Goal: Task Accomplishment & Management: Manage account settings

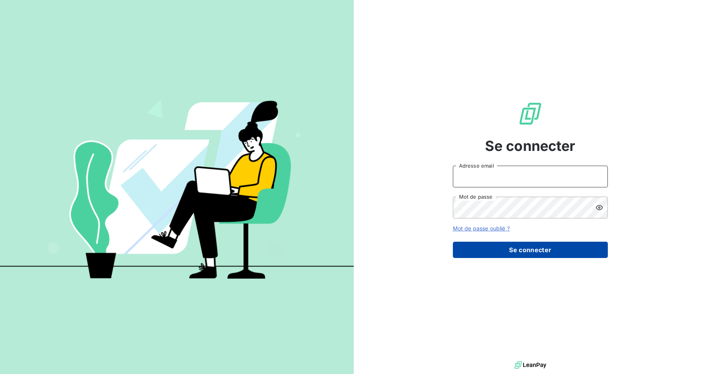
type input "[EMAIL_ADDRESS][DOMAIN_NAME]"
click at [535, 246] on button "Se connecter" at bounding box center [530, 249] width 155 height 16
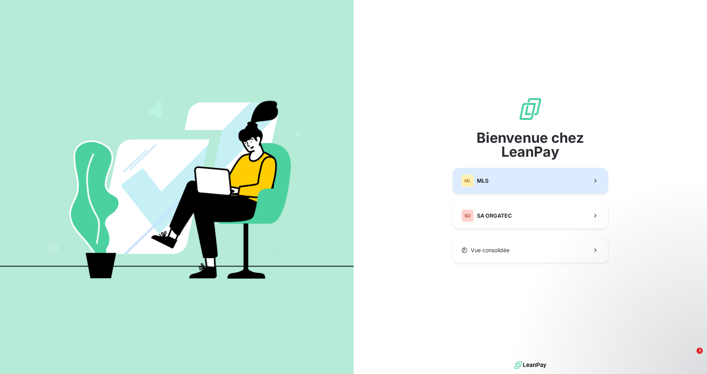
click at [562, 176] on button "ML MLS" at bounding box center [530, 181] width 155 height 26
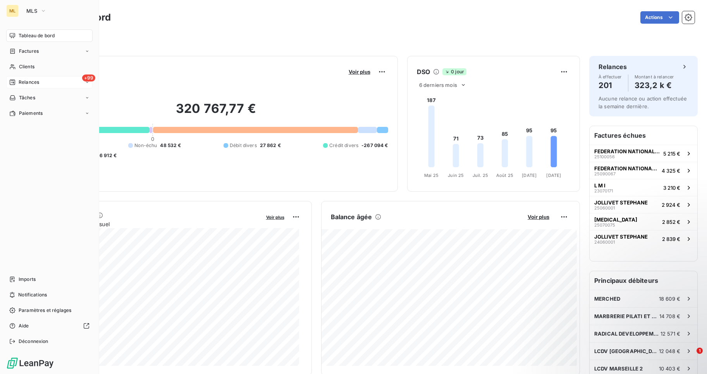
click at [21, 79] on span "Relances" at bounding box center [29, 82] width 21 height 7
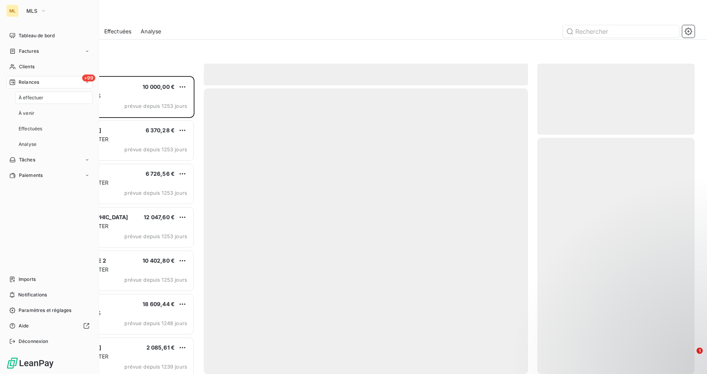
scroll to position [292, 152]
click at [37, 98] on span "À effectuer" at bounding box center [31, 97] width 25 height 7
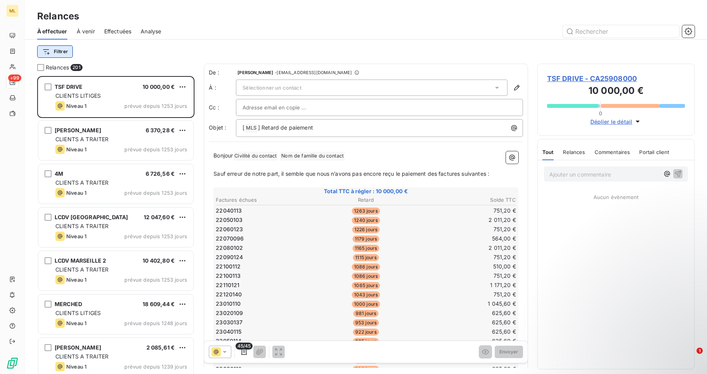
click at [67, 51] on html "ML +99 Relances À effectuer À venir Effectuées Analyse Filtrer Relances 201 TSF…" at bounding box center [353, 187] width 707 height 374
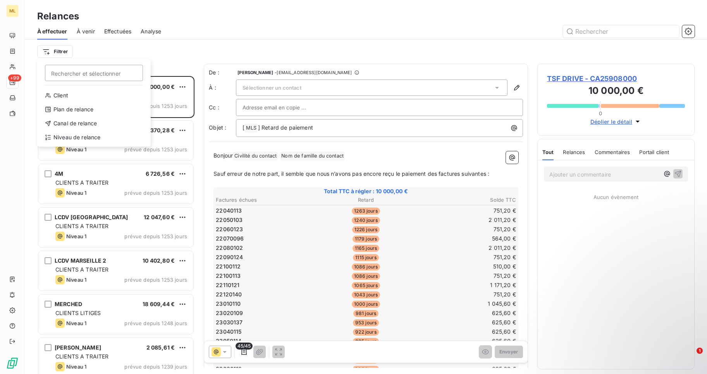
click at [67, 50] on html "ML +99 Relances À effectuer À venir Effectuées Analyse Filtrer Rechercher et sé…" at bounding box center [353, 187] width 707 height 374
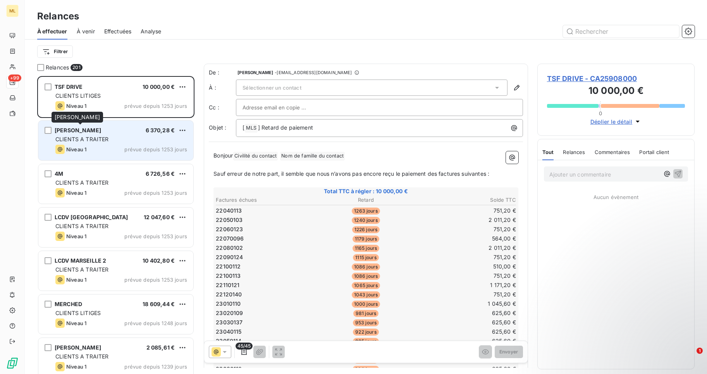
click at [95, 133] on span "[PERSON_NAME]" at bounding box center [78, 130] width 47 height 7
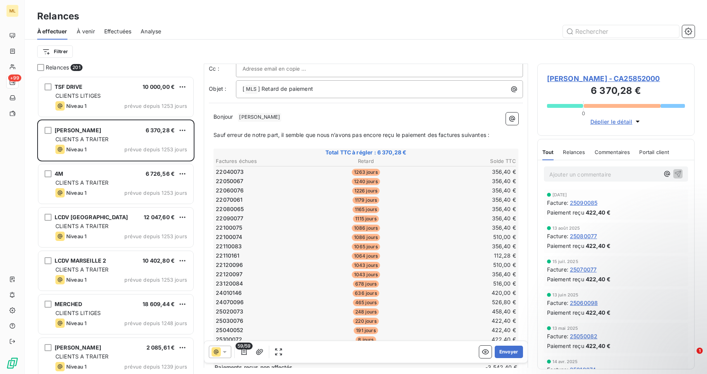
scroll to position [78, 0]
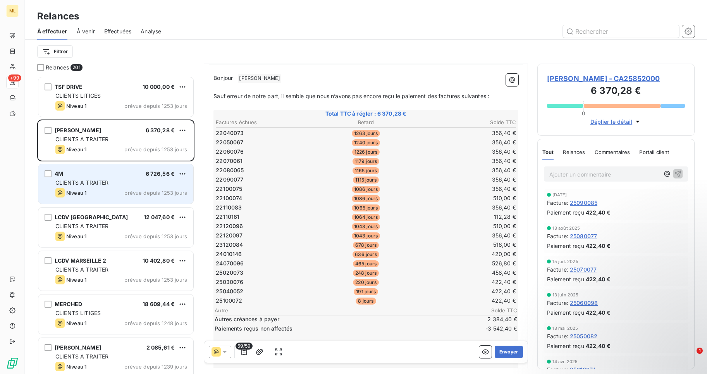
click at [69, 179] on span "CLIENTS A TRAITER" at bounding box center [81, 182] width 53 height 7
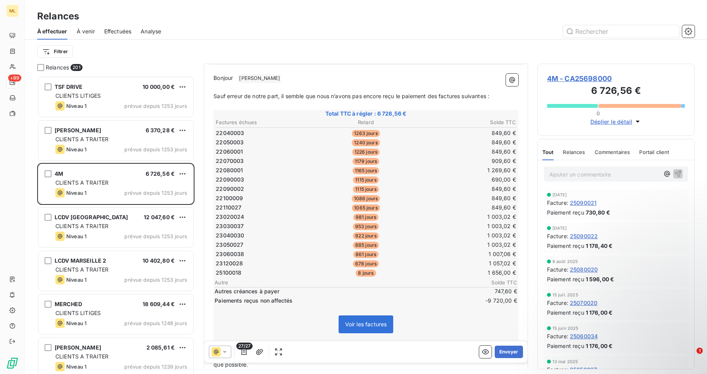
scroll to position [155, 0]
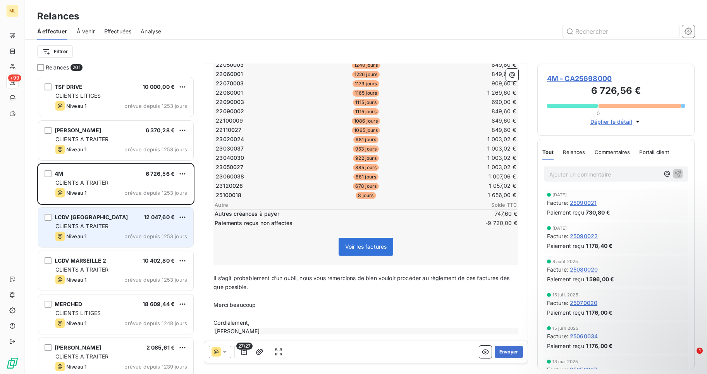
click at [64, 222] on div "LCDV MARSEILLE 12 047,60 € CLIENTS A TRAITER Niveau 1 prévue depuis 1253 jours" at bounding box center [115, 227] width 155 height 40
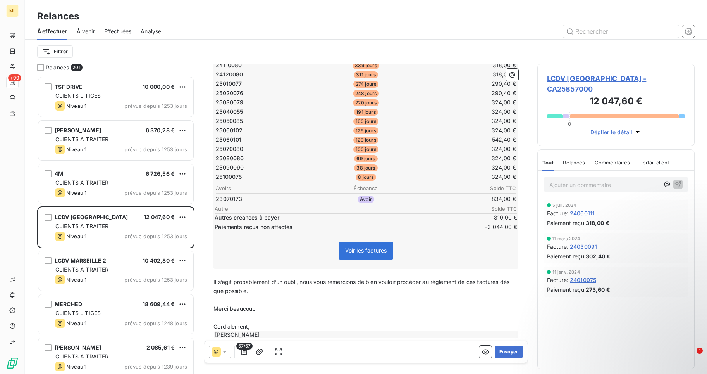
scroll to position [78, 0]
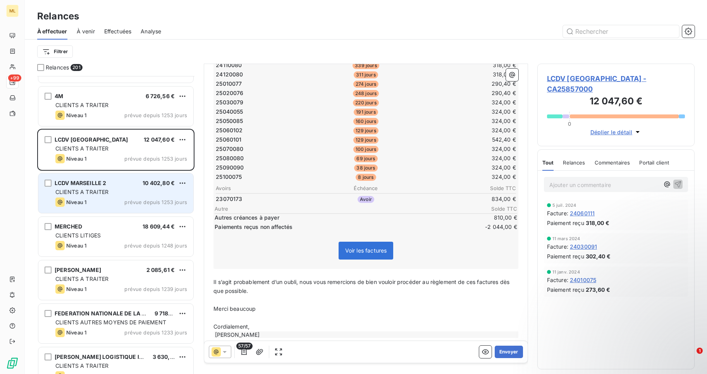
click at [97, 194] on span "CLIENTS A TRAITER" at bounding box center [81, 191] width 53 height 7
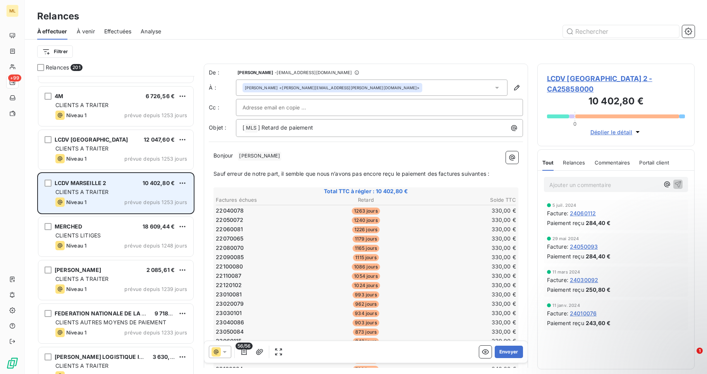
scroll to position [155, 0]
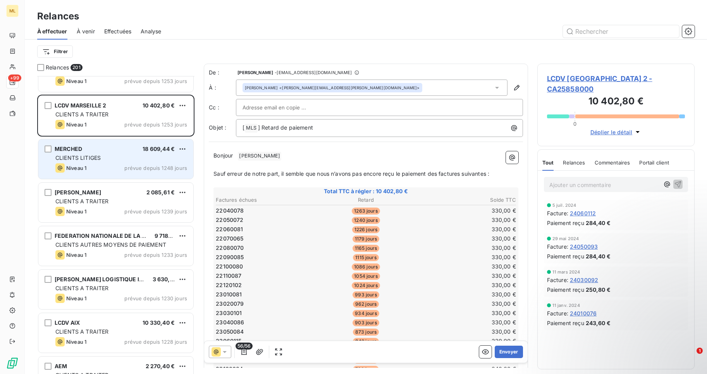
click at [85, 168] on span "Niveau 1" at bounding box center [76, 168] width 20 height 6
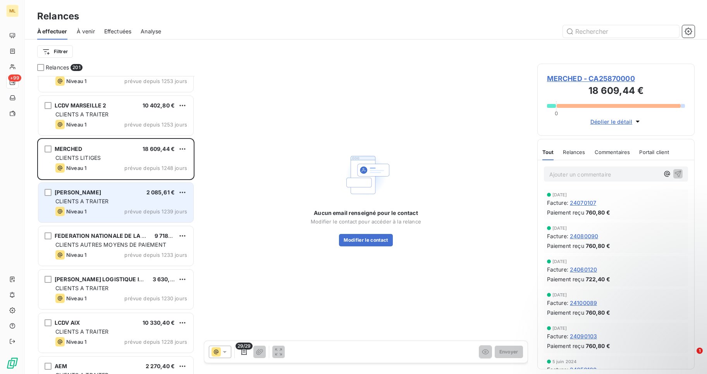
click at [95, 200] on span "CLIENTS A TRAITER" at bounding box center [81, 201] width 53 height 7
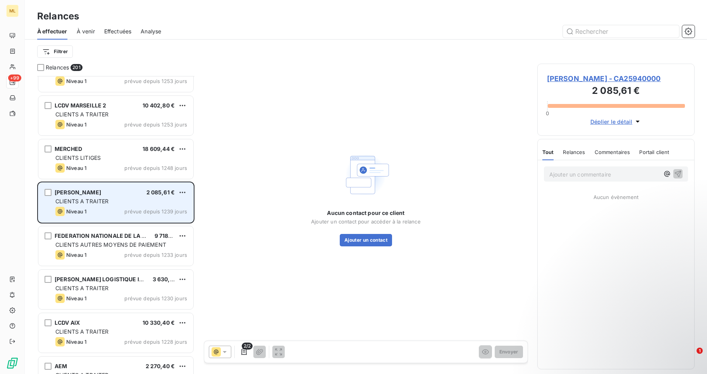
scroll to position [233, 0]
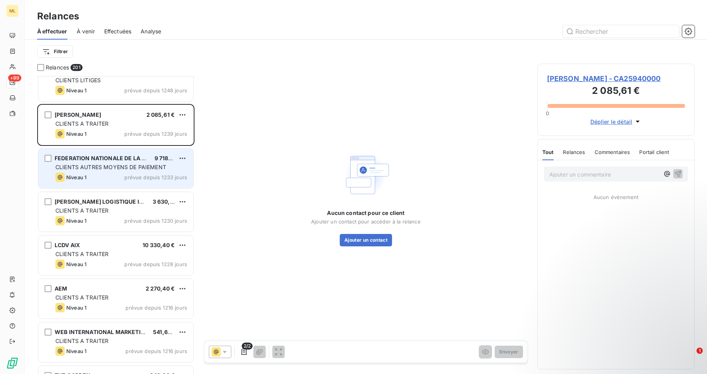
click at [93, 172] on div "FEDERATION NATIONALE DE LA COIFFURE PACA 9 718,80 € CLIENTS AUTRES MOYENS DE PA…" at bounding box center [115, 168] width 155 height 40
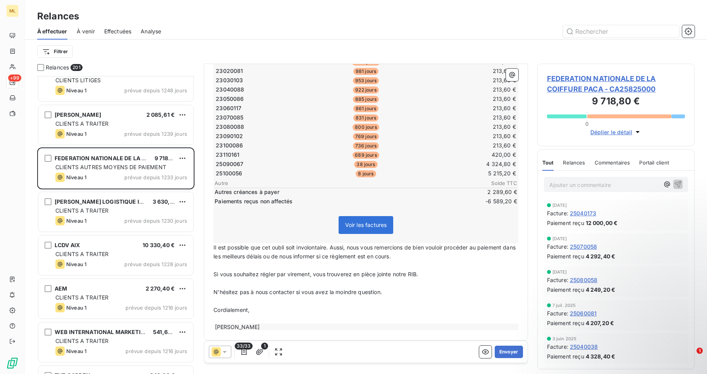
scroll to position [155, 0]
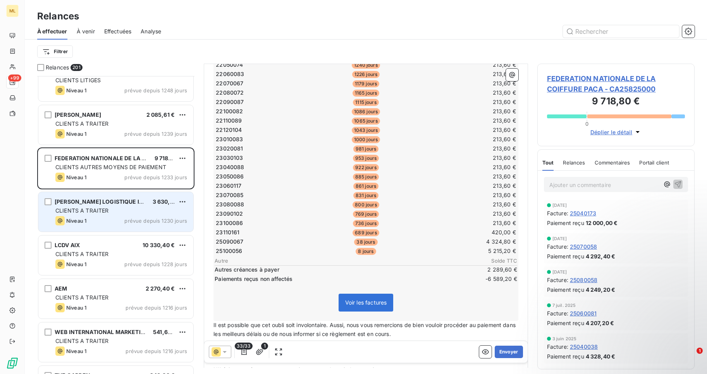
click at [84, 206] on div "MARION LOGISTIQUE INDUSTRIELLE 3 630,00 € CLIENTS A TRAITER Niveau 1 prévue dep…" at bounding box center [115, 212] width 155 height 40
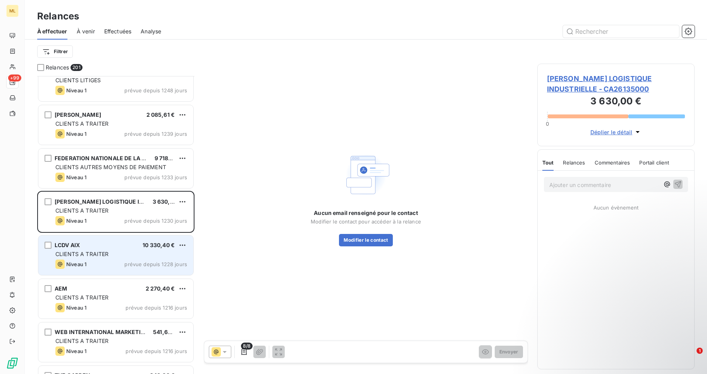
scroll to position [272, 0]
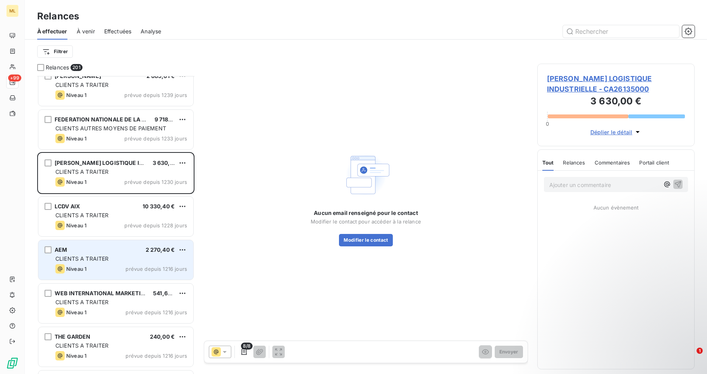
click at [109, 260] on div "CLIENTS A TRAITER" at bounding box center [121, 259] width 132 height 8
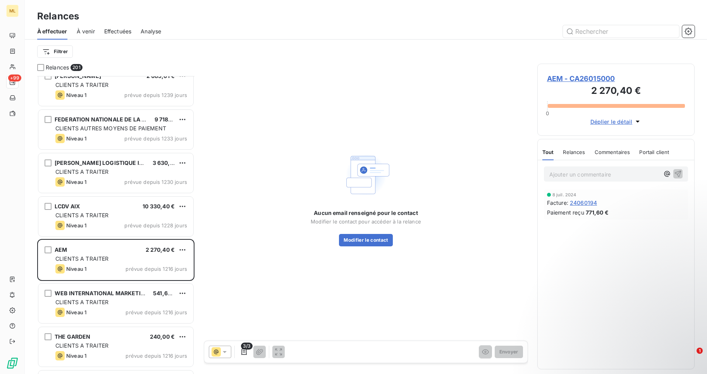
scroll to position [349, 0]
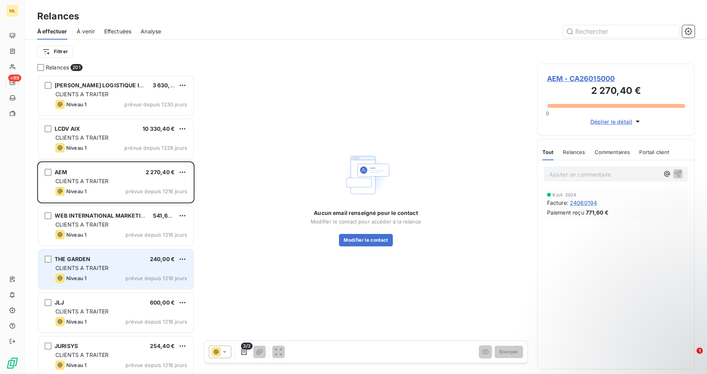
click at [117, 272] on div "THE GARDEN 240,00 € CLIENTS A TRAITER Niveau 1 prévue depuis 1216 jours" at bounding box center [115, 269] width 155 height 40
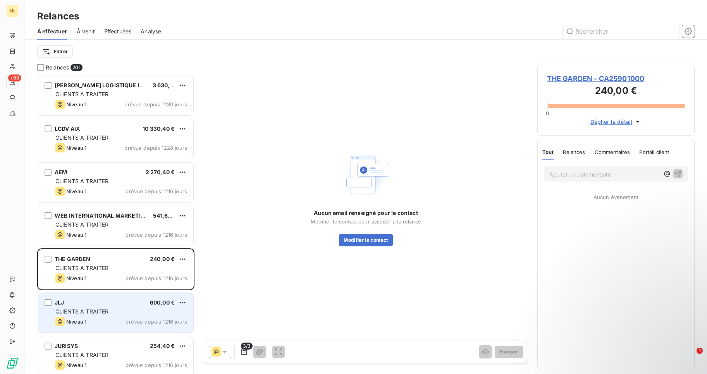
scroll to position [388, 0]
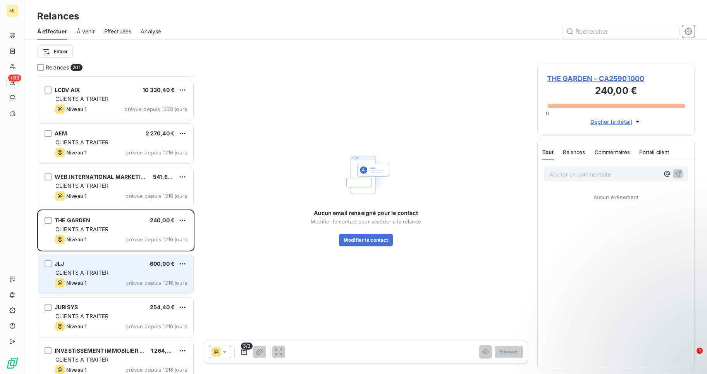
click at [74, 274] on span "CLIENTS A TRAITER" at bounding box center [81, 272] width 53 height 7
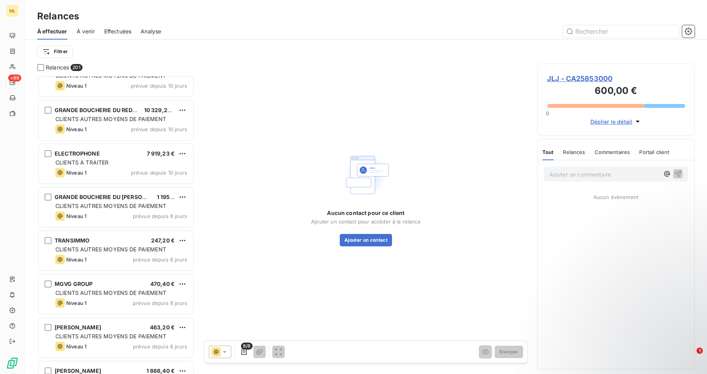
scroll to position [8196, 0]
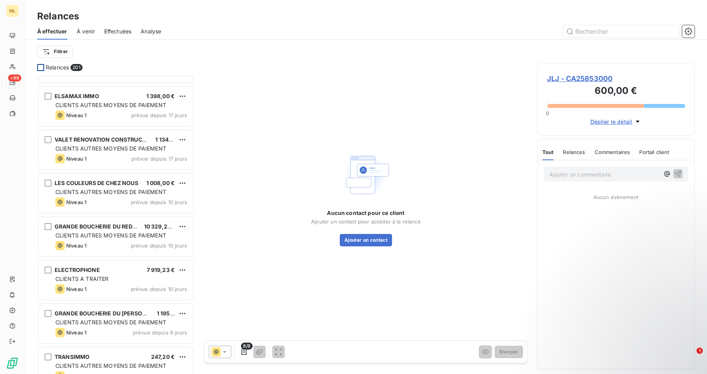
click at [41, 69] on div at bounding box center [40, 67] width 7 height 7
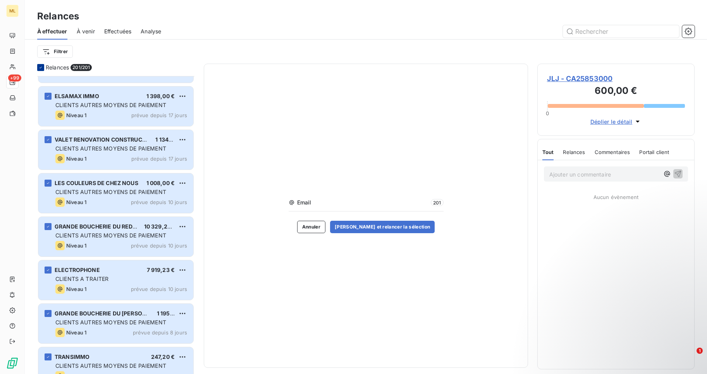
click at [41, 69] on icon at bounding box center [40, 67] width 5 height 5
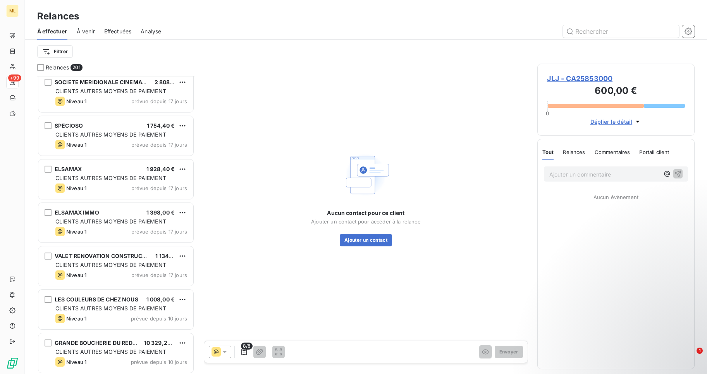
scroll to position [7964, 0]
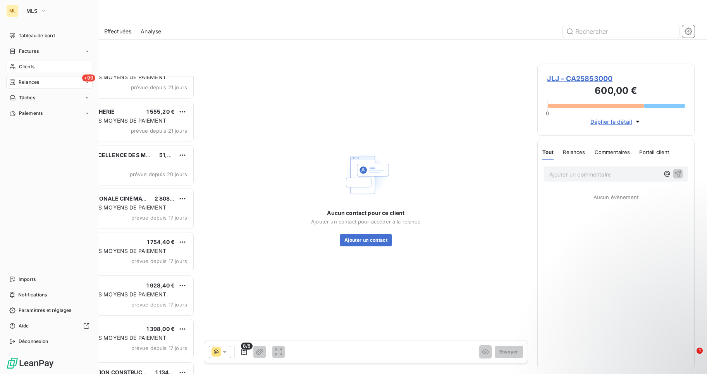
click at [26, 66] on span "Clients" at bounding box center [27, 66] width 16 height 7
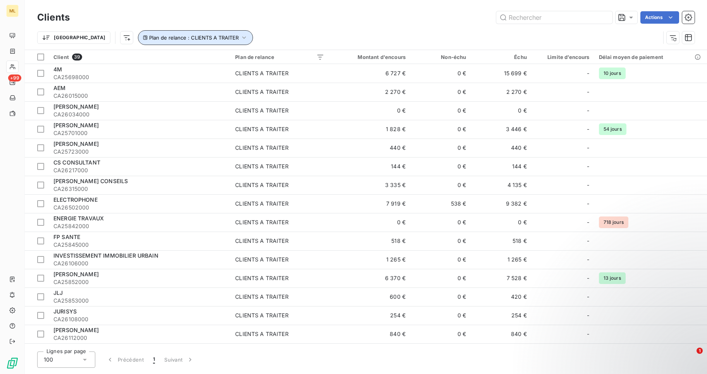
click at [243, 38] on icon "button" at bounding box center [244, 37] width 3 height 2
click at [240, 38] on icon "button" at bounding box center [244, 38] width 8 height 8
click at [240, 37] on icon "button" at bounding box center [244, 38] width 8 height 8
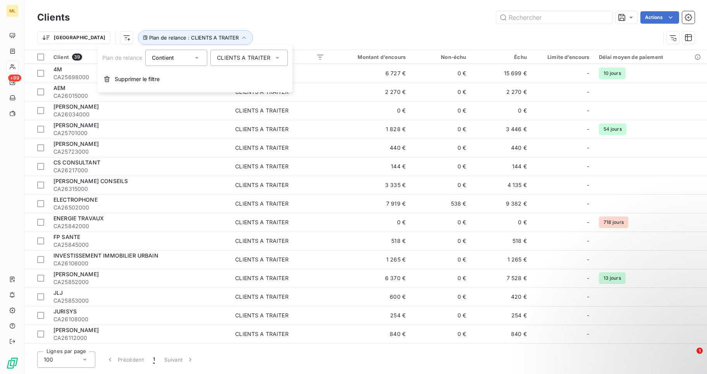
click at [279, 57] on icon at bounding box center [278, 58] width 4 height 2
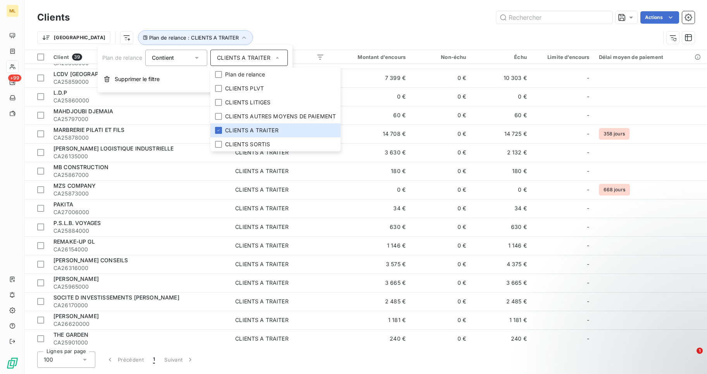
scroll to position [445, 0]
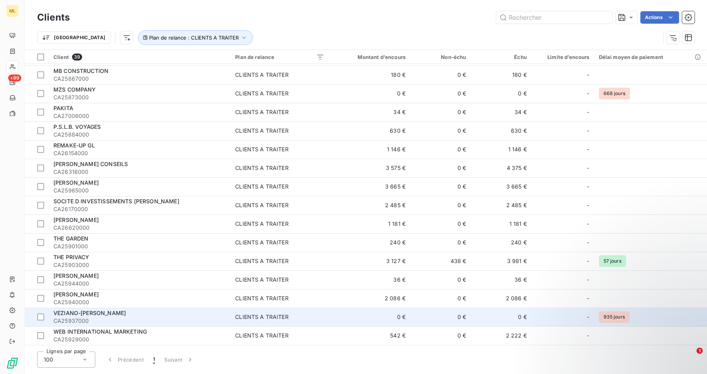
click at [97, 310] on span "VEZIANO-LAZON VERONIQUE" at bounding box center [89, 312] width 72 height 7
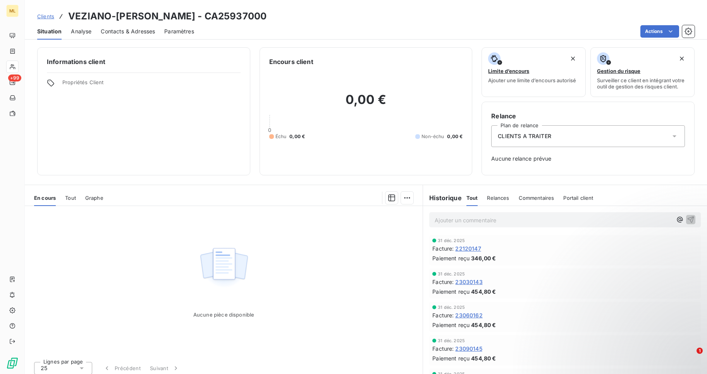
click at [671, 135] on icon at bounding box center [675, 136] width 8 height 8
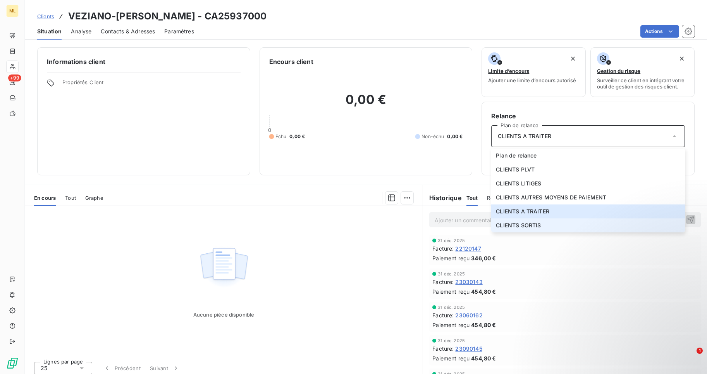
click at [525, 225] on span "CLIENTS SORTIS" at bounding box center [518, 225] width 45 height 8
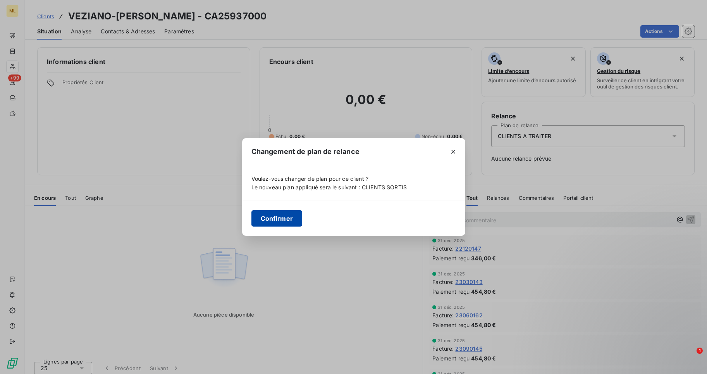
click at [278, 217] on button "Confirmer" at bounding box center [277, 218] width 51 height 16
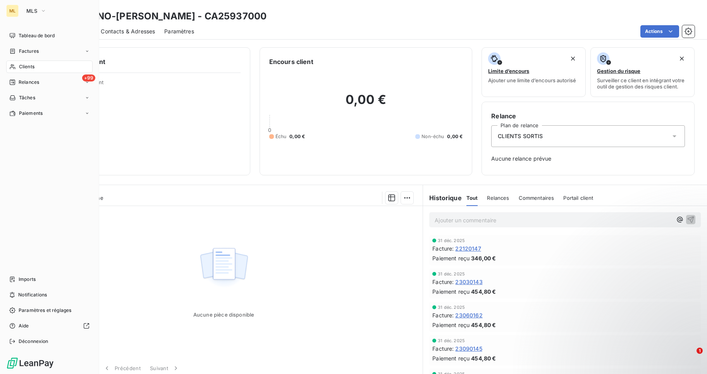
click at [20, 66] on span "Clients" at bounding box center [27, 66] width 16 height 7
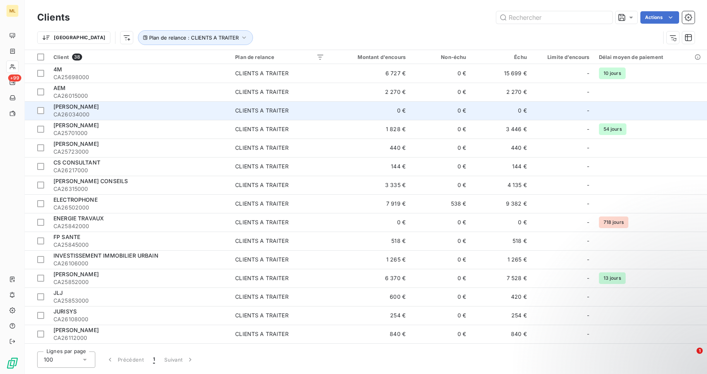
click at [264, 109] on div "CLIENTS A TRAITER" at bounding box center [261, 111] width 53 height 8
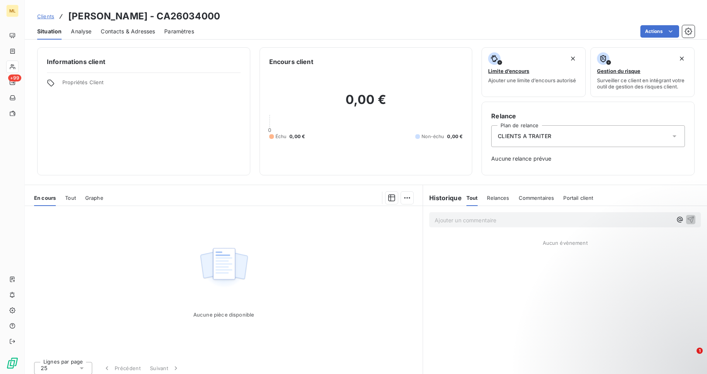
click at [531, 136] on span "CLIENTS A TRAITER" at bounding box center [524, 136] width 53 height 8
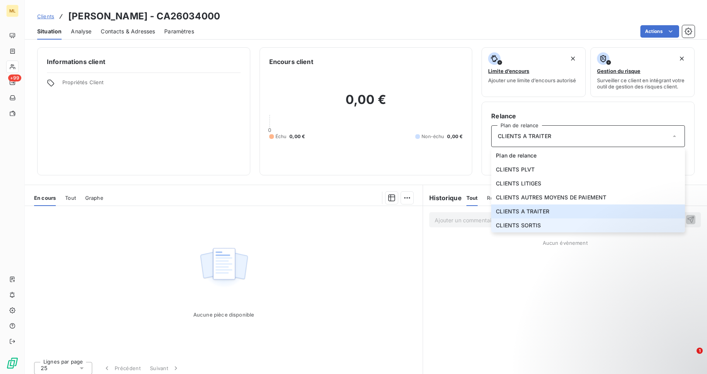
click at [515, 224] on span "CLIENTS SORTIS" at bounding box center [518, 225] width 45 height 8
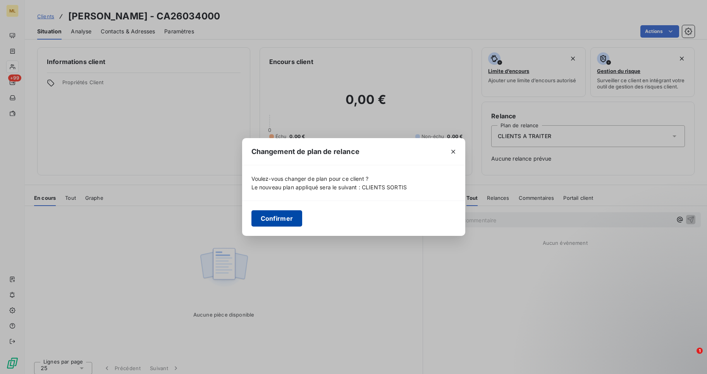
click at [276, 222] on button "Confirmer" at bounding box center [277, 218] width 51 height 16
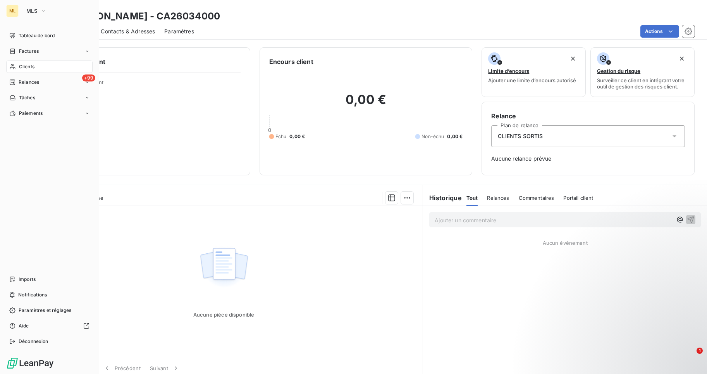
click at [26, 66] on span "Clients" at bounding box center [27, 66] width 16 height 7
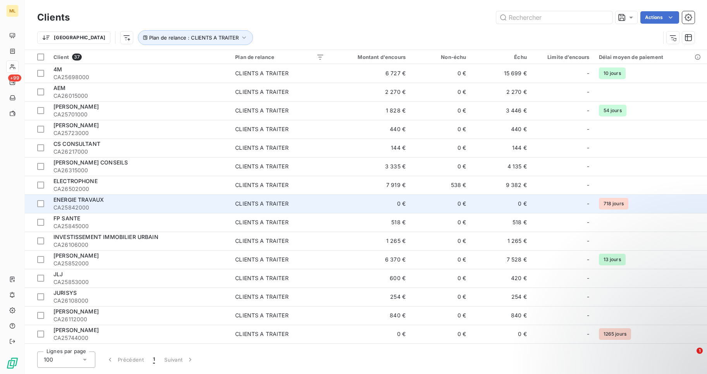
click at [97, 200] on span "ENERGIE TRAVAUX" at bounding box center [78, 199] width 50 height 7
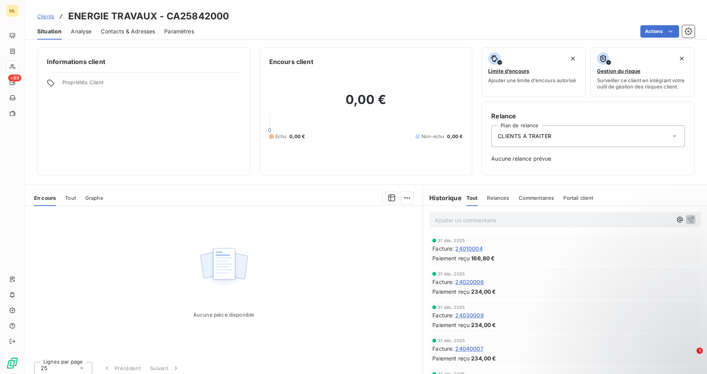
click at [545, 135] on span "CLIENTS A TRAITER" at bounding box center [524, 136] width 53 height 8
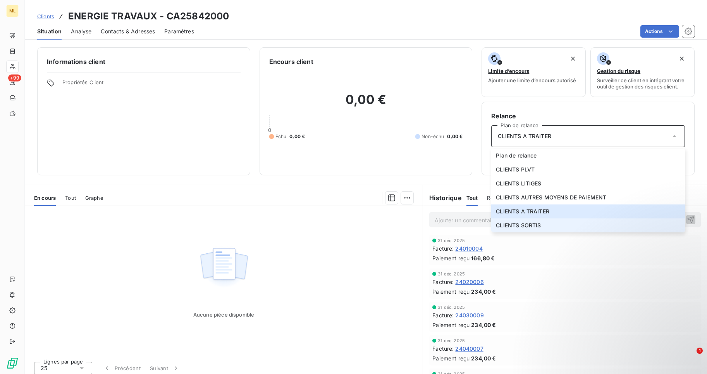
click at [535, 225] on span "CLIENTS SORTIS" at bounding box center [518, 225] width 45 height 8
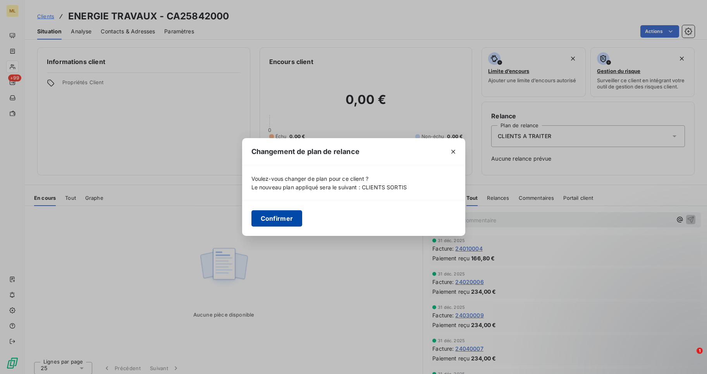
click at [281, 214] on button "Confirmer" at bounding box center [277, 218] width 51 height 16
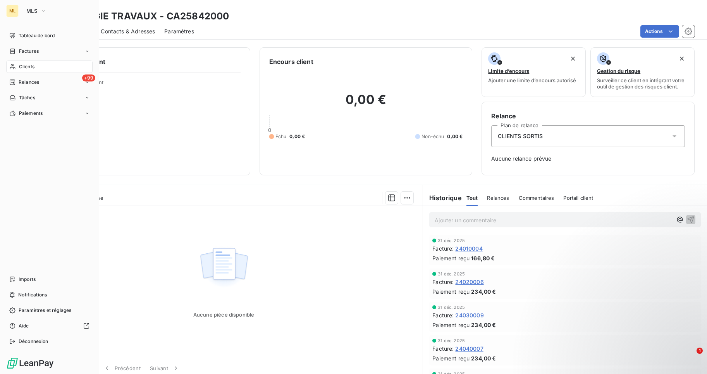
click at [44, 64] on div "Clients" at bounding box center [49, 66] width 86 height 12
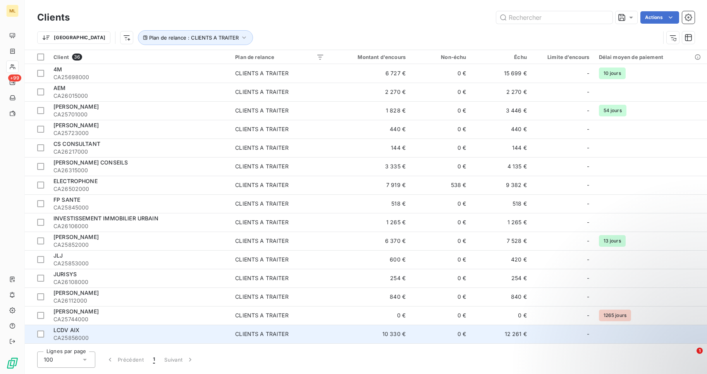
scroll to position [78, 0]
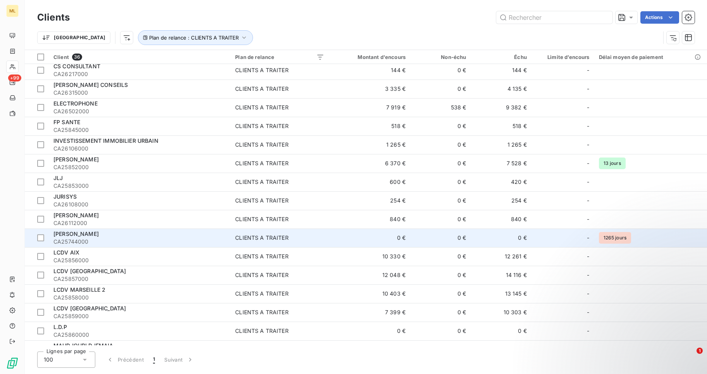
click at [76, 235] on span "LAMBLIN DAVID" at bounding box center [75, 233] width 45 height 7
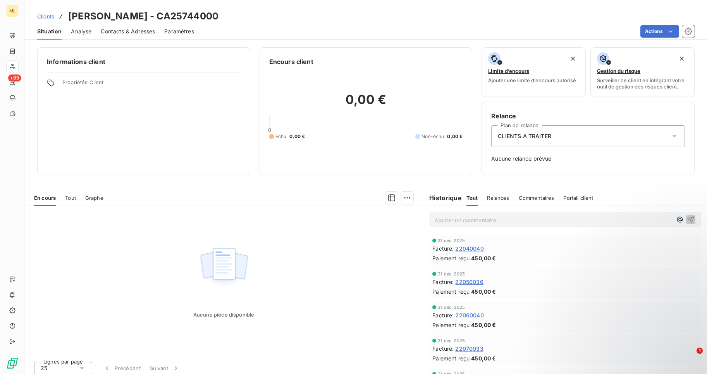
click at [524, 136] on span "CLIENTS A TRAITER" at bounding box center [524, 136] width 53 height 8
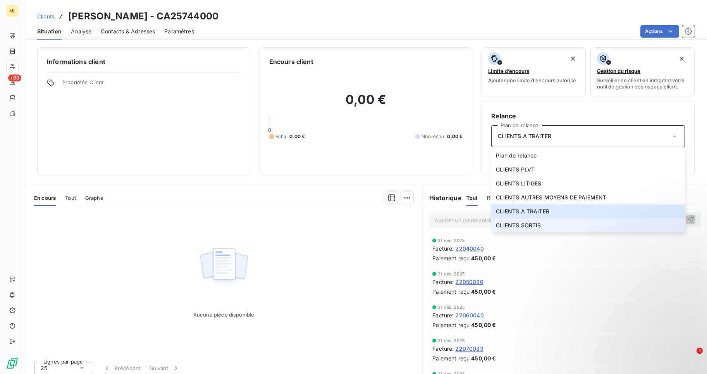
click at [525, 224] on span "CLIENTS SORTIS" at bounding box center [518, 225] width 45 height 8
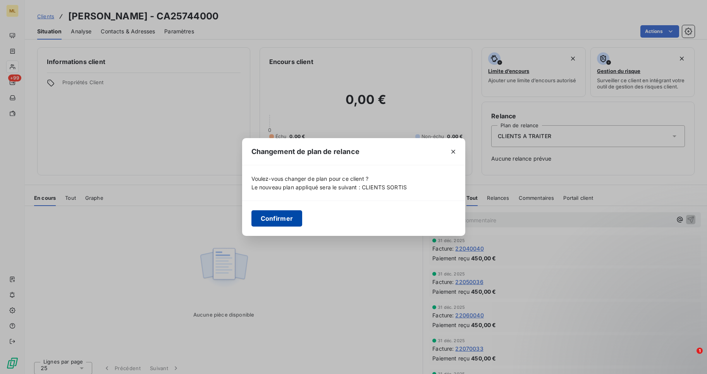
click at [287, 217] on button "Confirmer" at bounding box center [277, 218] width 51 height 16
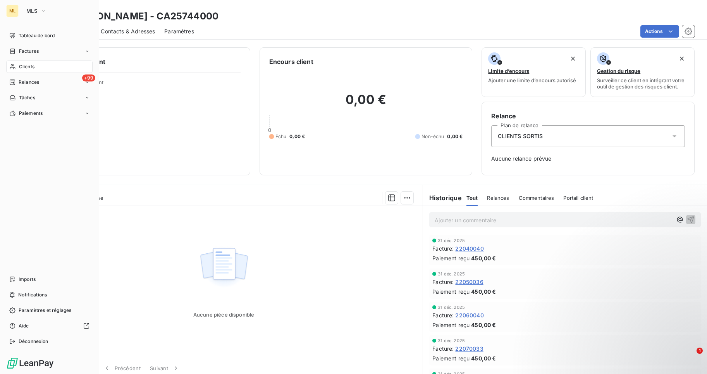
click at [33, 64] on span "Clients" at bounding box center [27, 66] width 16 height 7
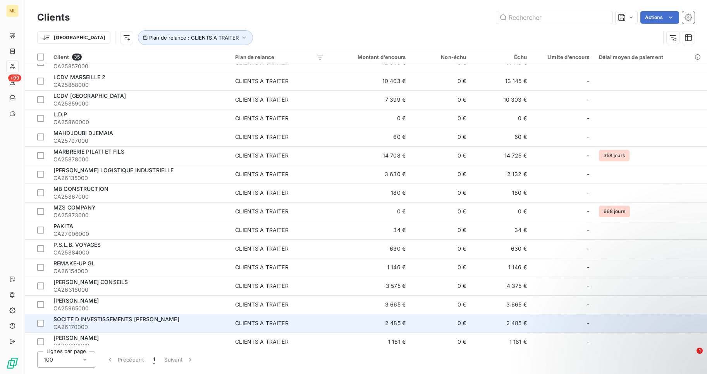
scroll to position [371, 0]
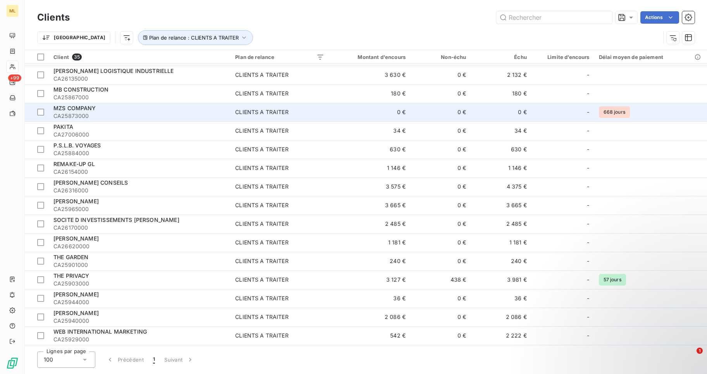
click at [147, 110] on div "MZS COMPANY" at bounding box center [139, 108] width 172 height 8
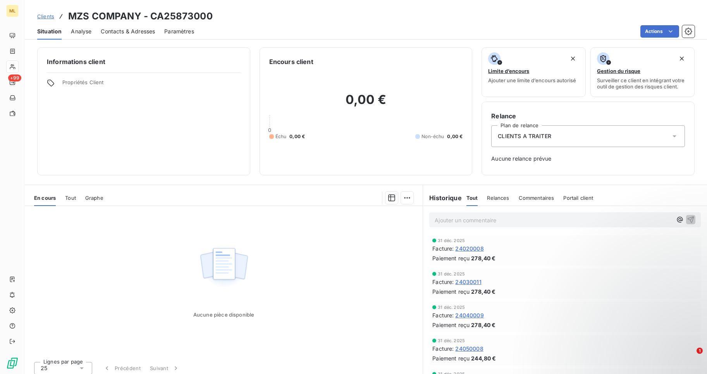
click at [565, 136] on div "CLIENTS A TRAITER" at bounding box center [589, 136] width 194 height 22
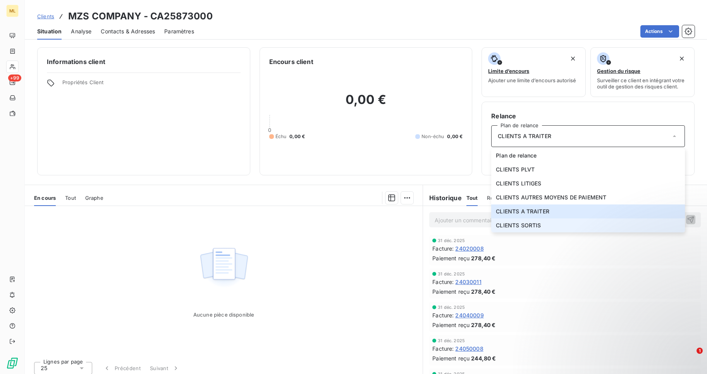
click at [533, 224] on span "CLIENTS SORTIS" at bounding box center [518, 225] width 45 height 8
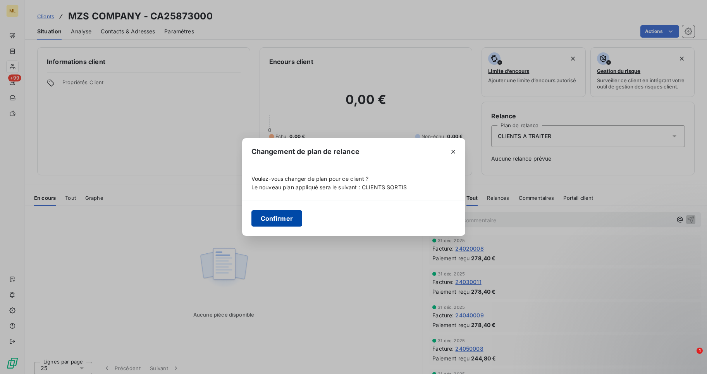
click at [286, 213] on button "Confirmer" at bounding box center [277, 218] width 51 height 16
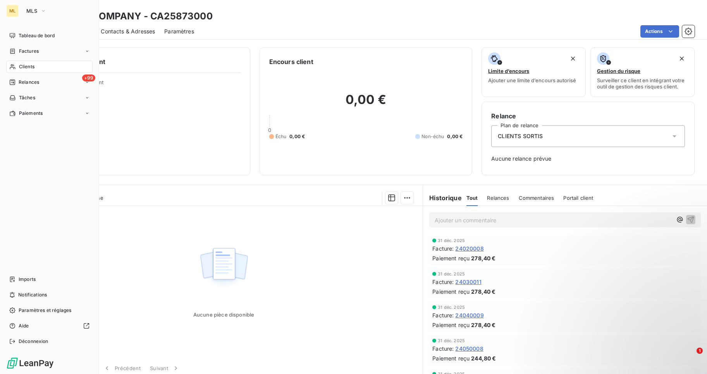
click at [19, 64] on span "Clients" at bounding box center [27, 66] width 16 height 7
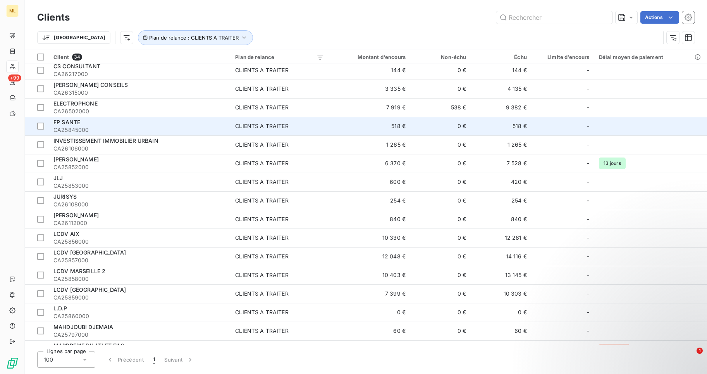
scroll to position [155, 0]
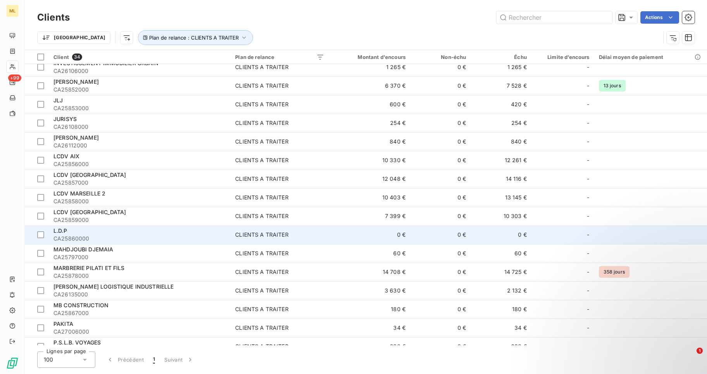
click at [155, 235] on span "CA25860000" at bounding box center [139, 239] width 172 height 8
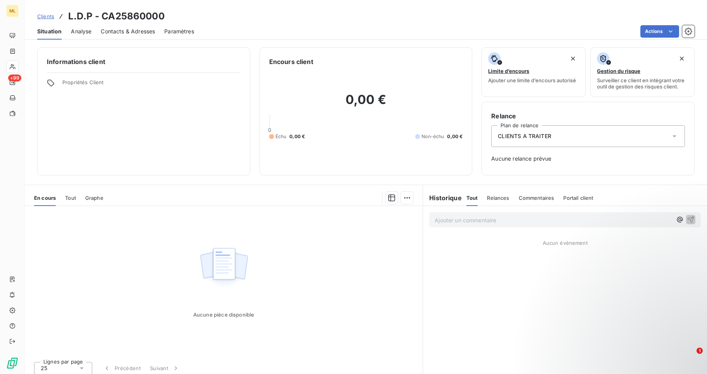
click at [527, 139] on span "CLIENTS A TRAITER" at bounding box center [524, 136] width 53 height 8
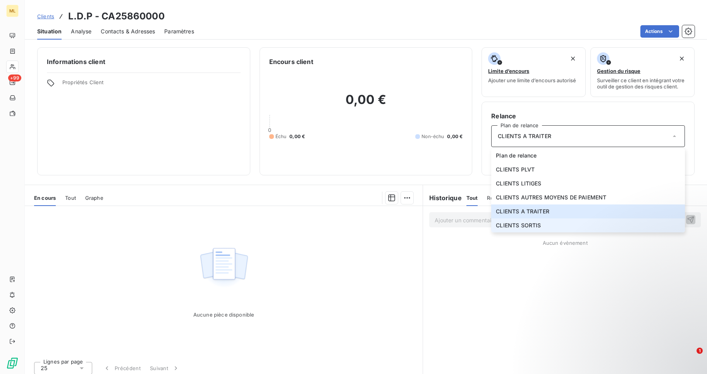
click at [523, 226] on span "CLIENTS SORTIS" at bounding box center [518, 225] width 45 height 8
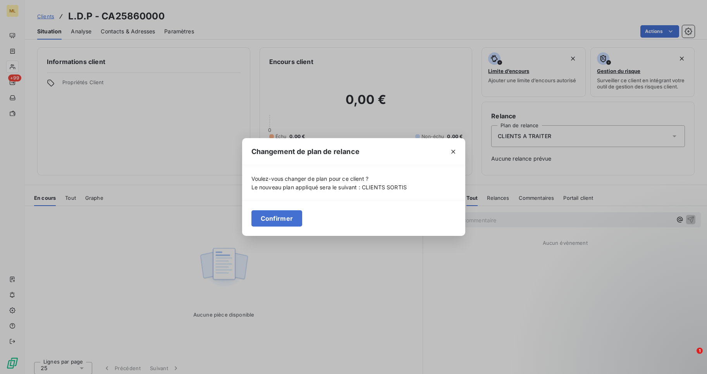
click at [283, 217] on button "Confirmer" at bounding box center [277, 218] width 51 height 16
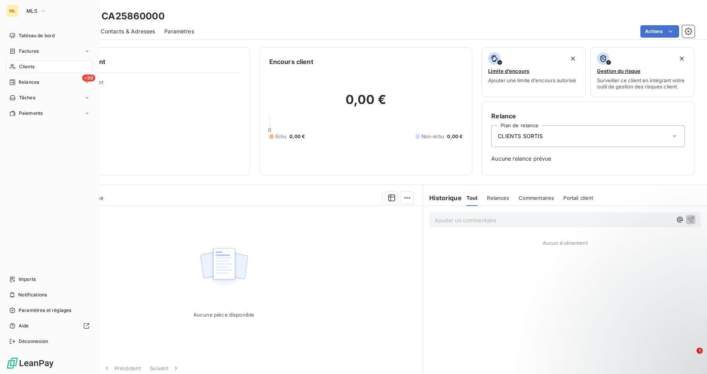
click at [34, 66] on span "Clients" at bounding box center [27, 66] width 16 height 7
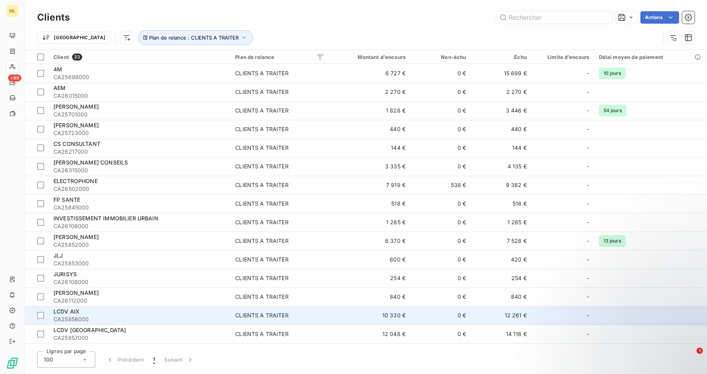
scroll to position [39, 0]
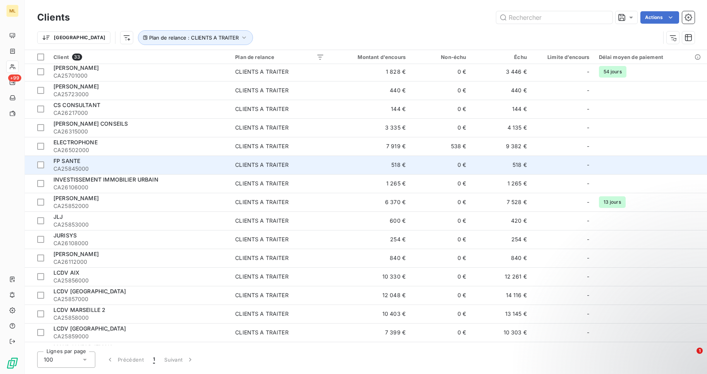
click at [89, 162] on div "FP SANTE" at bounding box center [139, 161] width 172 height 8
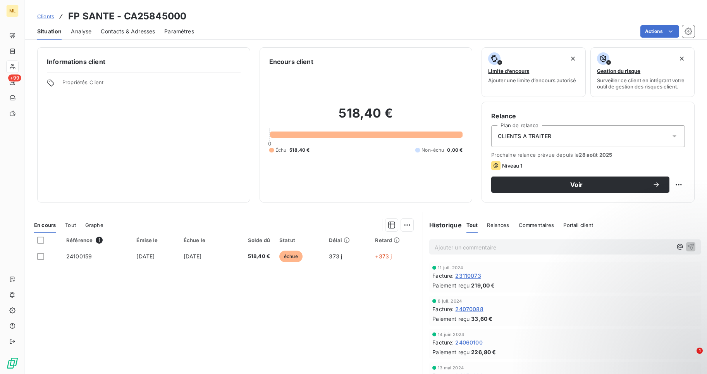
scroll to position [32, 0]
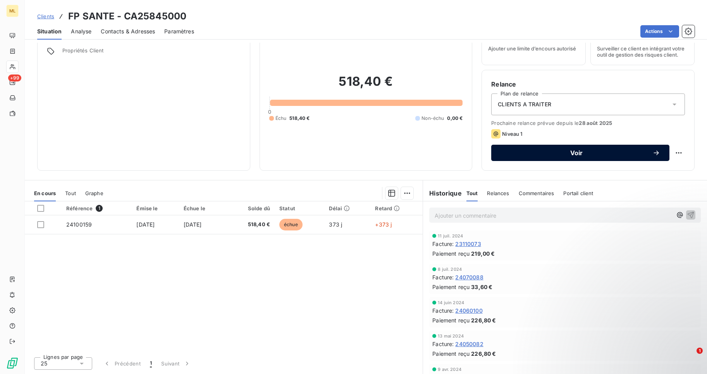
click at [653, 152] on icon "button" at bounding box center [657, 153] width 8 height 8
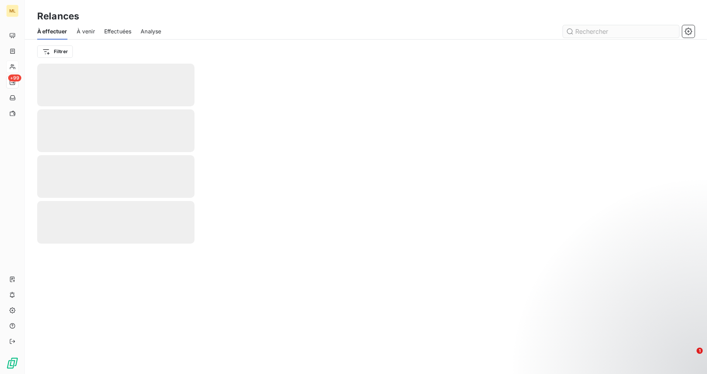
click at [587, 31] on input "text" at bounding box center [621, 31] width 116 height 12
type input "fp sa"
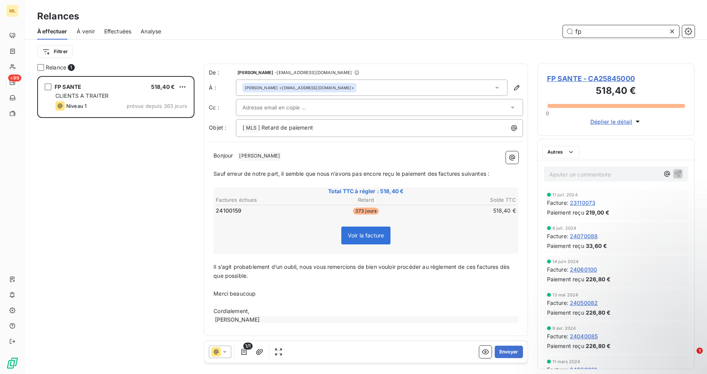
scroll to position [6, 6]
click at [260, 350] on icon "button" at bounding box center [260, 352] width 8 height 8
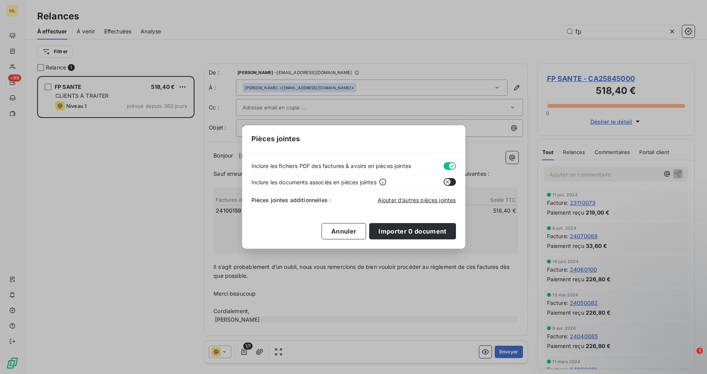
click at [447, 182] on icon "button" at bounding box center [448, 182] width 6 height 6
click at [415, 200] on span "Ajouter d’autres pièces jointes" at bounding box center [417, 200] width 78 height 7
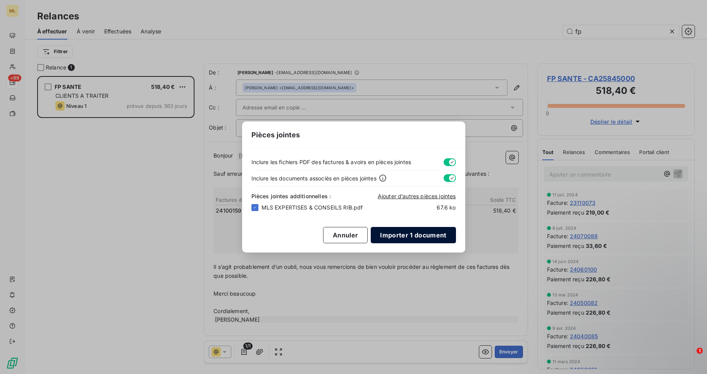
click at [397, 236] on button "Importer 1 document" at bounding box center [413, 235] width 85 height 16
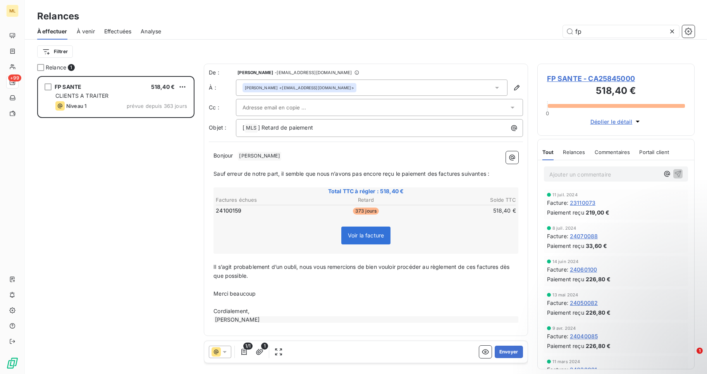
click at [244, 155] on span "[PERSON_NAME] ﻿" at bounding box center [259, 156] width 43 height 9
click at [509, 159] on icon "button" at bounding box center [513, 158] width 8 height 8
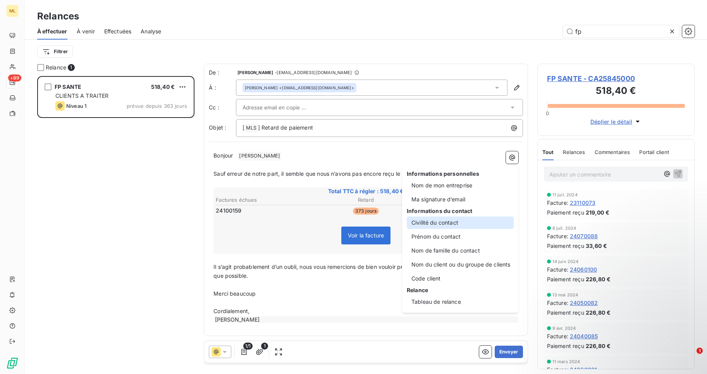
click at [455, 222] on div "Civilité du contact" at bounding box center [460, 222] width 107 height 12
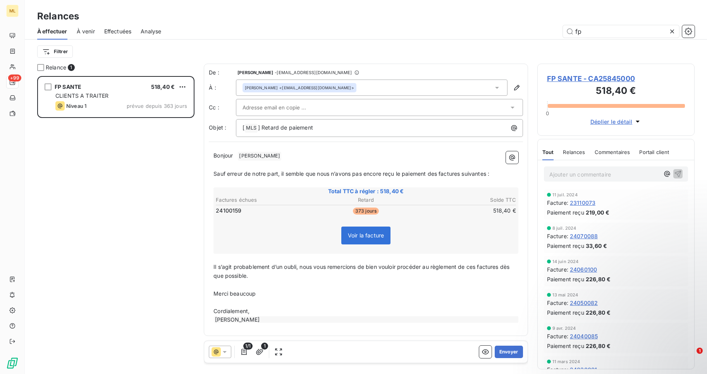
click at [248, 158] on span "[PERSON_NAME] ﻿" at bounding box center [259, 156] width 43 height 9
click at [510, 160] on icon "button" at bounding box center [513, 158] width 8 height 8
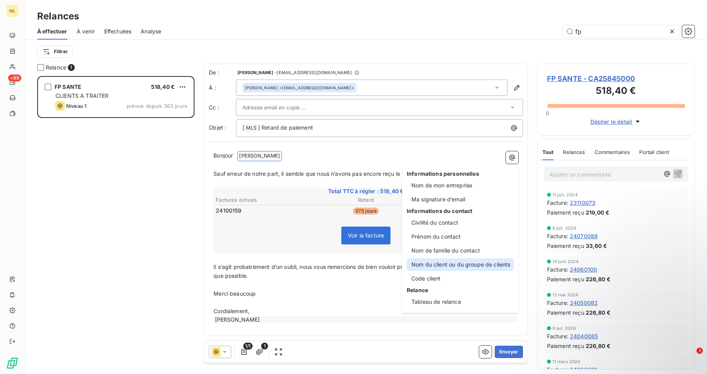
click at [462, 263] on div "Nom du client ou du groupe de clients" at bounding box center [460, 264] width 107 height 12
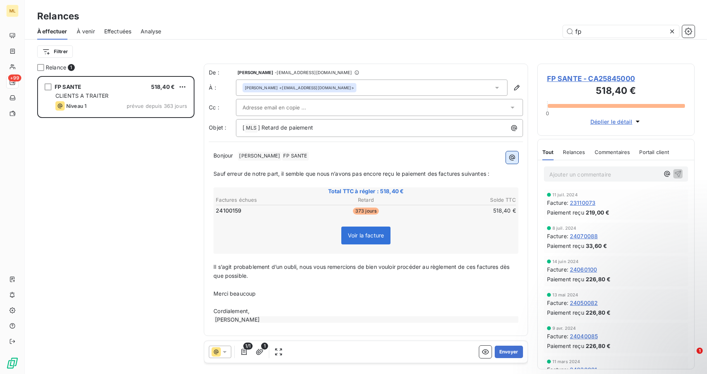
click at [513, 157] on icon "button" at bounding box center [512, 158] width 6 height 6
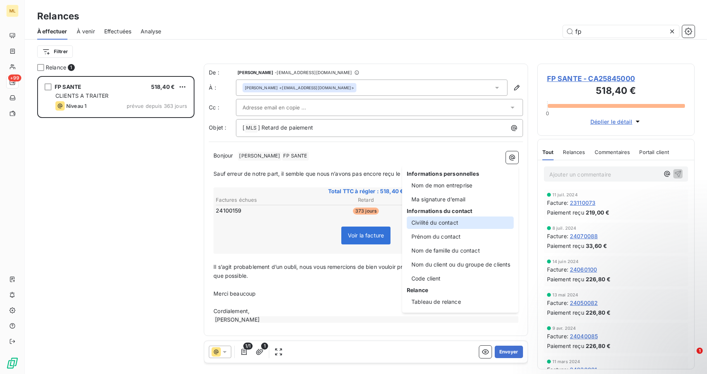
click at [436, 222] on div "Civilité du contact" at bounding box center [460, 222] width 107 height 12
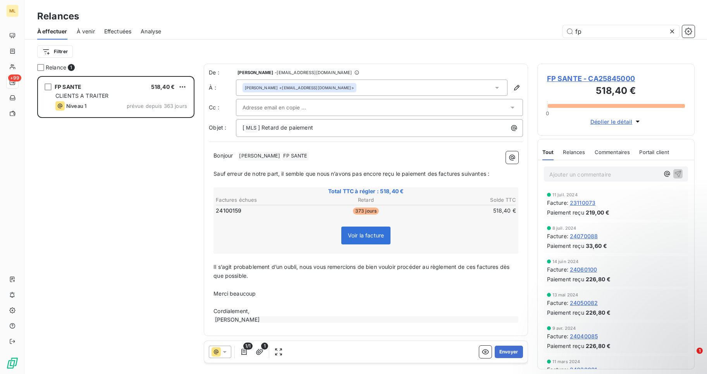
click at [241, 156] on p "Bonjour ﻿ [PERSON_NAME] ﻿ ﻿ FP SANTE ﻿ ﻿ ﻿ ﻿ ﻿ ﻿" at bounding box center [366, 155] width 305 height 9
click at [326, 156] on p "Bonjour ﻿ Madame [PERSON_NAME] ﻿ ﻿ FP [PERSON_NAME] ﻿ ﻿ ﻿ ﻿ ﻿ ﻿" at bounding box center [366, 155] width 305 height 9
click at [511, 352] on button "Envoyer" at bounding box center [509, 351] width 28 height 12
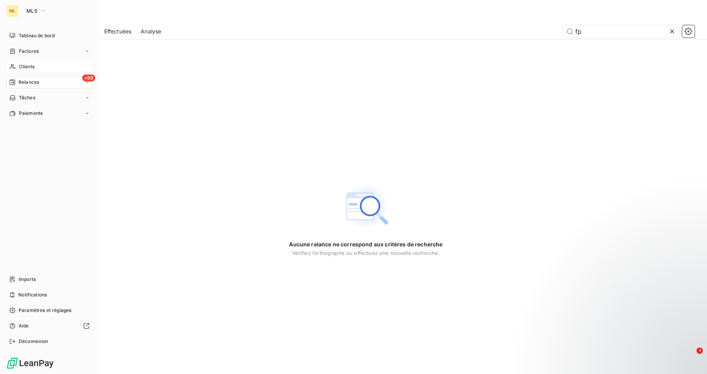
click at [27, 66] on span "Clients" at bounding box center [27, 66] width 16 height 7
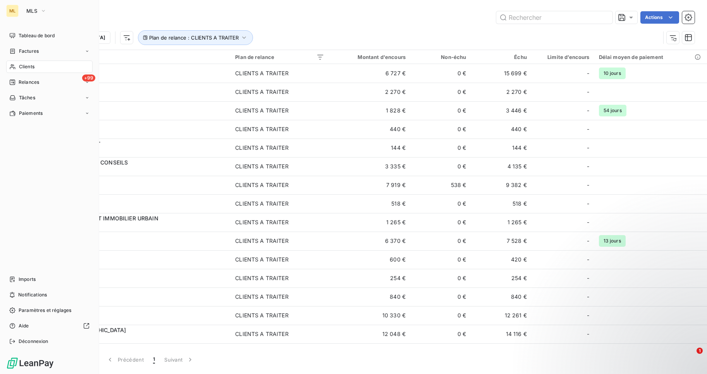
click at [26, 68] on span "Clients" at bounding box center [27, 66] width 16 height 7
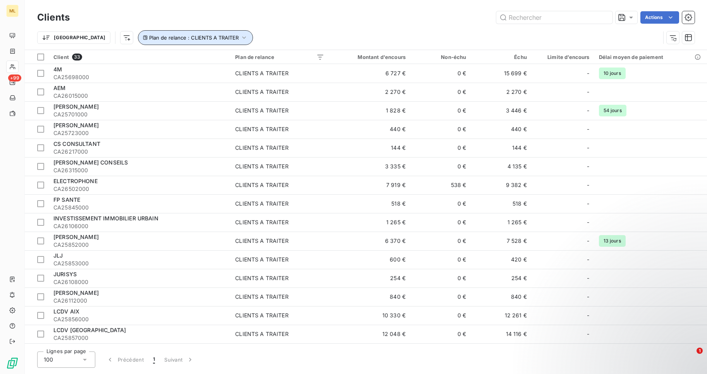
click at [240, 36] on icon "button" at bounding box center [244, 38] width 8 height 8
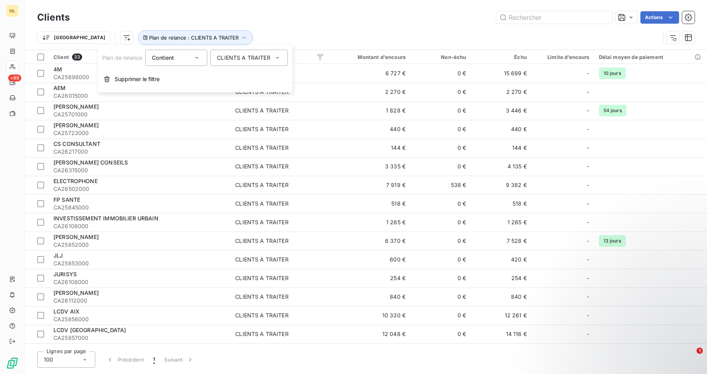
click at [279, 56] on icon at bounding box center [278, 58] width 8 height 8
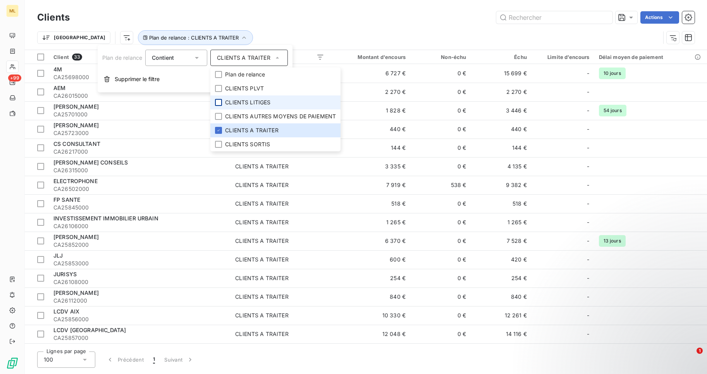
click at [219, 102] on div at bounding box center [218, 102] width 7 height 7
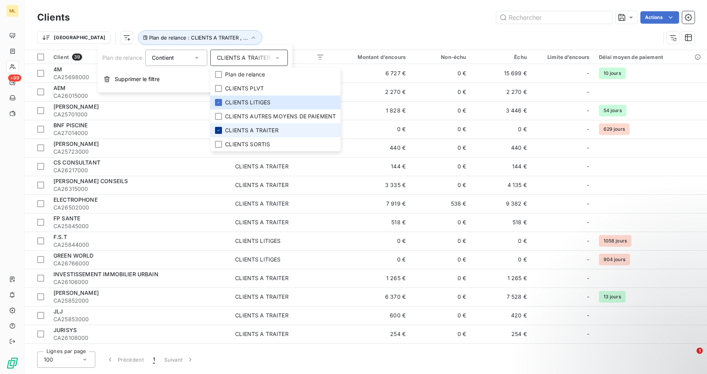
click at [219, 130] on icon at bounding box center [218, 130] width 5 height 5
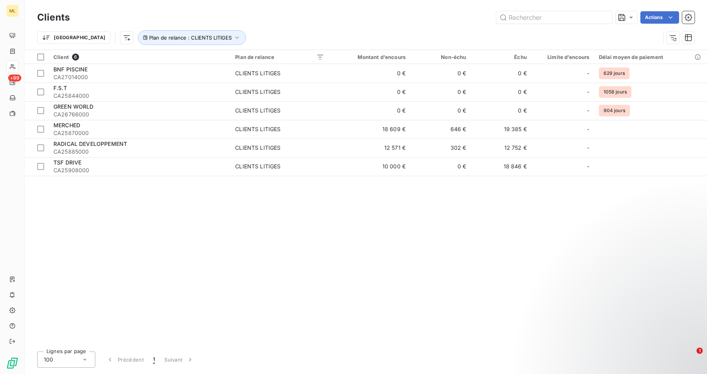
click at [379, 226] on div "Client 6 Plan de relance Montant d'encours Non-échu Échu Limite d’encours Délai…" at bounding box center [366, 197] width 683 height 295
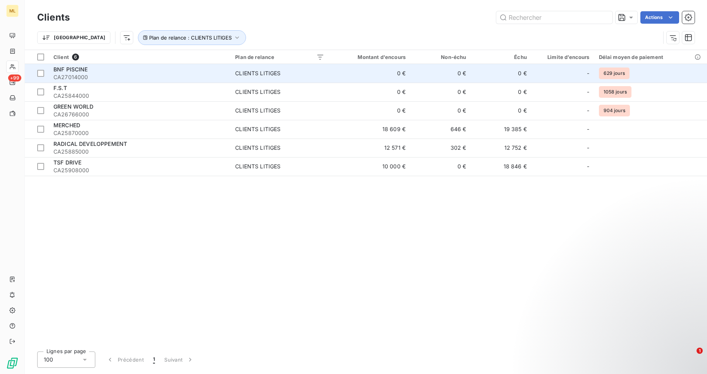
click at [370, 72] on td "0 €" at bounding box center [369, 73] width 81 height 19
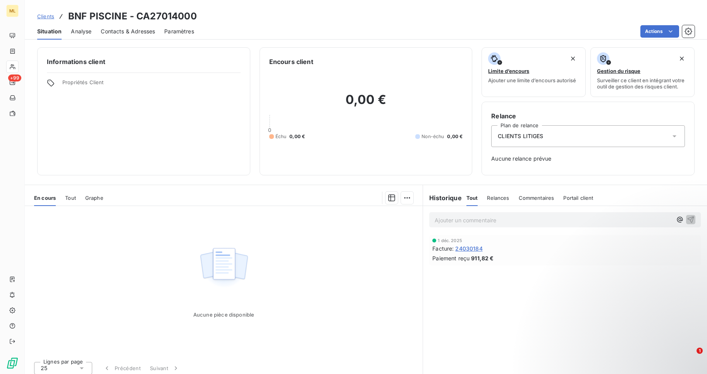
click at [528, 137] on span "CLIENTS LITIGES" at bounding box center [520, 136] width 45 height 8
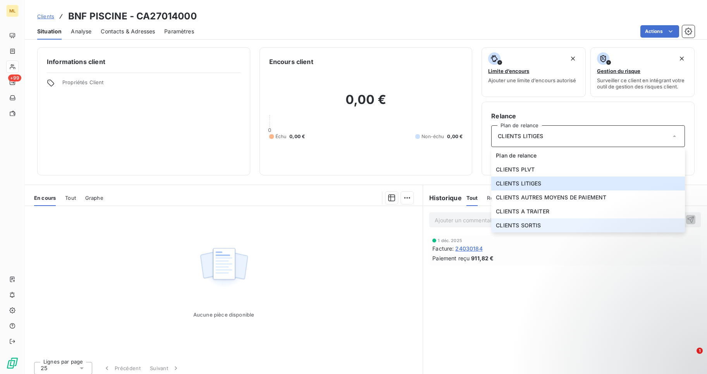
click at [526, 222] on span "CLIENTS SORTIS" at bounding box center [518, 225] width 45 height 8
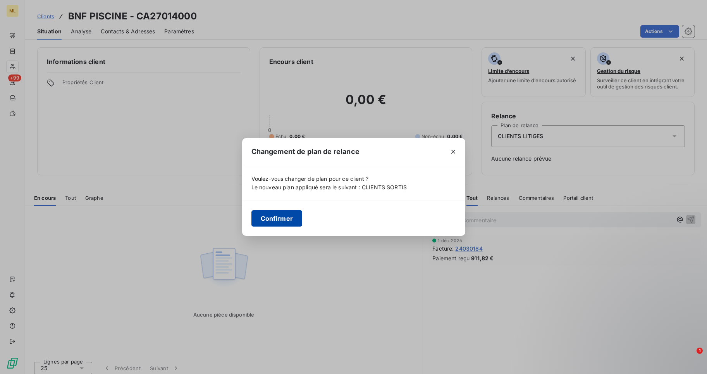
click at [271, 217] on button "Confirmer" at bounding box center [277, 218] width 51 height 16
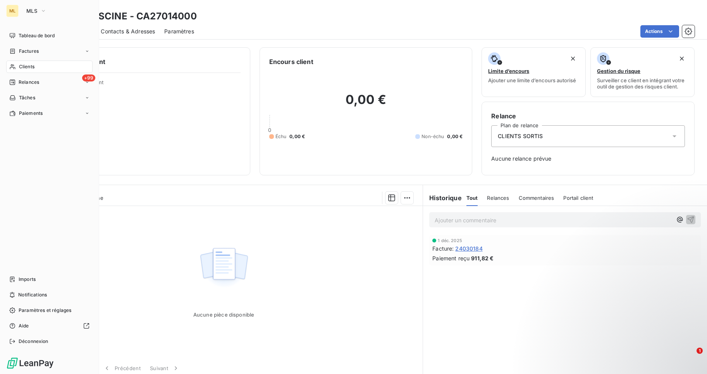
click at [21, 67] on span "Clients" at bounding box center [27, 66] width 16 height 7
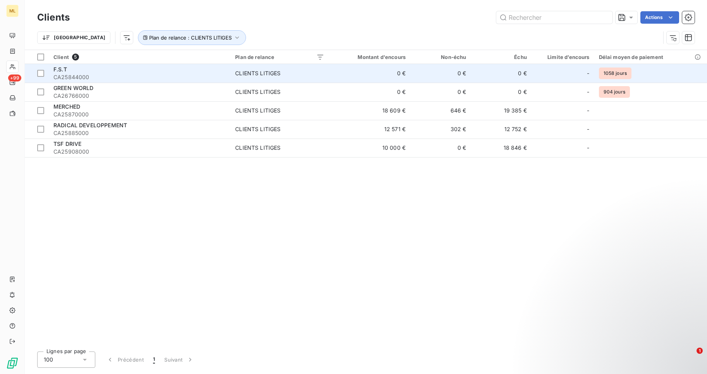
click at [411, 71] on td "0 €" at bounding box center [440, 73] width 60 height 19
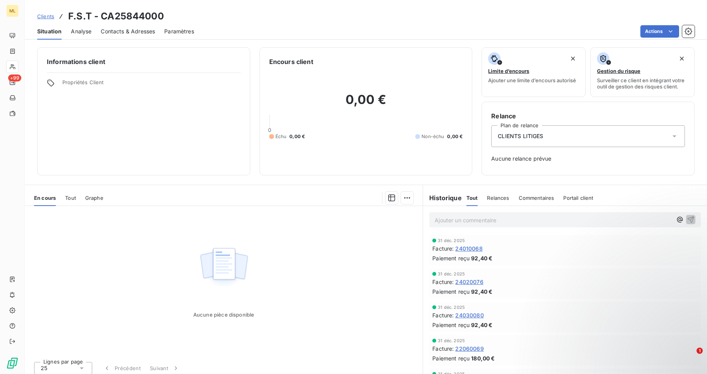
click at [511, 137] on span "CLIENTS LITIGES" at bounding box center [520, 136] width 45 height 8
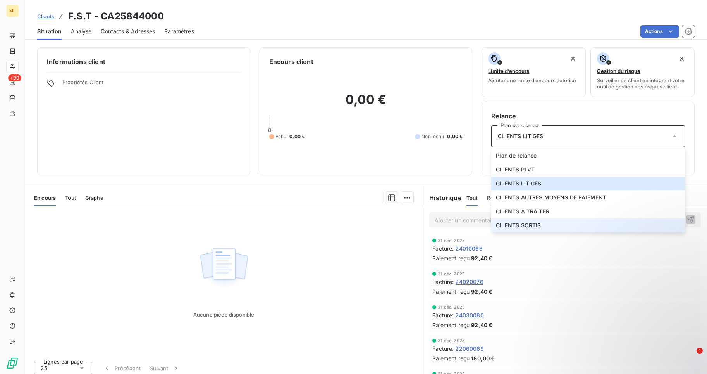
click at [529, 226] on span "CLIENTS SORTIS" at bounding box center [518, 225] width 45 height 8
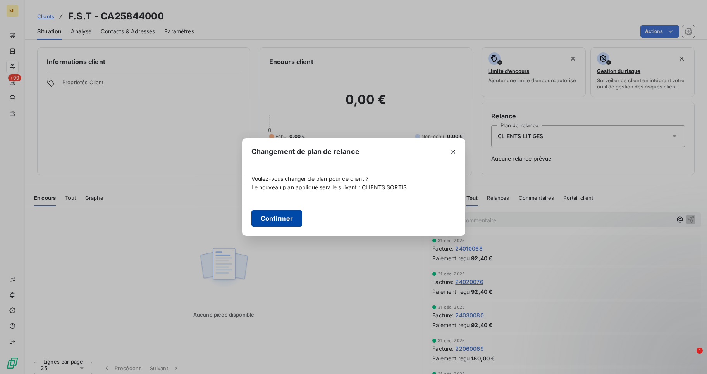
click at [273, 219] on button "Confirmer" at bounding box center [277, 218] width 51 height 16
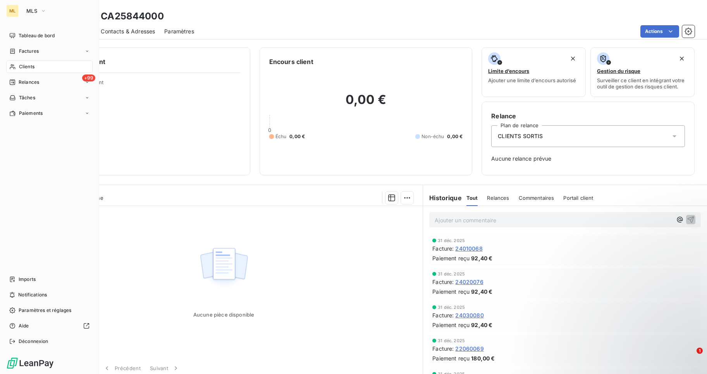
click at [31, 66] on span "Clients" at bounding box center [27, 66] width 16 height 7
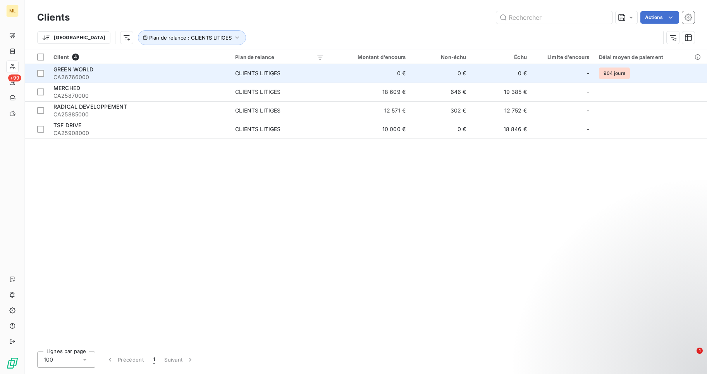
click at [129, 72] on div "GREEN WORLD" at bounding box center [139, 70] width 172 height 8
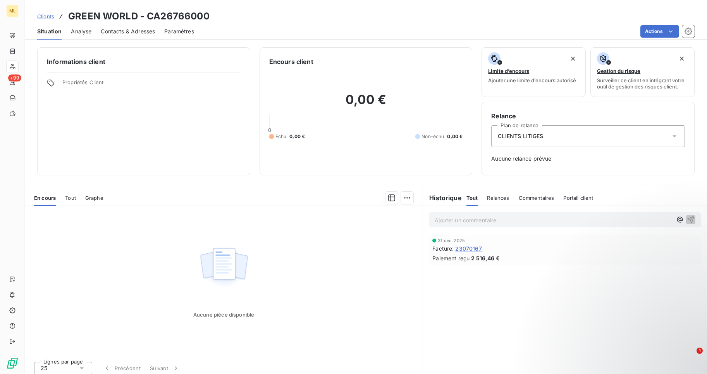
click at [539, 139] on span "CLIENTS LITIGES" at bounding box center [520, 136] width 45 height 8
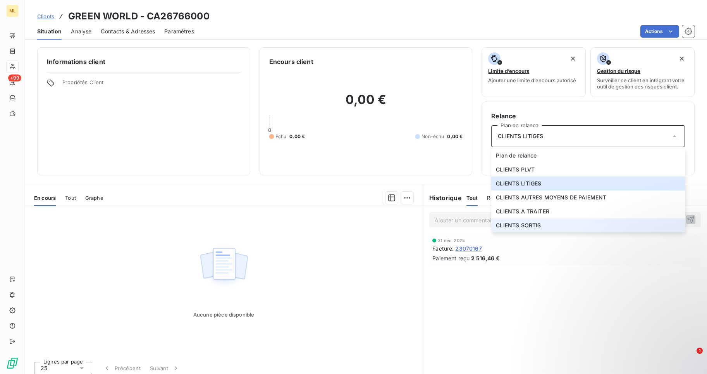
click at [522, 226] on span "CLIENTS SORTIS" at bounding box center [518, 225] width 45 height 8
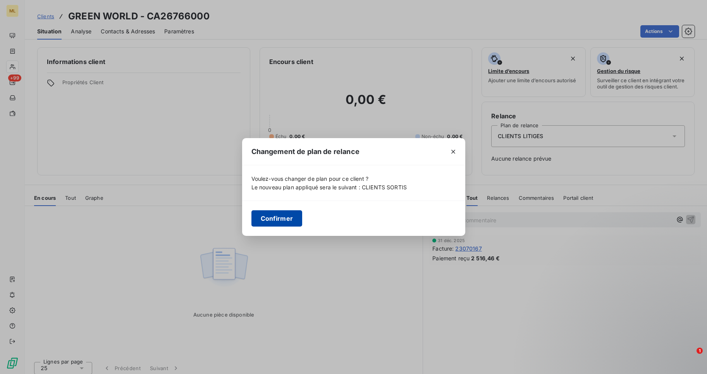
click at [269, 219] on button "Confirmer" at bounding box center [277, 218] width 51 height 16
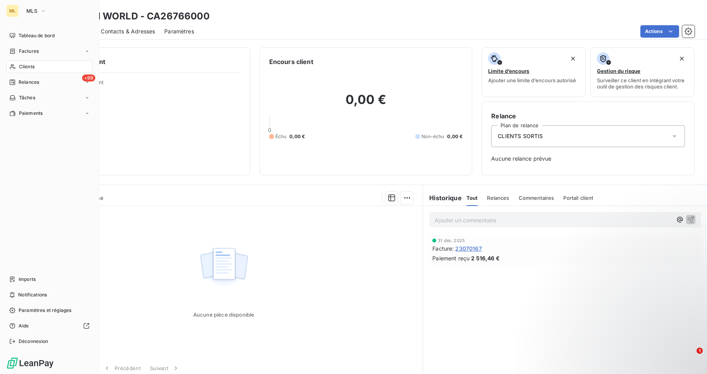
click at [25, 67] on span "Clients" at bounding box center [27, 66] width 16 height 7
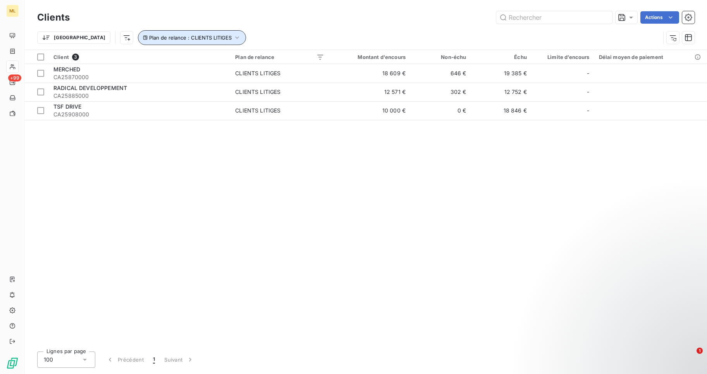
click at [233, 37] on icon "button" at bounding box center [237, 38] width 8 height 8
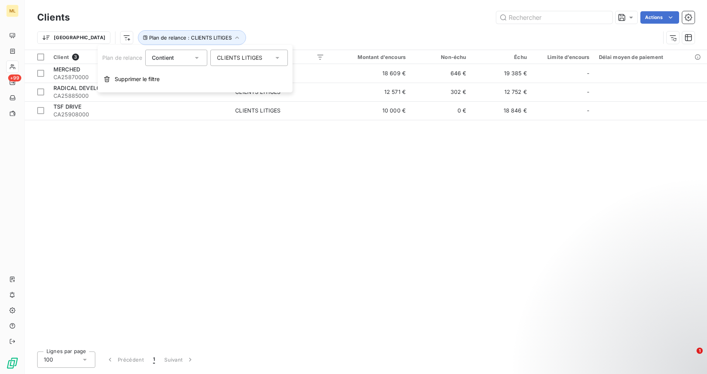
click at [278, 57] on icon at bounding box center [278, 58] width 8 height 8
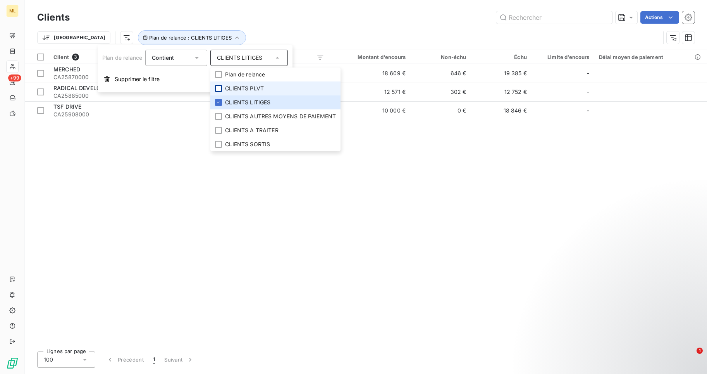
click at [221, 88] on div at bounding box center [218, 88] width 7 height 7
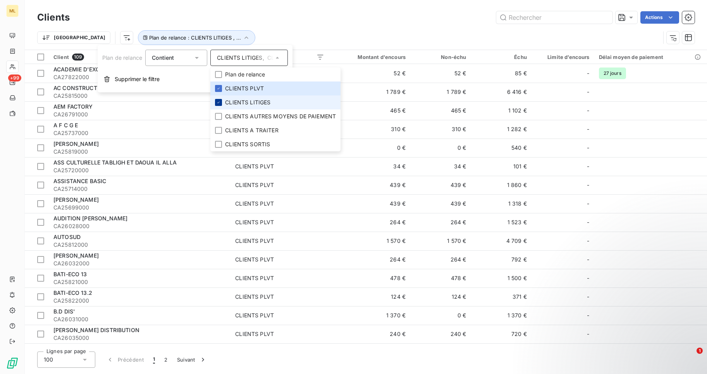
click at [219, 102] on icon at bounding box center [218, 102] width 5 height 5
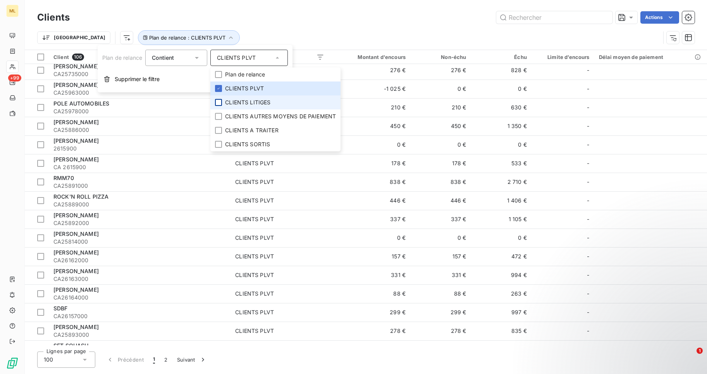
scroll to position [1580, 0]
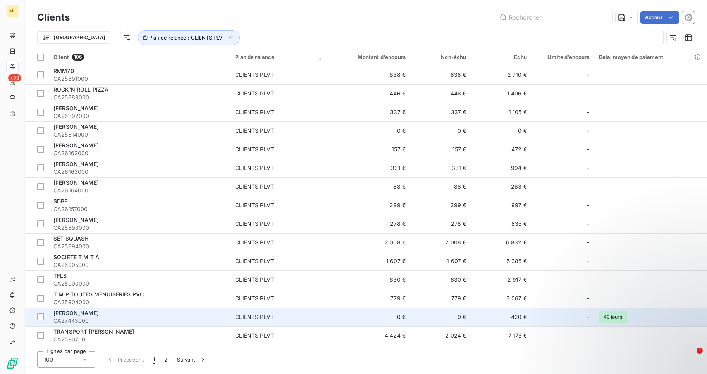
click at [255, 315] on div "CLIENTS PLVT" at bounding box center [254, 317] width 39 height 8
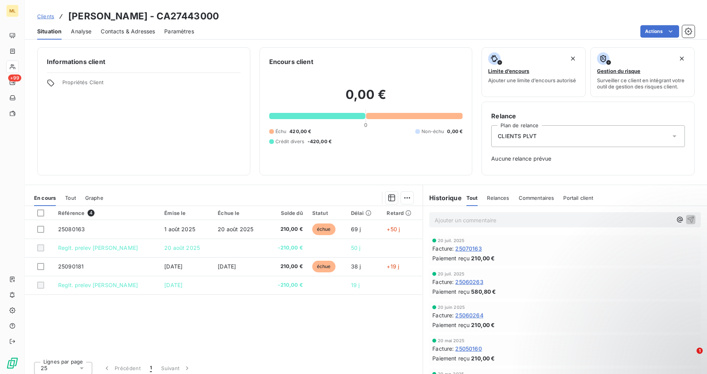
click at [673, 136] on icon at bounding box center [675, 136] width 4 height 2
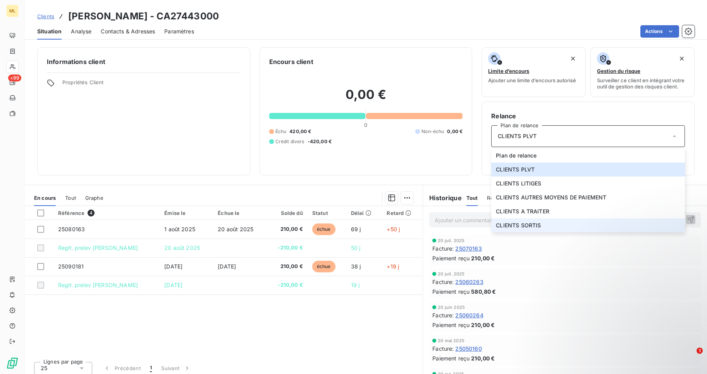
click at [528, 223] on span "CLIENTS SORTIS" at bounding box center [518, 225] width 45 height 8
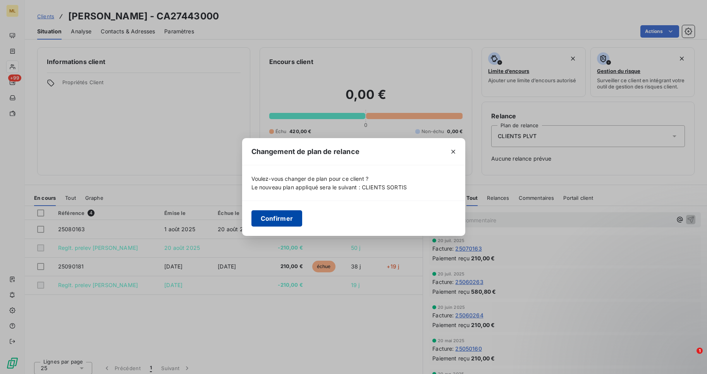
click at [281, 215] on button "Confirmer" at bounding box center [277, 218] width 51 height 16
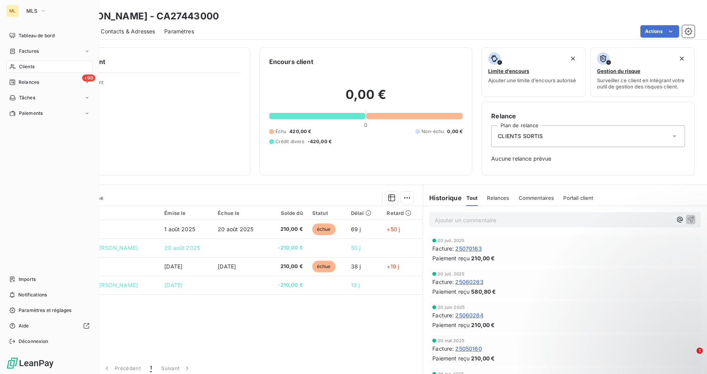
click at [35, 66] on div "Clients" at bounding box center [49, 66] width 86 height 12
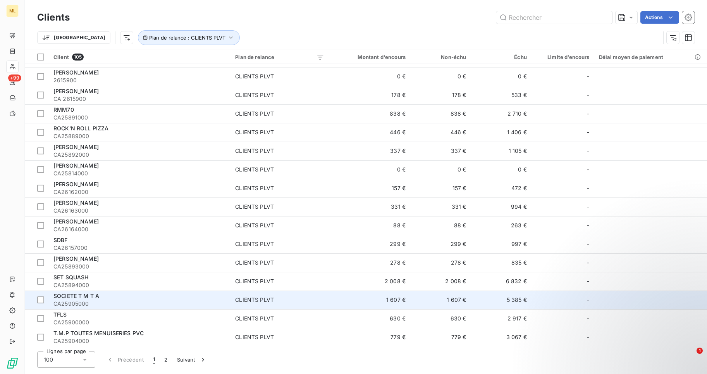
scroll to position [1502, 0]
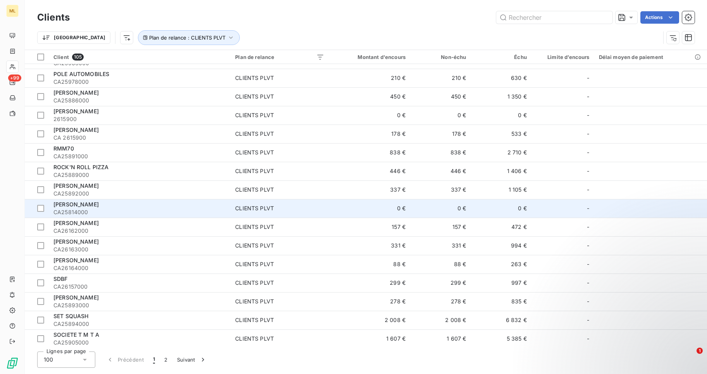
click at [246, 207] on div "CLIENTS PLVT" at bounding box center [254, 208] width 39 height 8
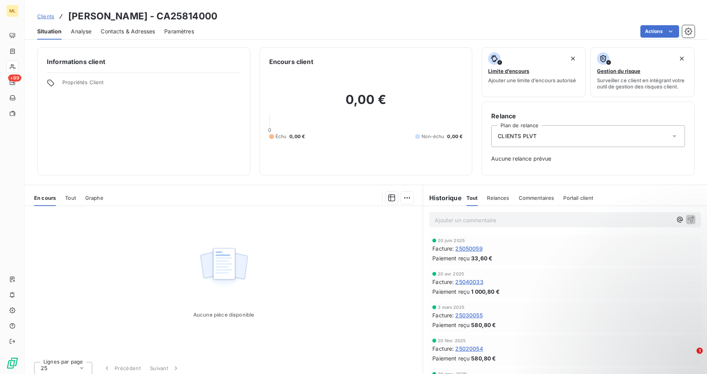
click at [520, 135] on span "CLIENTS PLVT" at bounding box center [517, 136] width 39 height 8
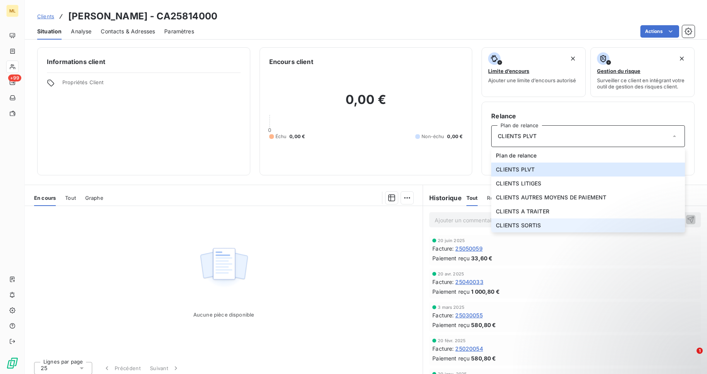
click at [533, 224] on span "CLIENTS SORTIS" at bounding box center [518, 225] width 45 height 8
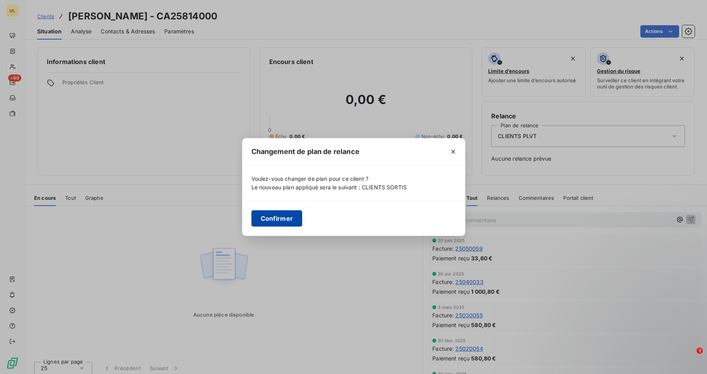
click at [287, 215] on button "Confirmer" at bounding box center [277, 218] width 51 height 16
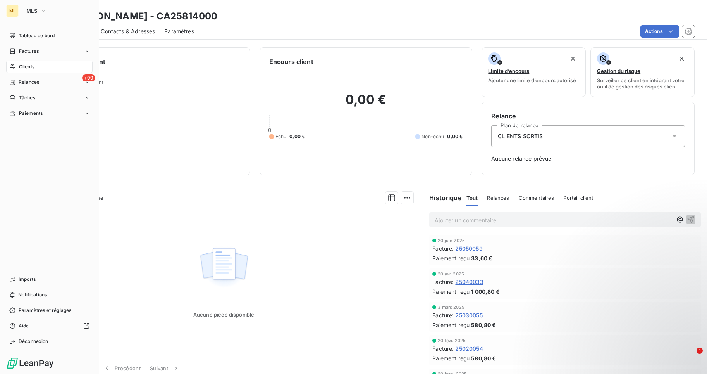
click at [35, 67] on div "Clients" at bounding box center [49, 66] width 86 height 12
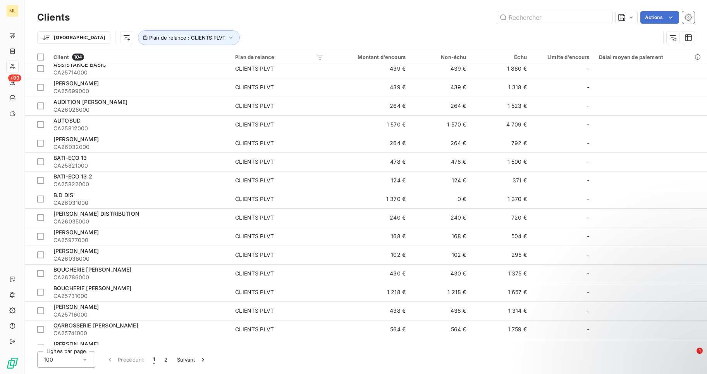
scroll to position [116, 0]
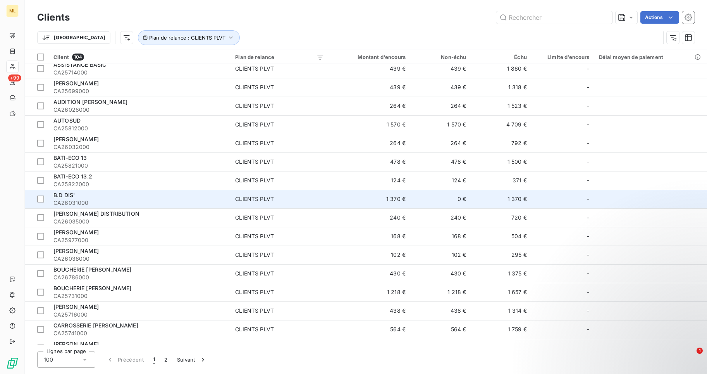
click at [98, 197] on div "B.D DIS'" at bounding box center [139, 195] width 172 height 8
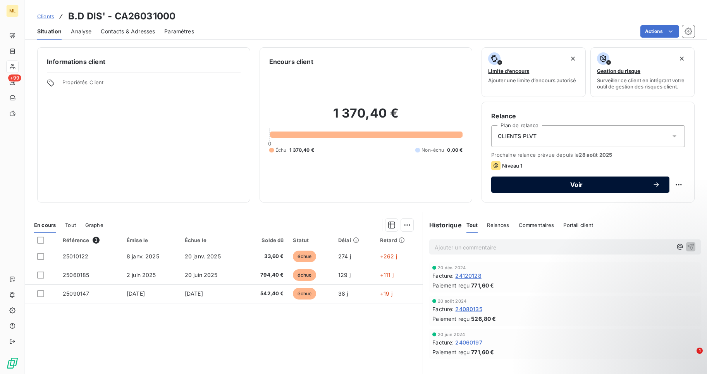
click at [573, 185] on span "Voir" at bounding box center [577, 184] width 152 height 6
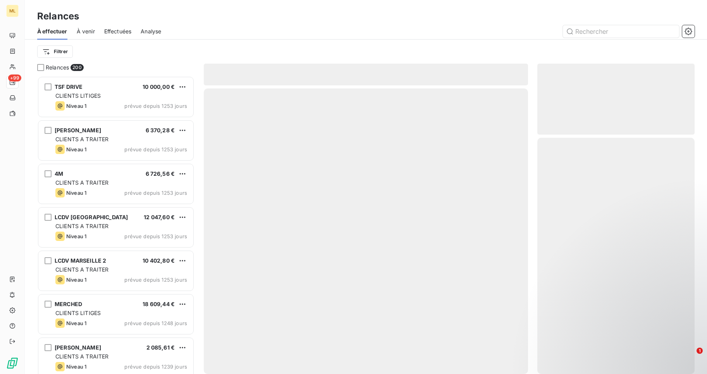
scroll to position [292, 152]
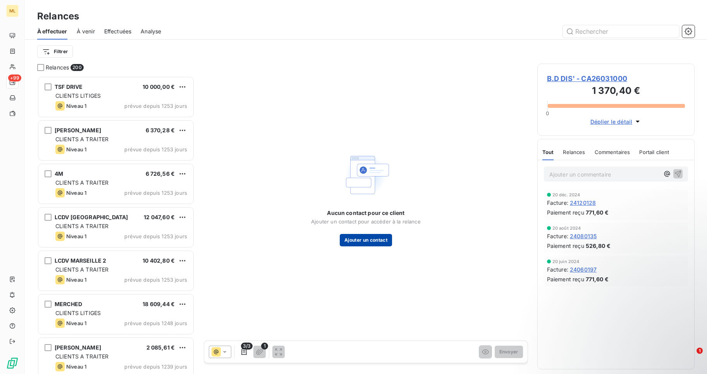
click at [373, 239] on button "Ajouter un contact" at bounding box center [366, 240] width 52 height 12
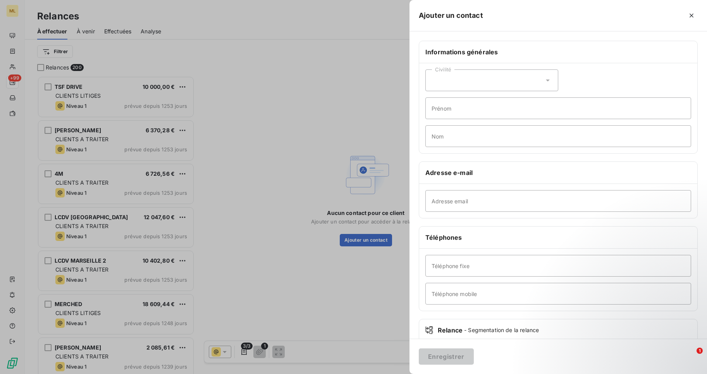
click at [544, 76] on icon at bounding box center [548, 80] width 8 height 8
click at [435, 99] on input "radio" at bounding box center [434, 100] width 8 height 8
click at [452, 108] on input "Prénom" at bounding box center [559, 108] width 266 height 22
type input "[PERSON_NAME]"
click at [443, 136] on input "Nom" at bounding box center [559, 136] width 266 height 22
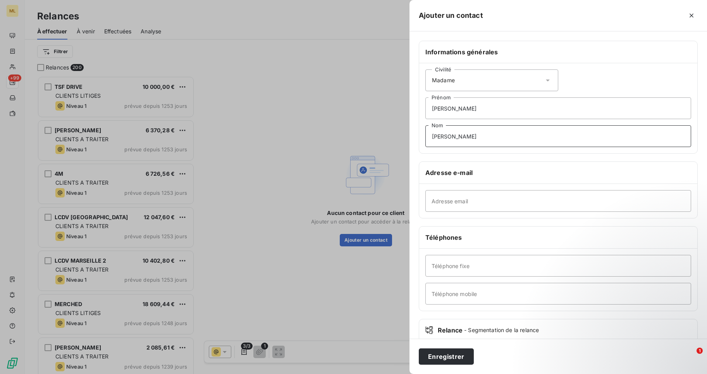
type input "[PERSON_NAME]"
paste input "[EMAIL_ADDRESS][DOMAIN_NAME]"
type input "[EMAIL_ADDRESS][DOMAIN_NAME]"
paste input "0625690511"
click at [439, 294] on input "0625690511" at bounding box center [559, 294] width 266 height 22
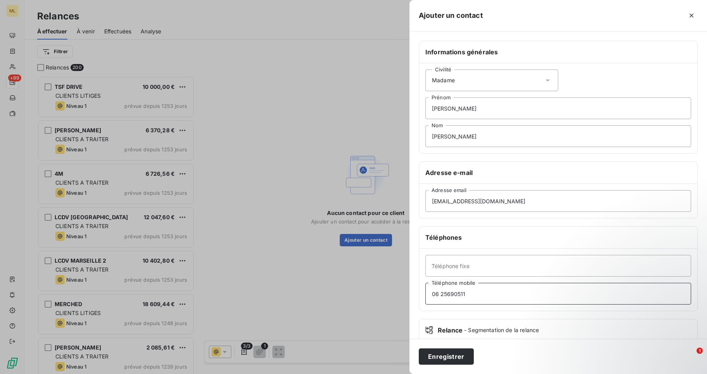
click at [447, 293] on input "06 25690511" at bounding box center [559, 294] width 266 height 22
click at [455, 293] on input "06 25 690511" at bounding box center [559, 294] width 266 height 22
click at [462, 293] on input "06 25 69 0511" at bounding box center [559, 294] width 266 height 22
click at [465, 293] on input "06 25 69 0511" at bounding box center [559, 294] width 266 height 22
click at [464, 293] on input "06 25 69 051 1" at bounding box center [559, 294] width 266 height 22
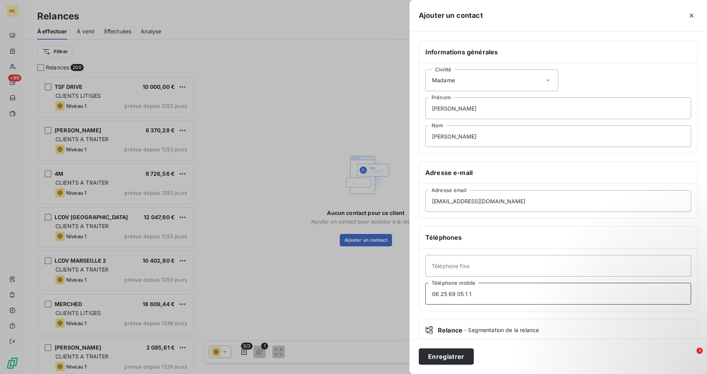
click at [469, 293] on input "06 25 69 05 1 1" at bounding box center [559, 294] width 266 height 22
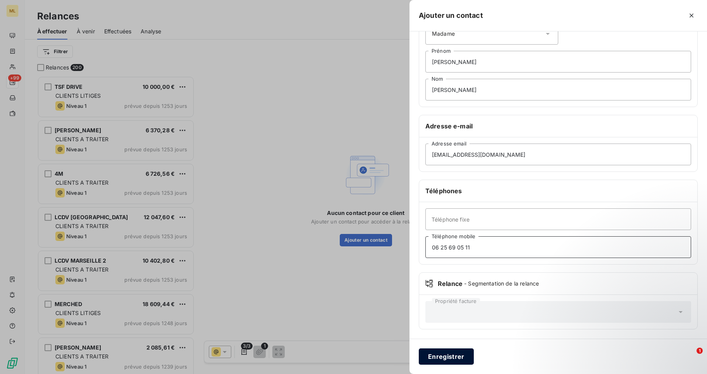
type input "06 25 69 05 11"
click at [444, 355] on button "Enregistrer" at bounding box center [446, 356] width 55 height 16
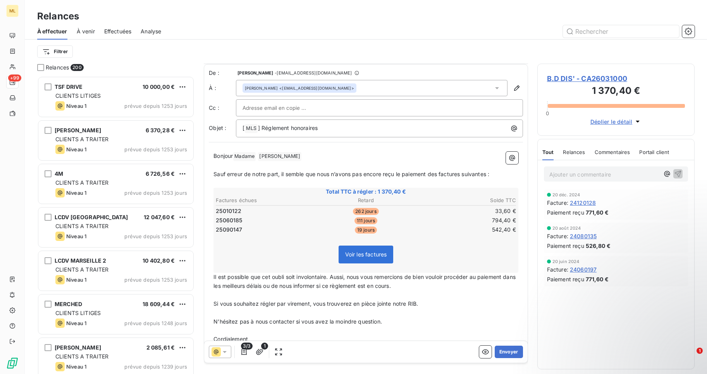
scroll to position [25, 0]
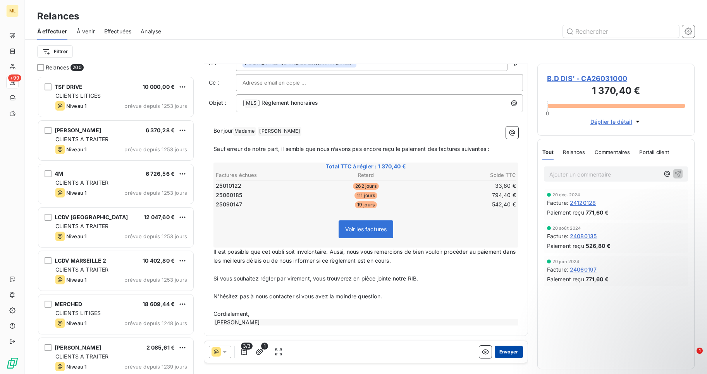
click at [502, 350] on button "Envoyer" at bounding box center [509, 351] width 28 height 12
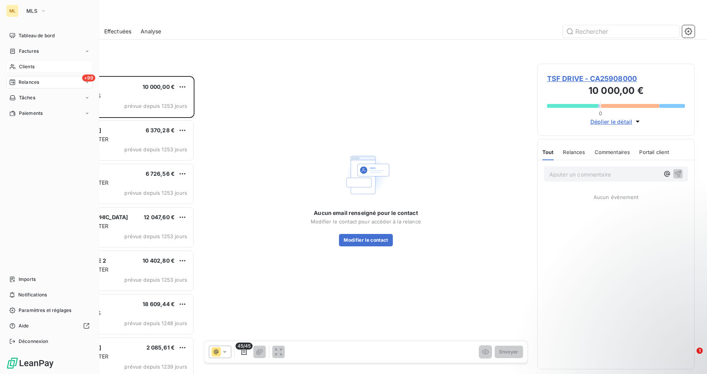
click at [23, 64] on span "Clients" at bounding box center [27, 66] width 16 height 7
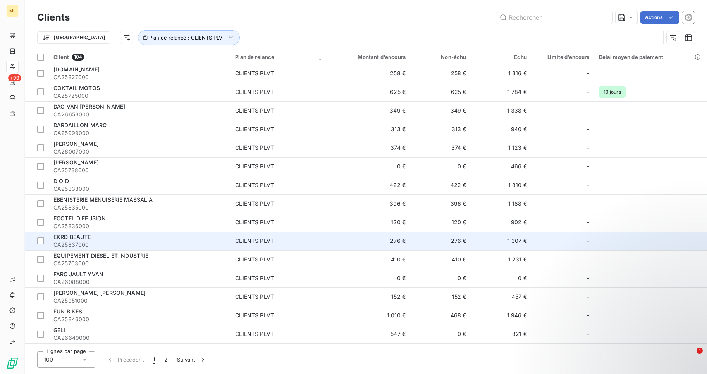
scroll to position [504, 0]
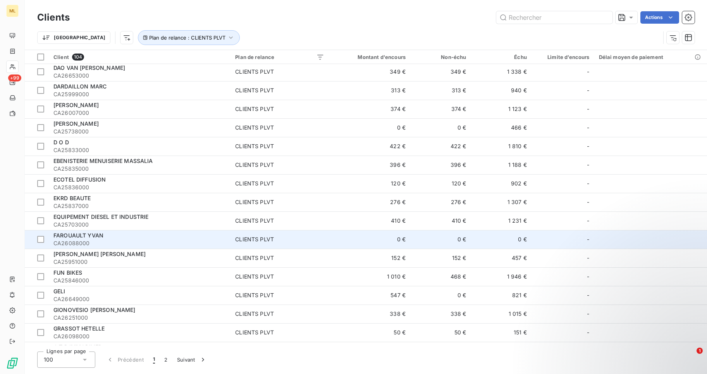
click at [293, 240] on span "CLIENTS PLVT" at bounding box center [279, 239] width 89 height 8
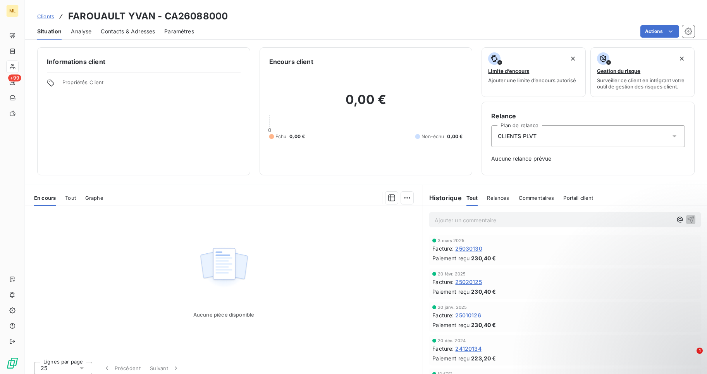
click at [543, 132] on div "CLIENTS PLVT" at bounding box center [589, 136] width 194 height 22
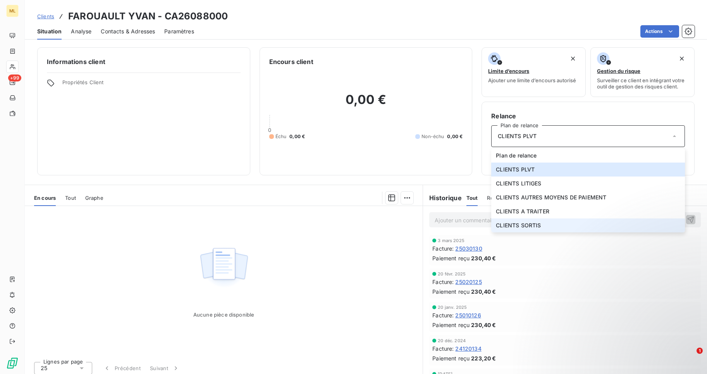
click at [534, 223] on span "CLIENTS SORTIS" at bounding box center [518, 225] width 45 height 8
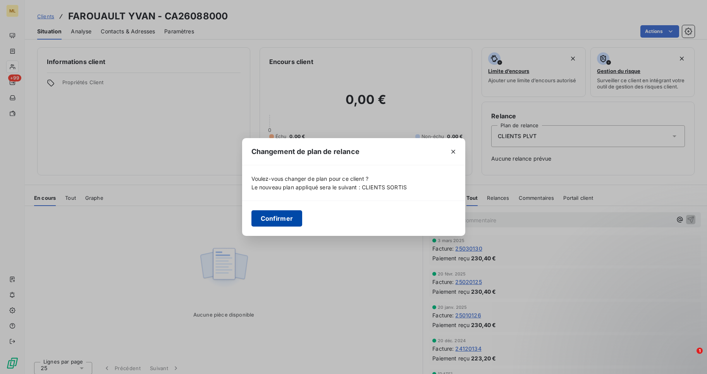
click at [278, 216] on button "Confirmer" at bounding box center [277, 218] width 51 height 16
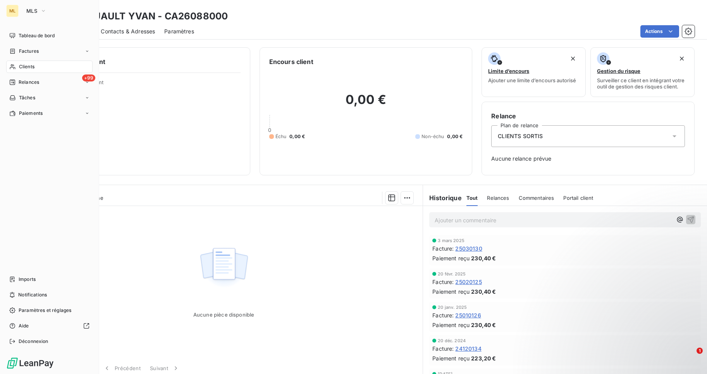
click at [50, 68] on div "Clients" at bounding box center [49, 66] width 86 height 12
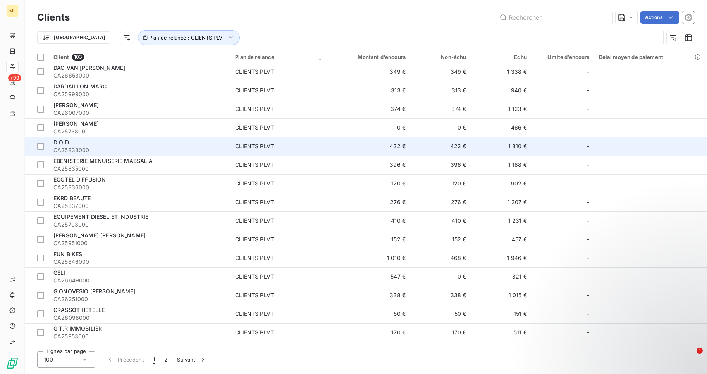
scroll to position [543, 0]
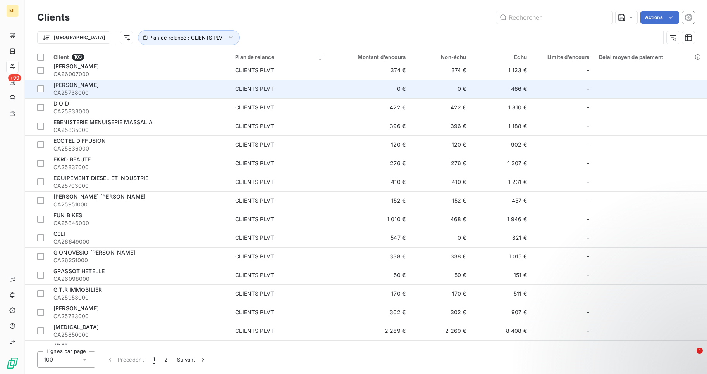
click at [303, 88] on span "CLIENTS PLVT" at bounding box center [279, 89] width 89 height 8
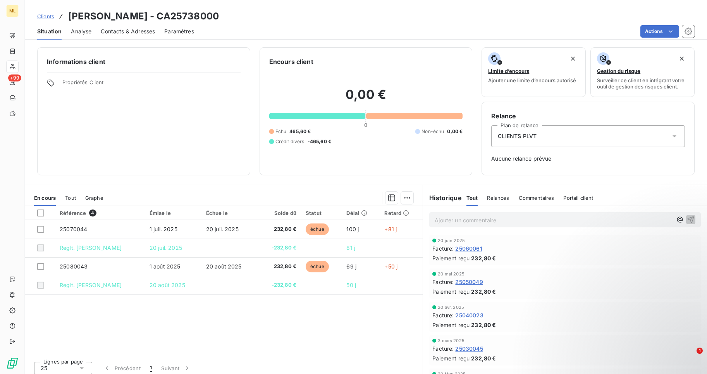
click at [540, 139] on div "CLIENTS PLVT" at bounding box center [589, 136] width 194 height 22
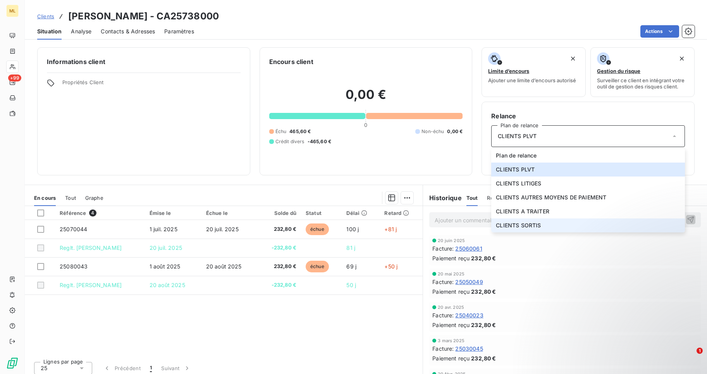
click at [535, 226] on span "CLIENTS SORTIS" at bounding box center [518, 225] width 45 height 8
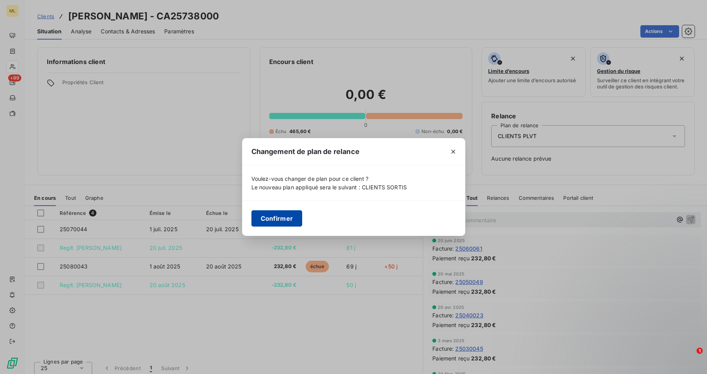
click at [274, 214] on button "Confirmer" at bounding box center [277, 218] width 51 height 16
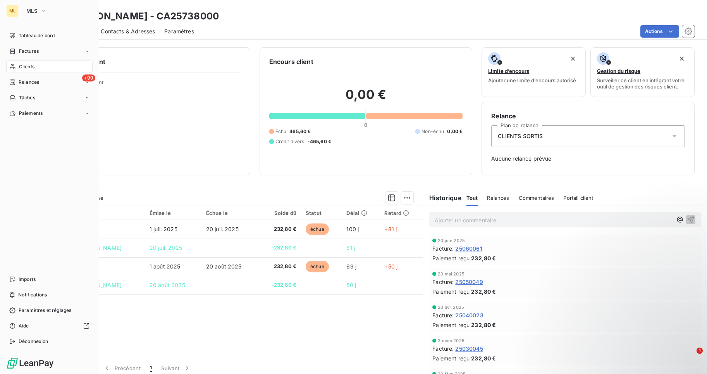
click at [47, 66] on div "Clients" at bounding box center [49, 66] width 86 height 12
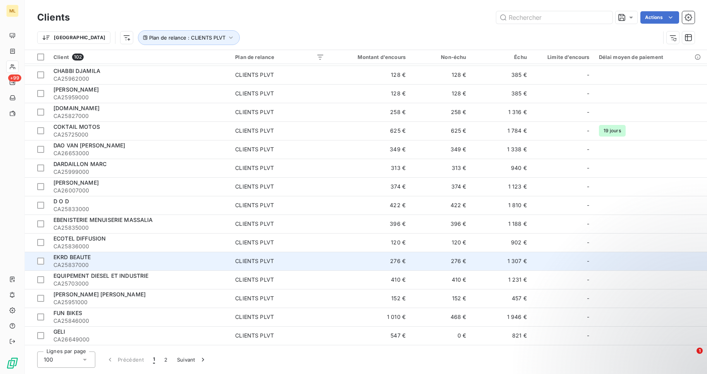
scroll to position [543, 0]
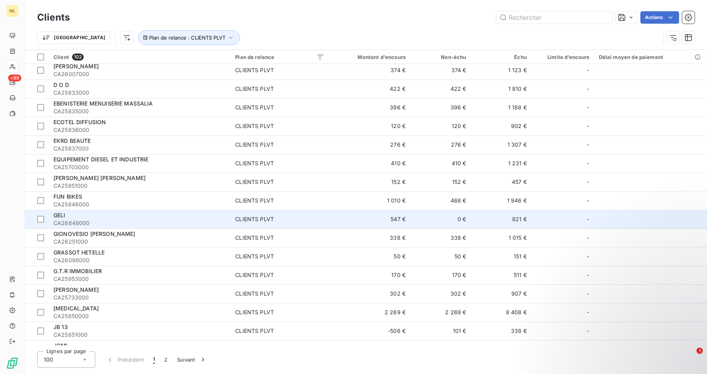
click at [249, 217] on div "CLIENTS PLVT" at bounding box center [254, 219] width 39 height 8
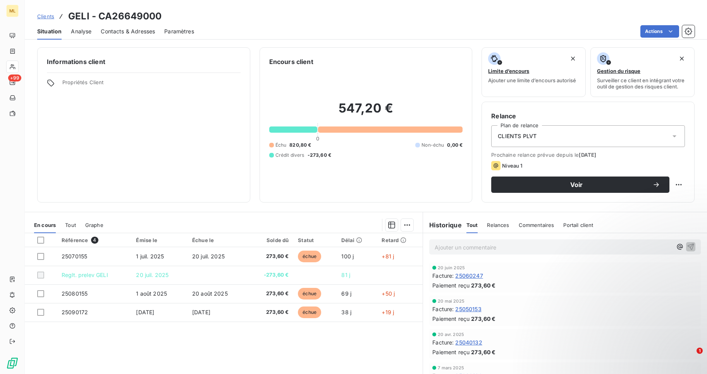
click at [519, 134] on span "CLIENTS PLVT" at bounding box center [517, 136] width 39 height 8
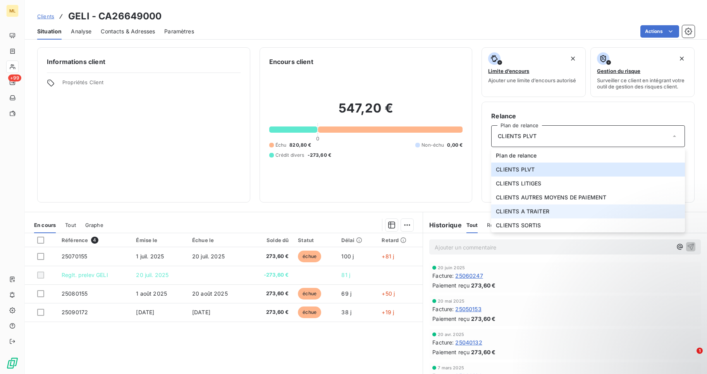
click at [534, 209] on span "CLIENTS A TRAITER" at bounding box center [522, 211] width 53 height 8
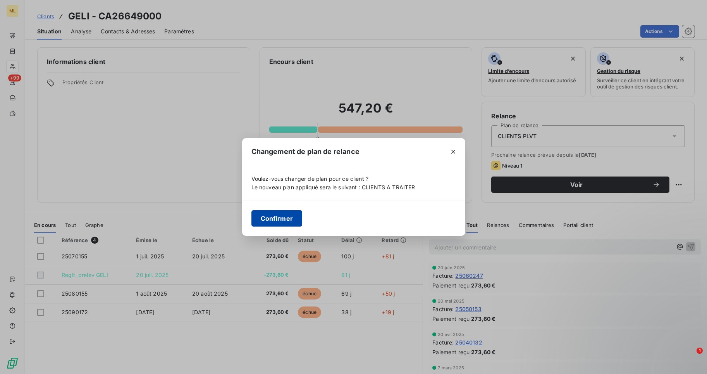
click at [279, 215] on button "Confirmer" at bounding box center [277, 218] width 51 height 16
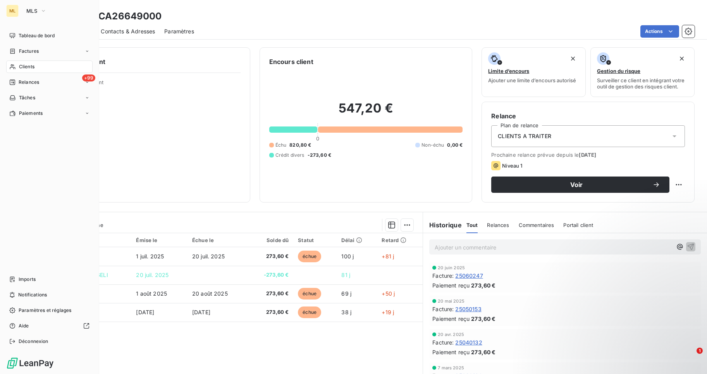
click at [30, 66] on span "Clients" at bounding box center [27, 66] width 16 height 7
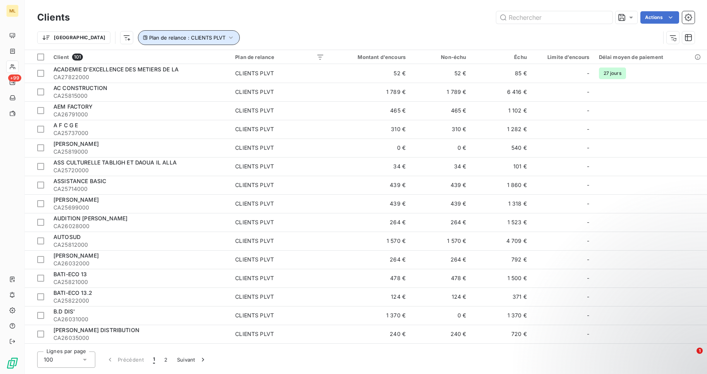
click at [227, 36] on icon "button" at bounding box center [231, 38] width 8 height 8
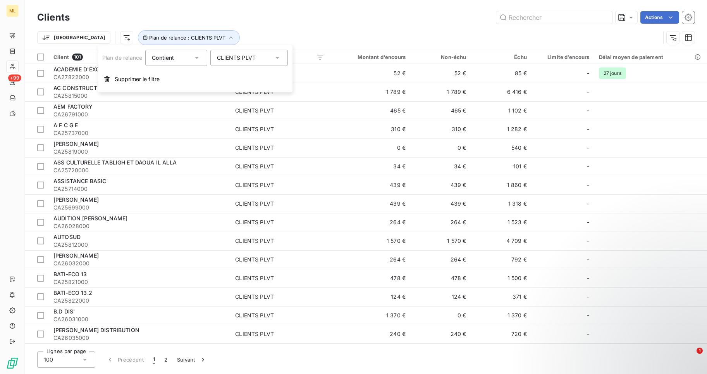
click at [272, 55] on div "CLIENTS PLVT" at bounding box center [249, 58] width 78 height 16
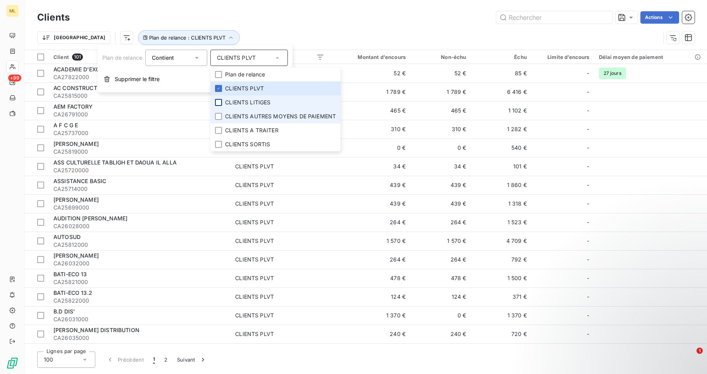
drag, startPoint x: 219, startPoint y: 114, endPoint x: 218, endPoint y: 99, distance: 15.2
click at [219, 114] on div at bounding box center [218, 116] width 7 height 7
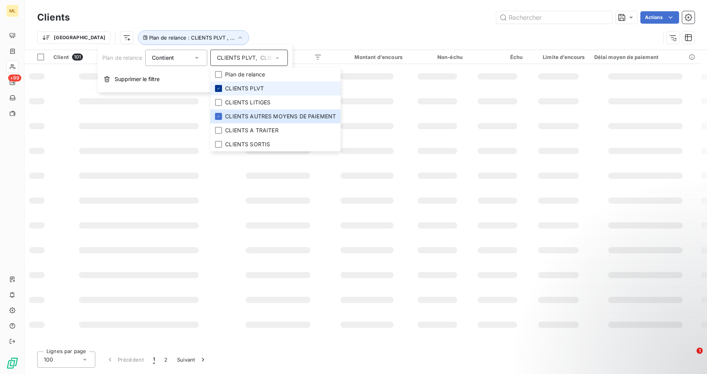
click at [218, 89] on icon at bounding box center [218, 88] width 5 height 5
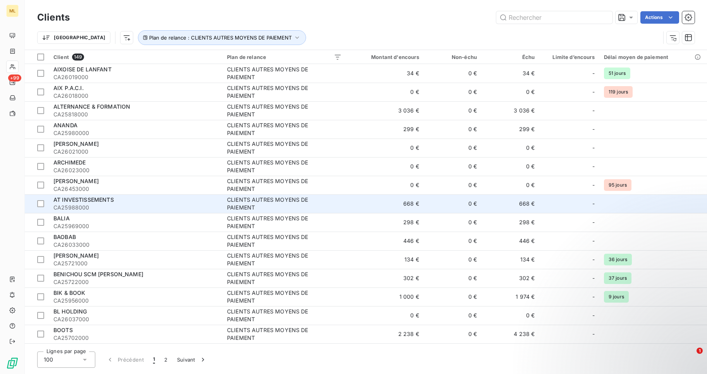
click at [177, 212] on td "AT INVESTISSEMENTS CA25988000" at bounding box center [136, 203] width 174 height 19
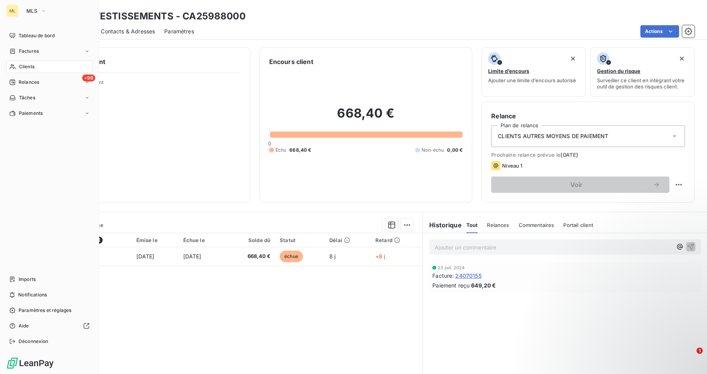
click at [28, 67] on span "Clients" at bounding box center [27, 66] width 16 height 7
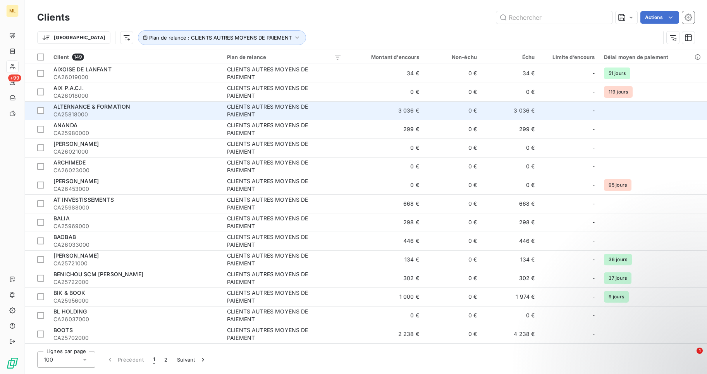
click at [123, 110] on div "ALTERNANCE & FORMATION" at bounding box center [135, 107] width 164 height 8
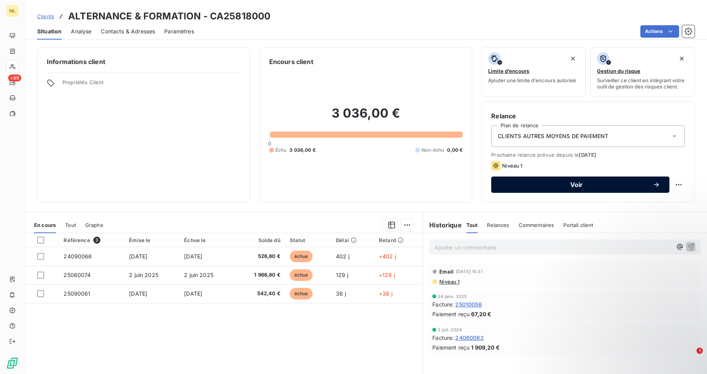
click at [572, 183] on span "Voir" at bounding box center [577, 184] width 152 height 6
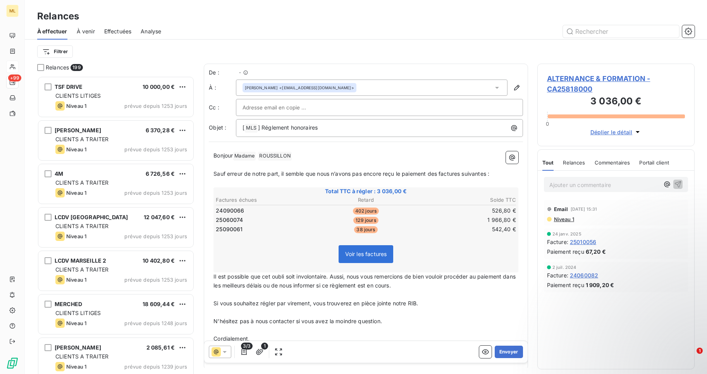
scroll to position [292, 152]
click at [503, 351] on button "Envoyer" at bounding box center [509, 351] width 28 height 12
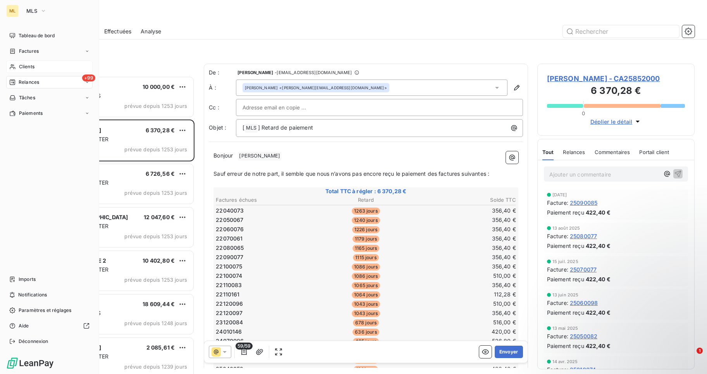
click at [28, 65] on span "Clients" at bounding box center [27, 66] width 16 height 7
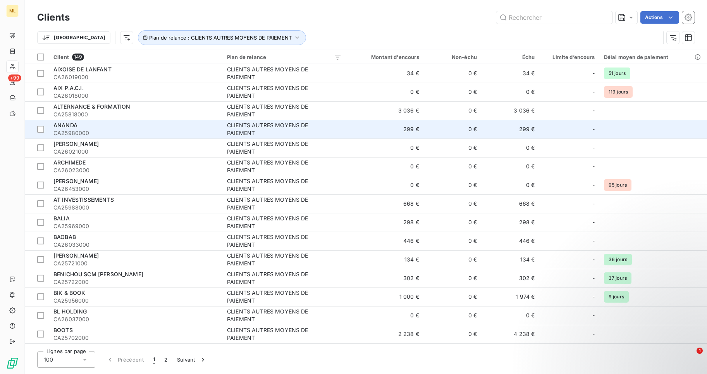
click at [186, 129] on span "CA25980000" at bounding box center [135, 133] width 164 height 8
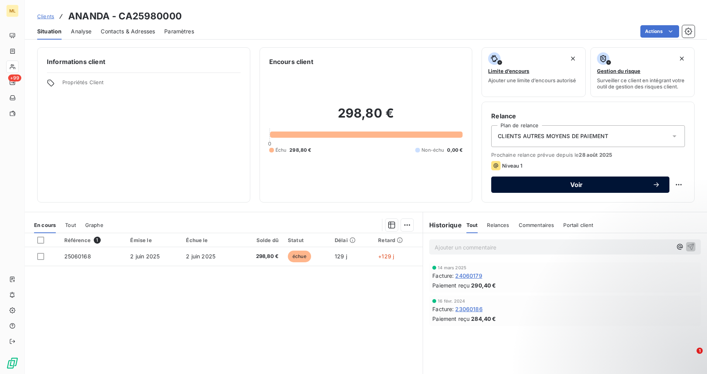
click at [571, 183] on span "Voir" at bounding box center [577, 184] width 152 height 6
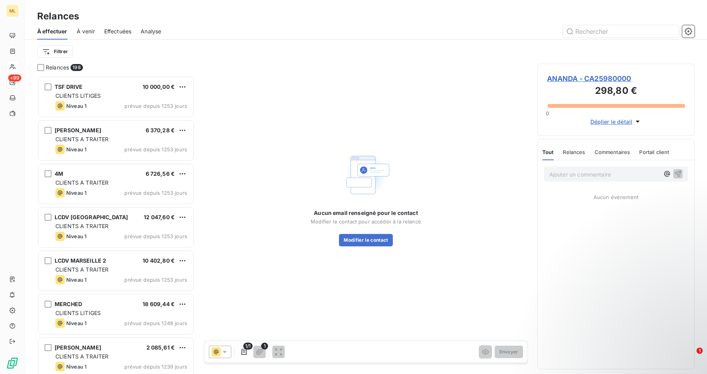
scroll to position [292, 152]
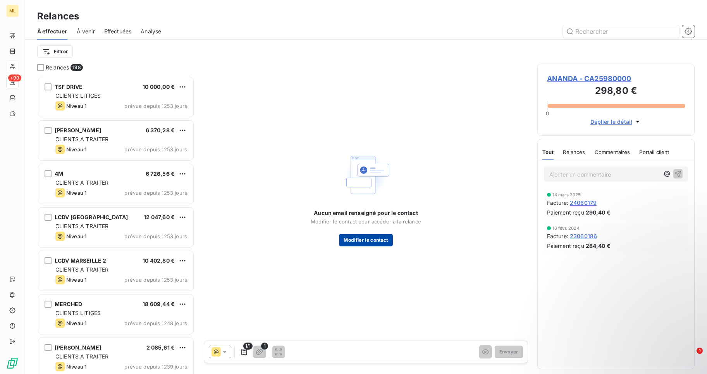
click at [363, 239] on button "Modifier le contact" at bounding box center [365, 240] width 53 height 12
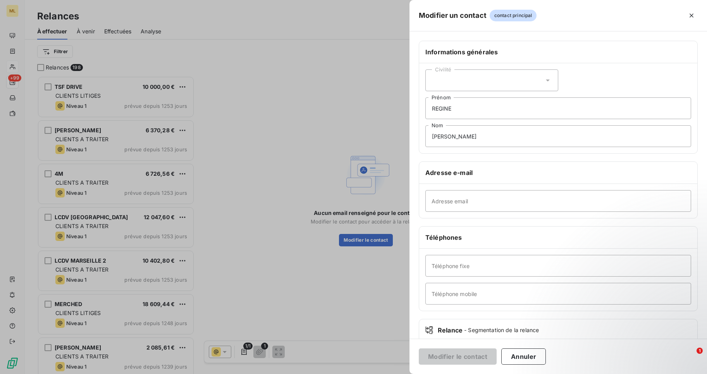
click at [544, 78] on icon at bounding box center [548, 80] width 8 height 8
click at [433, 100] on input "radio" at bounding box center [434, 100] width 8 height 8
paste input "[EMAIL_ADDRESS][DOMAIN_NAME]"
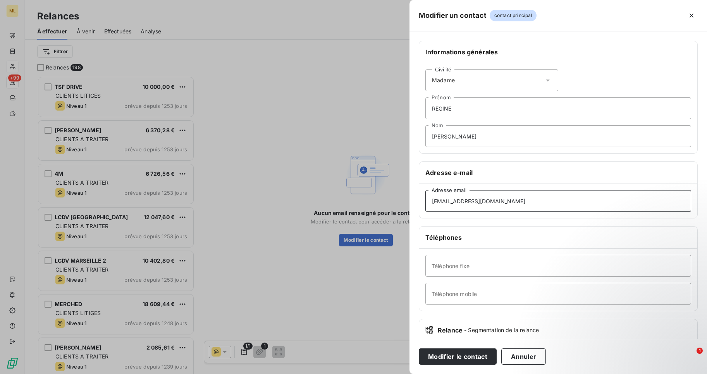
type input "[EMAIL_ADDRESS][DOMAIN_NAME]"
paste input "[PHONE_NUMBER]"
click at [444, 293] on input "[PHONE_NUMBER]" at bounding box center [559, 294] width 266 height 22
click at [439, 294] on input "0619890822" at bounding box center [559, 294] width 266 height 22
type input "0619890822"
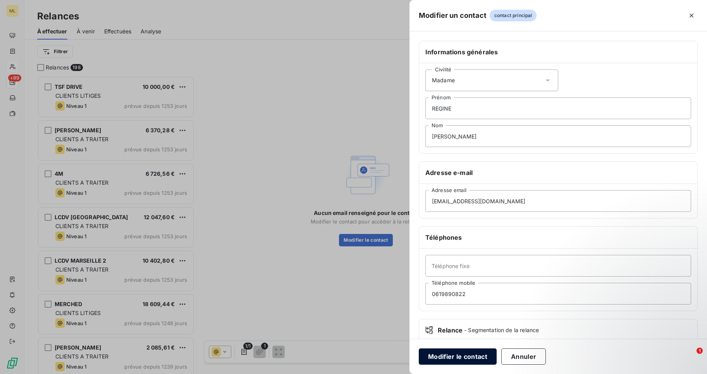
click at [468, 350] on button "Modifier le contact" at bounding box center [458, 356] width 78 height 16
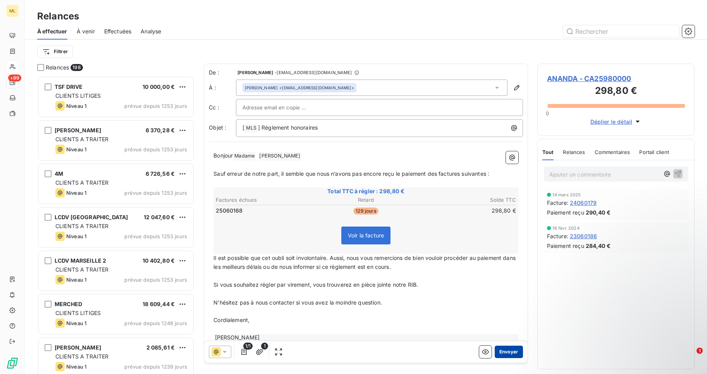
click at [502, 350] on button "Envoyer" at bounding box center [509, 351] width 28 height 12
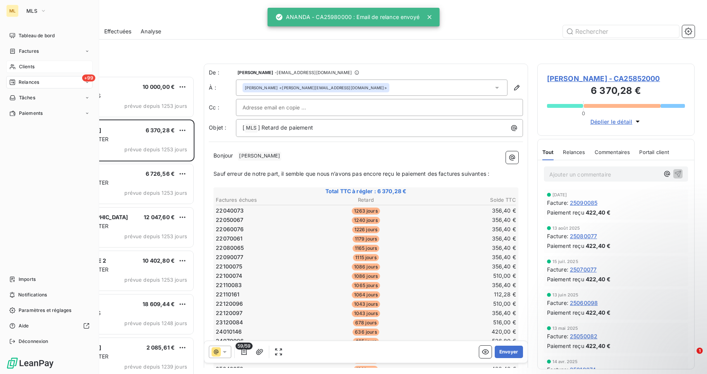
click at [36, 65] on div "Clients" at bounding box center [49, 66] width 86 height 12
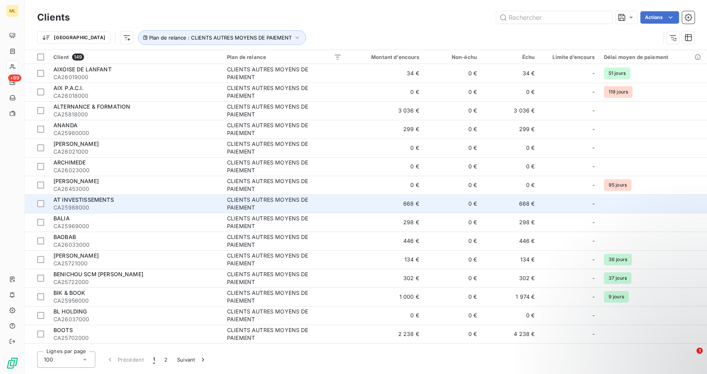
click at [74, 200] on span "AT INVESTISSEMENTS" at bounding box center [83, 199] width 60 height 7
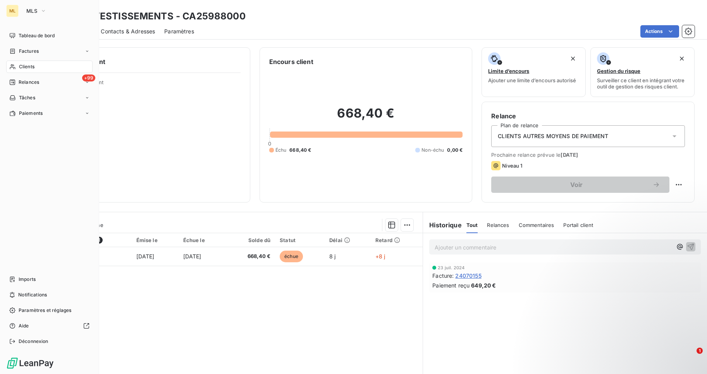
click at [37, 67] on div "Clients" at bounding box center [49, 66] width 86 height 12
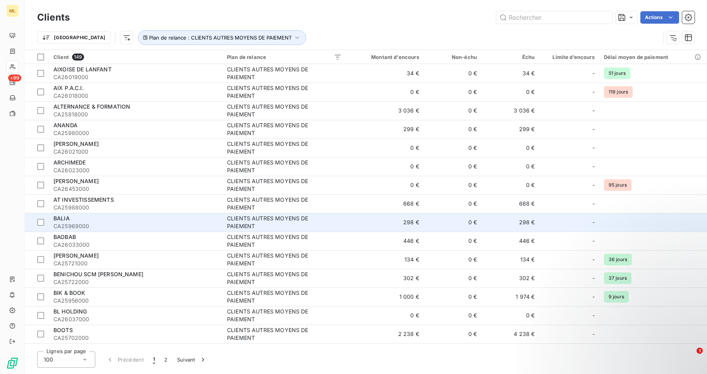
click at [87, 219] on div "BALIA" at bounding box center [135, 218] width 164 height 8
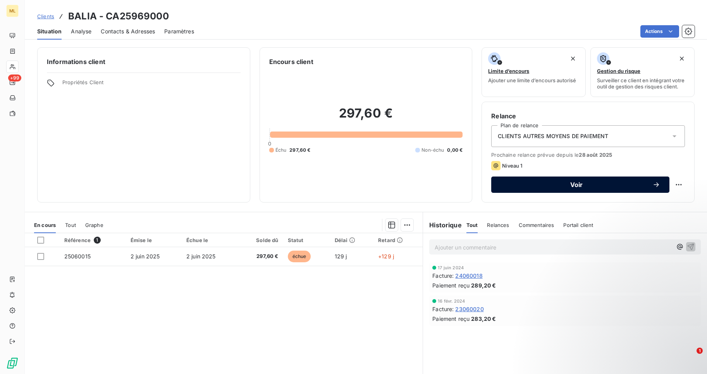
click at [569, 184] on span "Voir" at bounding box center [577, 184] width 152 height 6
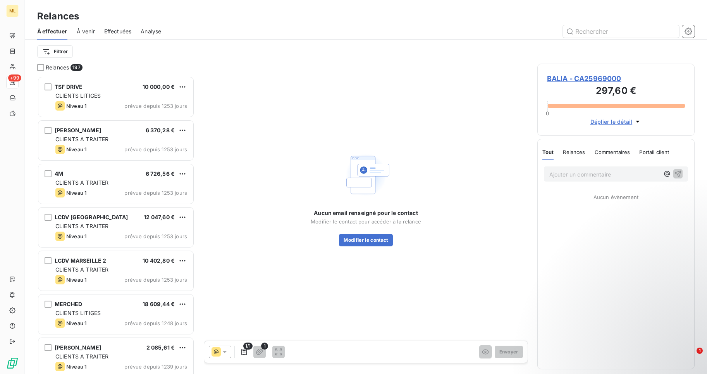
scroll to position [292, 152]
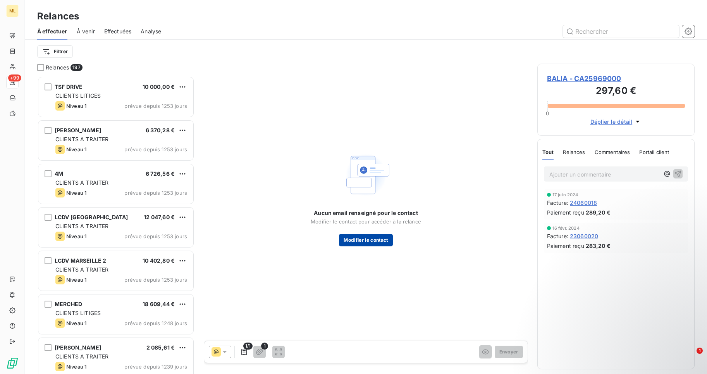
click at [351, 240] on button "Modifier le contact" at bounding box center [365, 240] width 53 height 12
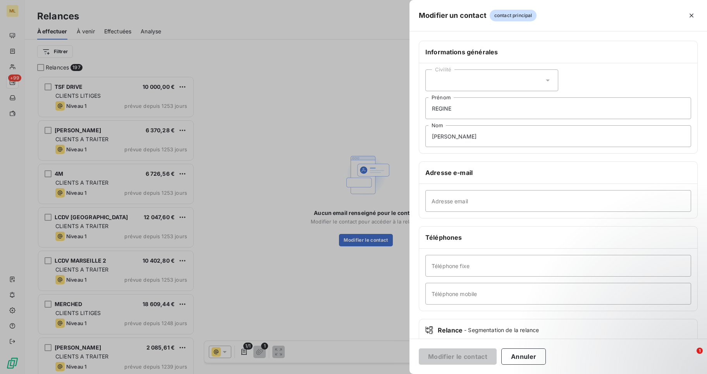
click at [544, 80] on icon at bounding box center [548, 80] width 8 height 8
drag, startPoint x: 435, startPoint y: 100, endPoint x: 442, endPoint y: 100, distance: 7.4
click at [435, 100] on input "radio" at bounding box center [434, 100] width 8 height 8
paste input "[EMAIL_ADDRESS][DOMAIN_NAME]"
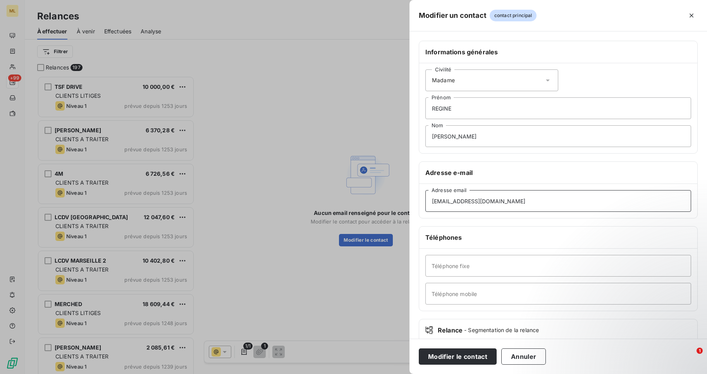
type input "[EMAIL_ADDRESS][DOMAIN_NAME]"
paste input "[PHONE_NUMBER]"
type input "[PHONE_NUMBER]"
click at [452, 355] on button "Modifier le contact" at bounding box center [458, 356] width 78 height 16
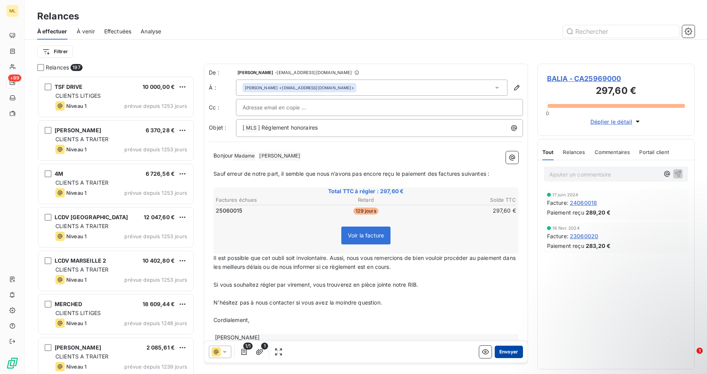
click at [505, 352] on button "Envoyer" at bounding box center [509, 351] width 28 height 12
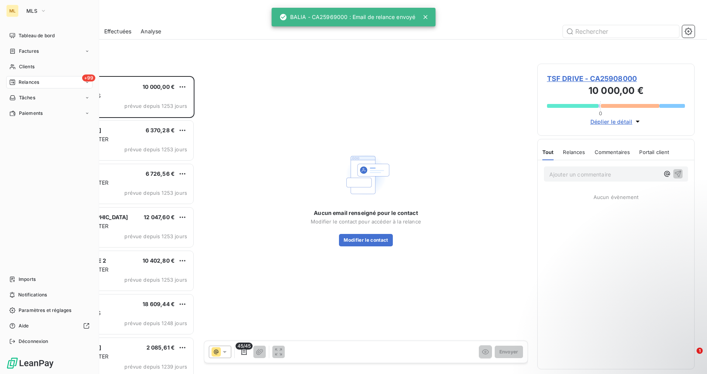
click at [25, 59] on nav "Tableau de bord Factures Clients +99 Relances Tâches Paiements" at bounding box center [49, 74] width 86 height 90
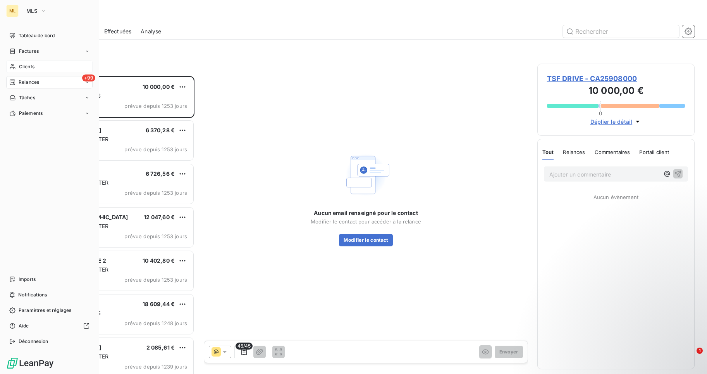
click at [27, 66] on span "Clients" at bounding box center [27, 66] width 16 height 7
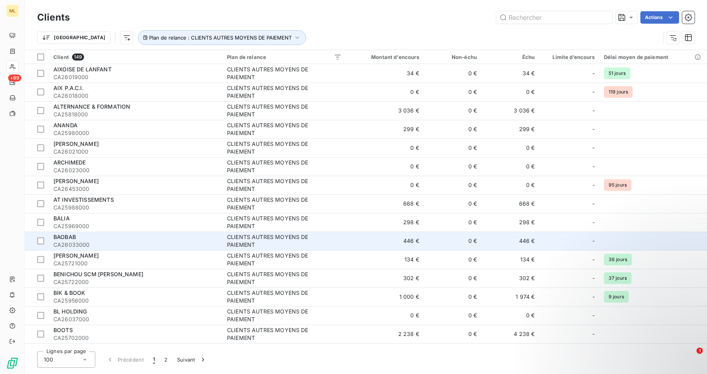
click at [64, 239] on span "BAOBAB" at bounding box center [64, 236] width 22 height 7
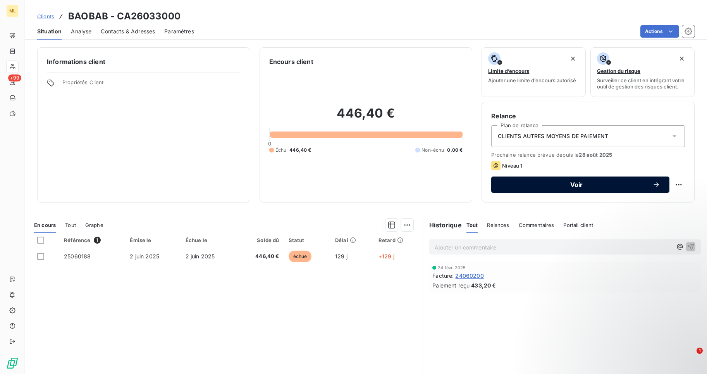
click at [577, 184] on span "Voir" at bounding box center [577, 184] width 152 height 6
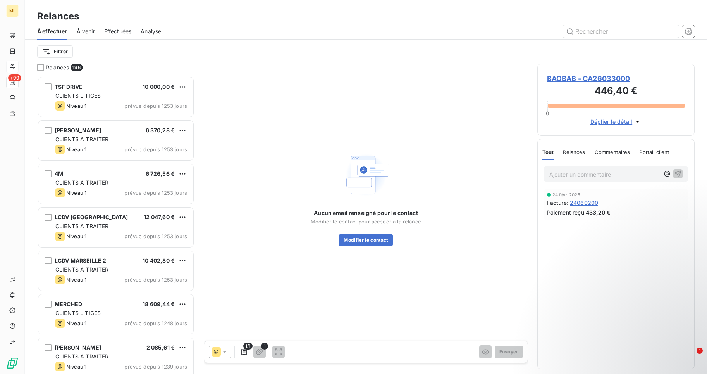
scroll to position [292, 152]
click at [360, 241] on button "Modifier le contact" at bounding box center [365, 240] width 53 height 12
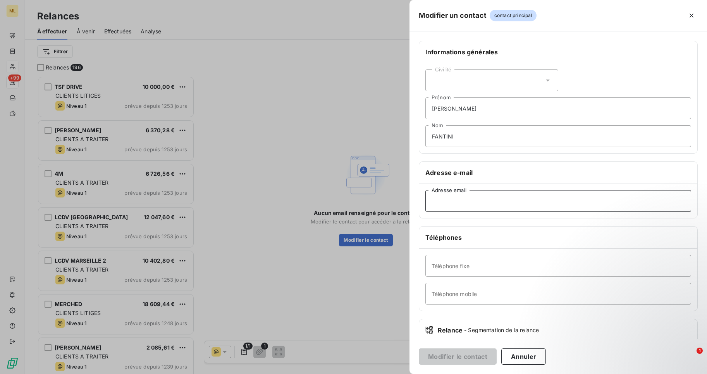
paste input "[EMAIL_ADDRESS][DOMAIN_NAME]"
type input "[EMAIL_ADDRESS][DOMAIN_NAME]"
drag, startPoint x: 547, startPoint y: 77, endPoint x: 537, endPoint y: 81, distance: 10.8
click at [547, 78] on icon at bounding box center [548, 80] width 8 height 8
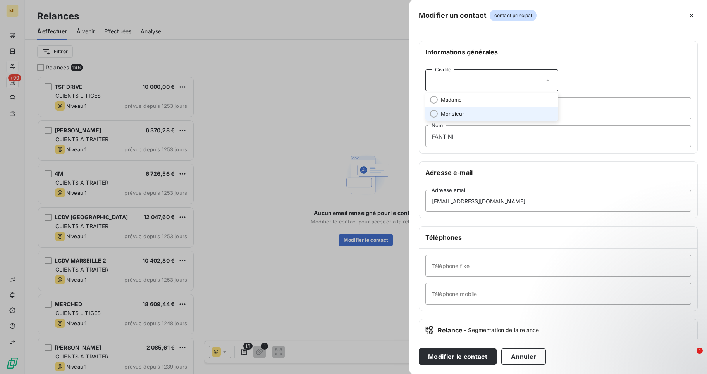
click at [438, 114] on li "Monsieur" at bounding box center [492, 114] width 133 height 14
drag, startPoint x: 465, startPoint y: 107, endPoint x: 426, endPoint y: 109, distance: 39.2
click at [426, 109] on input "[PERSON_NAME]" at bounding box center [559, 108] width 266 height 22
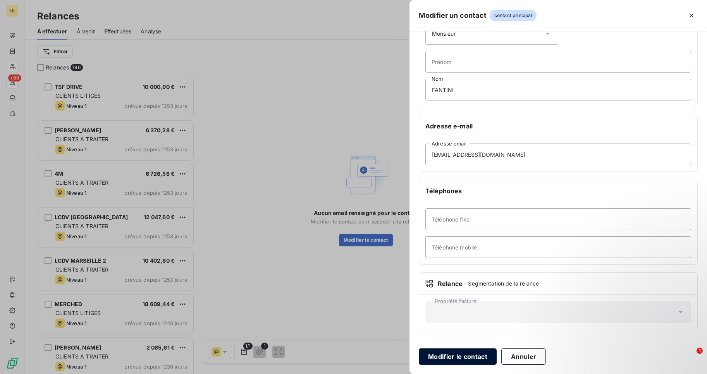
click at [446, 357] on button "Modifier le contact" at bounding box center [458, 356] width 78 height 16
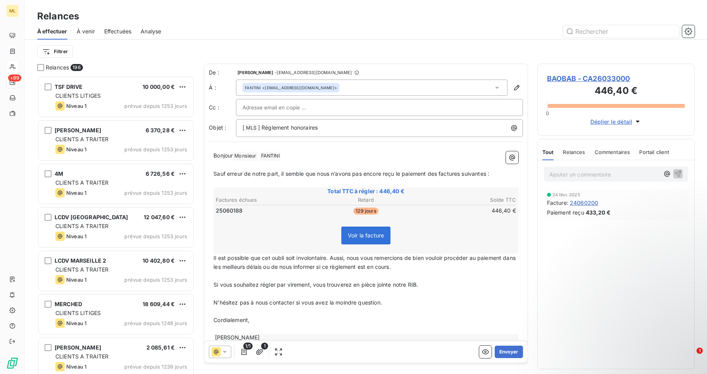
scroll to position [16, 0]
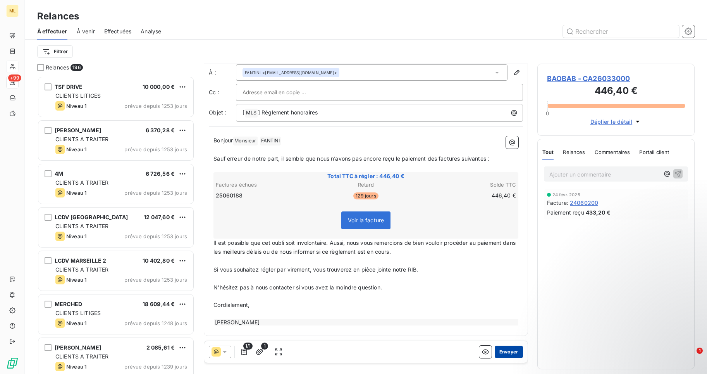
click at [505, 352] on button "Envoyer" at bounding box center [509, 351] width 28 height 12
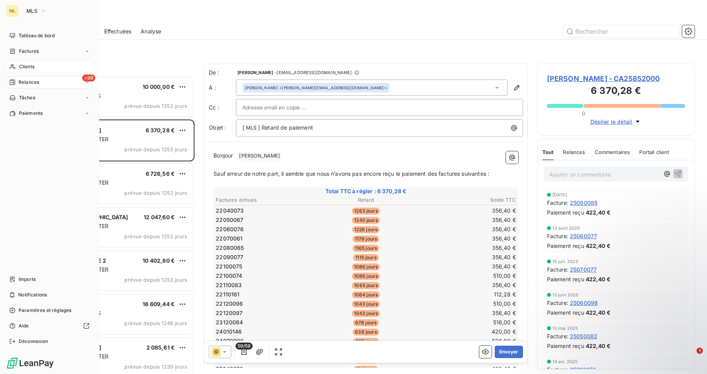
click at [25, 66] on span "Clients" at bounding box center [27, 66] width 16 height 7
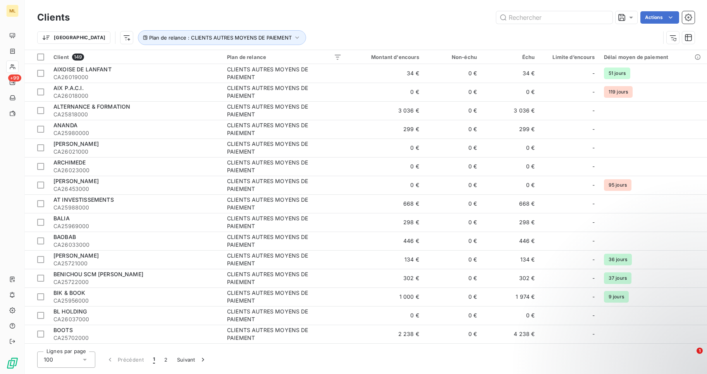
scroll to position [116, 0]
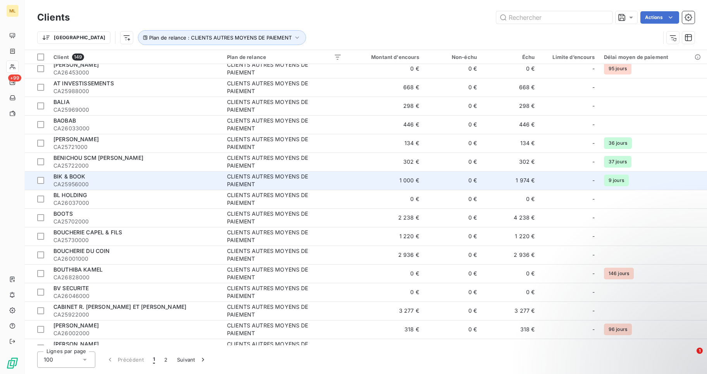
click at [103, 177] on div "BIK & BOOK" at bounding box center [135, 176] width 164 height 8
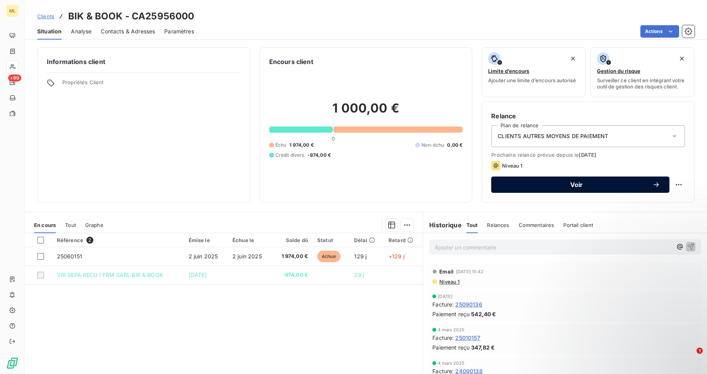
click at [571, 182] on span "Voir" at bounding box center [577, 184] width 152 height 6
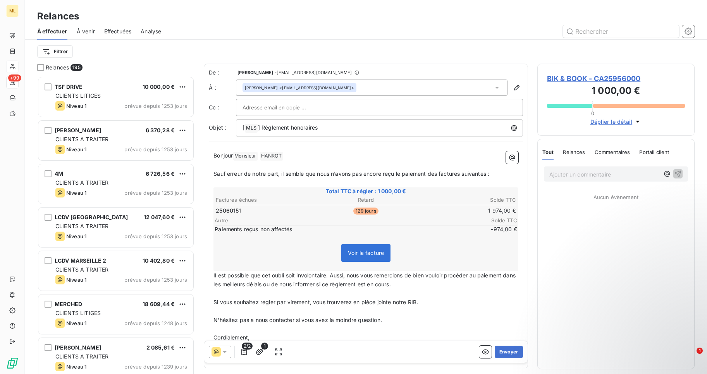
scroll to position [292, 152]
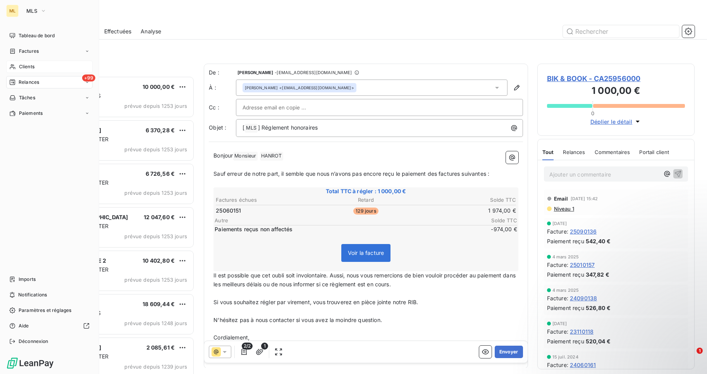
click at [45, 65] on div "Clients" at bounding box center [49, 66] width 86 height 12
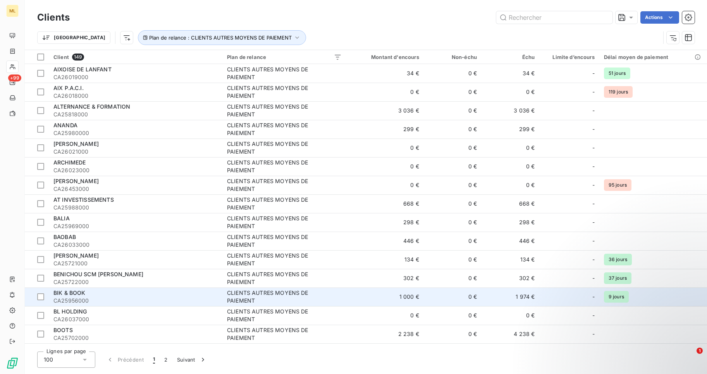
scroll to position [78, 0]
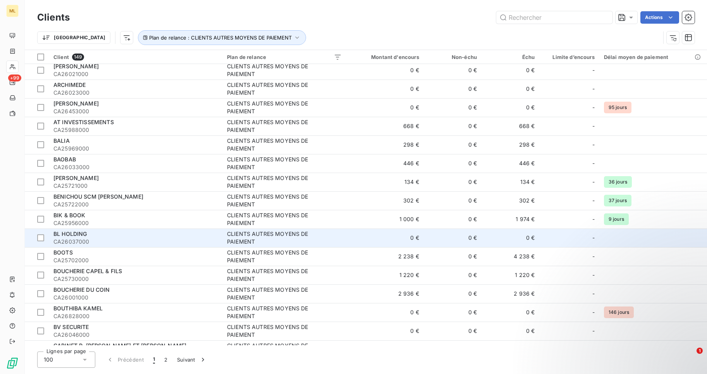
click at [73, 238] on span "CA26037000" at bounding box center [135, 242] width 164 height 8
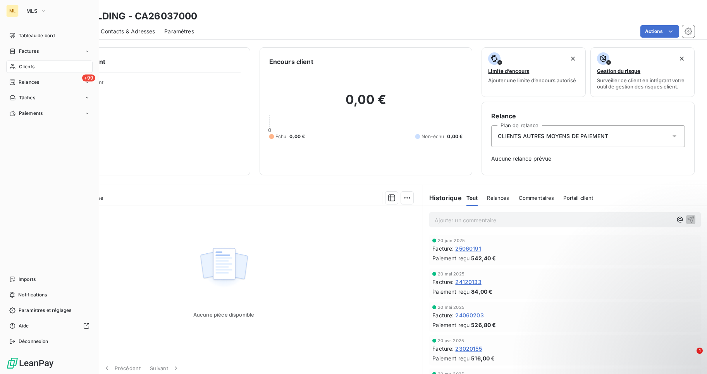
click at [26, 68] on span "Clients" at bounding box center [27, 66] width 16 height 7
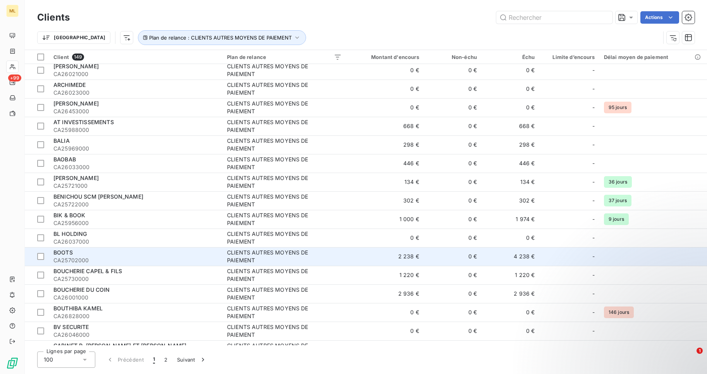
scroll to position [116, 0]
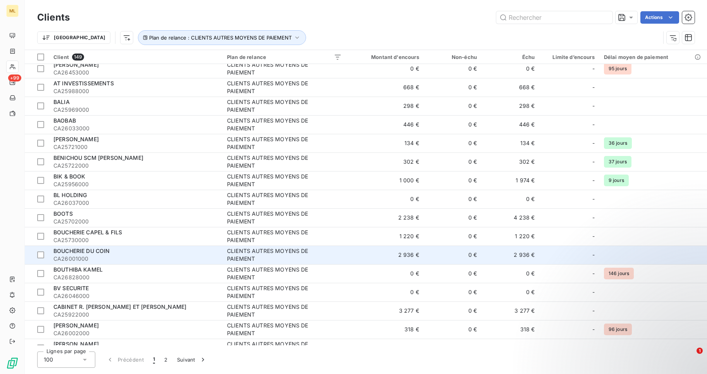
click at [81, 253] on span "BOUCHERIE DU COIN" at bounding box center [81, 250] width 57 height 7
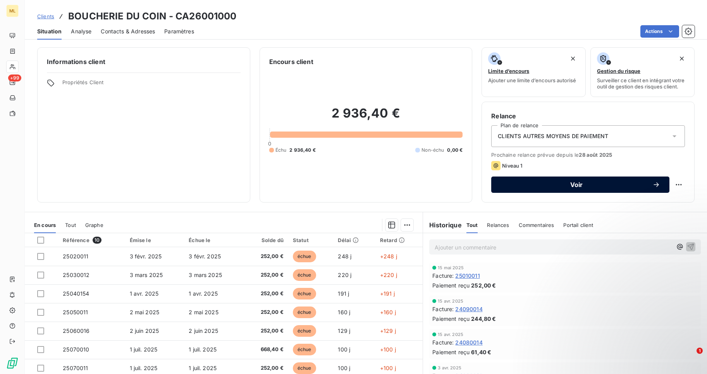
click at [577, 183] on span "Voir" at bounding box center [577, 184] width 152 height 6
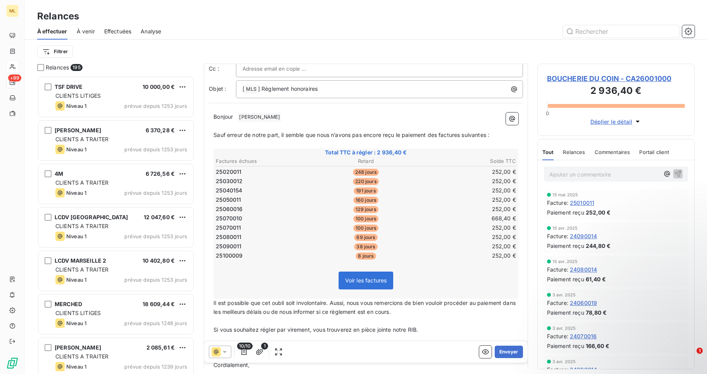
scroll to position [99, 0]
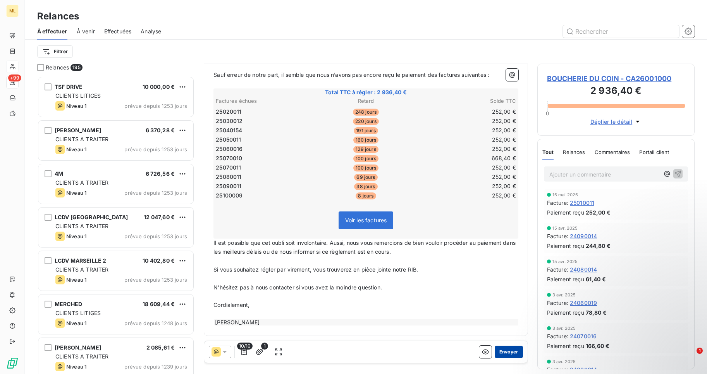
click at [505, 347] on button "Envoyer" at bounding box center [509, 351] width 28 height 12
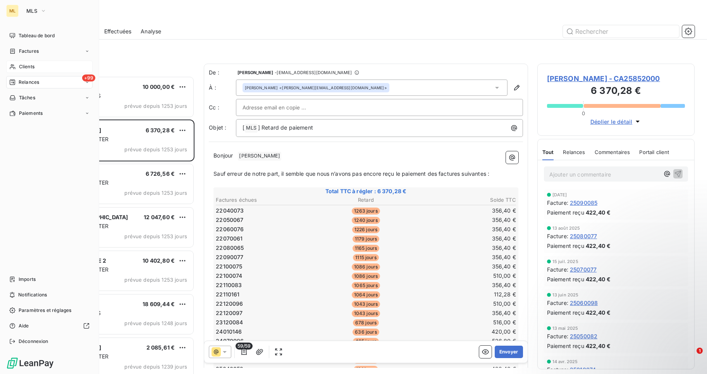
click at [34, 66] on span "Clients" at bounding box center [27, 66] width 16 height 7
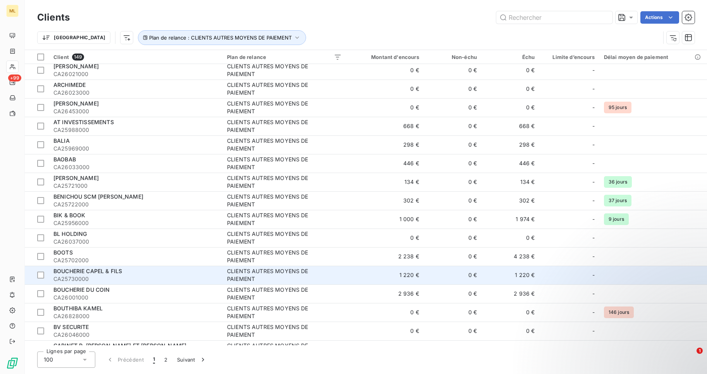
scroll to position [155, 0]
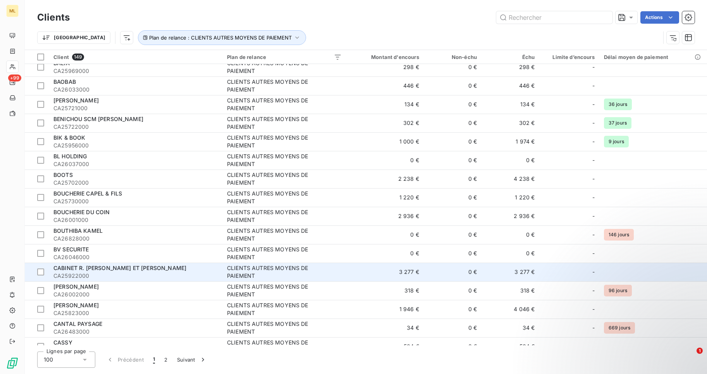
click at [106, 271] on div "CABINET R. [PERSON_NAME] ET [PERSON_NAME]" at bounding box center [135, 268] width 164 height 8
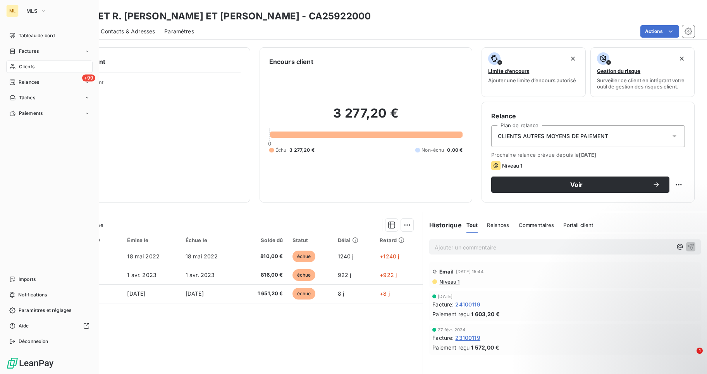
click at [32, 66] on span "Clients" at bounding box center [27, 66] width 16 height 7
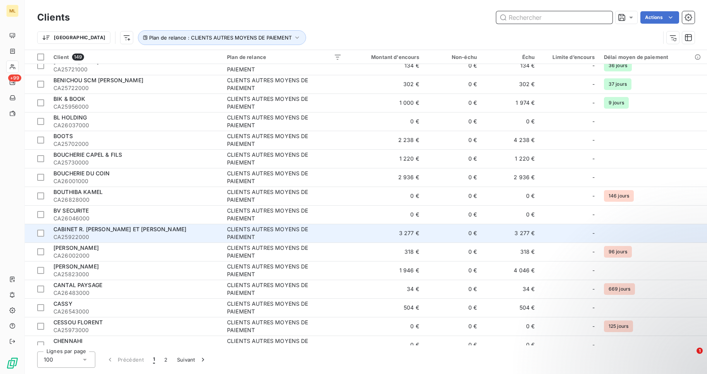
scroll to position [233, 0]
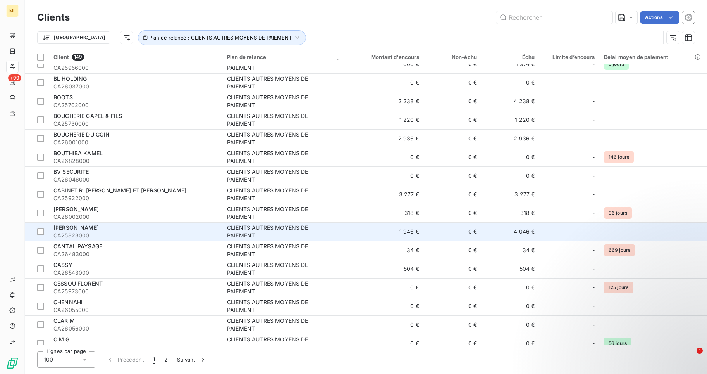
click at [86, 234] on span "CA25823000" at bounding box center [135, 235] width 164 height 8
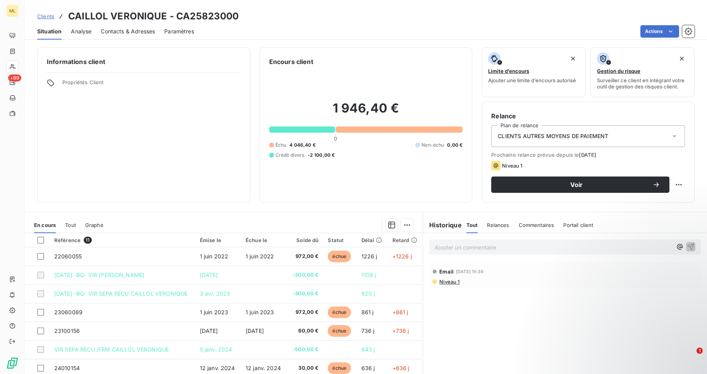
scroll to position [32, 0]
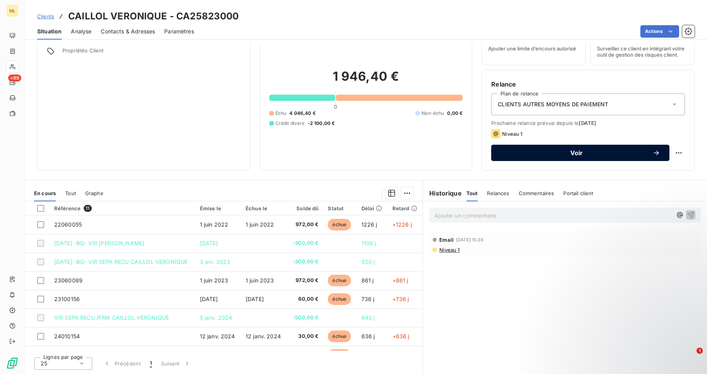
click at [578, 150] on span "Voir" at bounding box center [577, 153] width 152 height 6
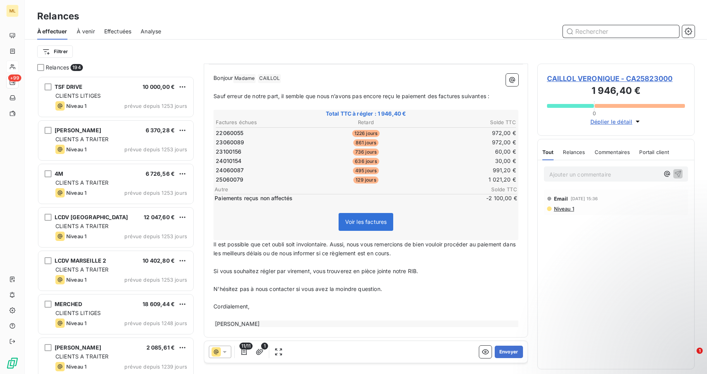
scroll to position [79, 0]
click at [500, 350] on button "Envoyer" at bounding box center [509, 351] width 28 height 12
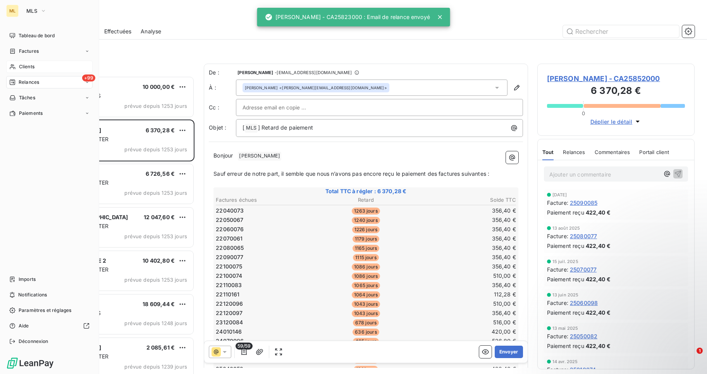
click at [31, 66] on span "Clients" at bounding box center [27, 66] width 16 height 7
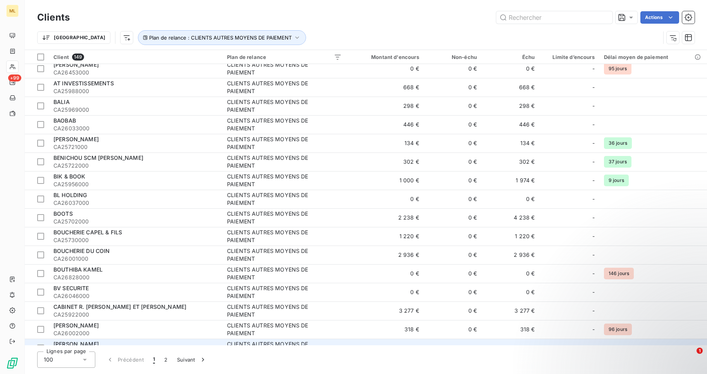
scroll to position [155, 0]
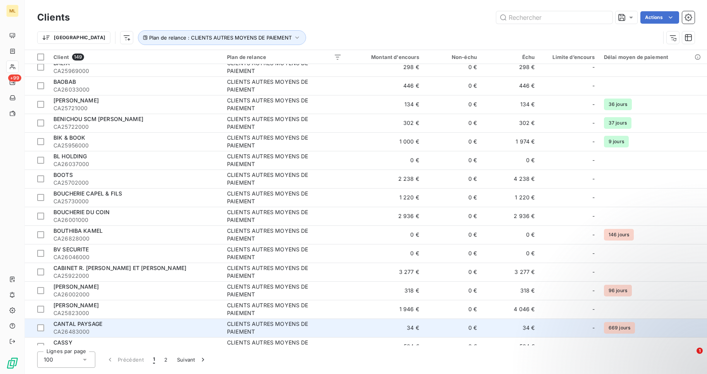
click at [86, 324] on span "CANTAL PAYSAGE" at bounding box center [77, 323] width 49 height 7
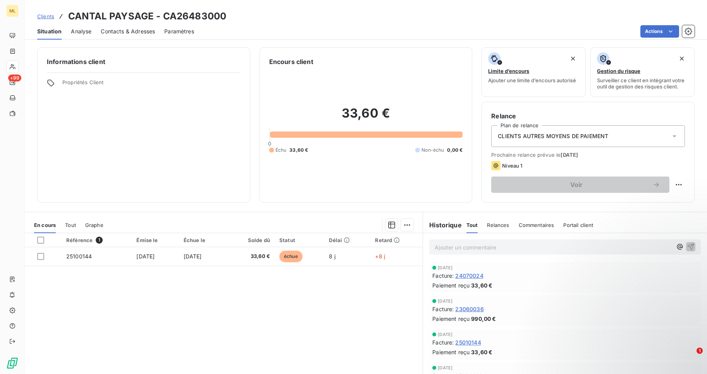
scroll to position [32, 0]
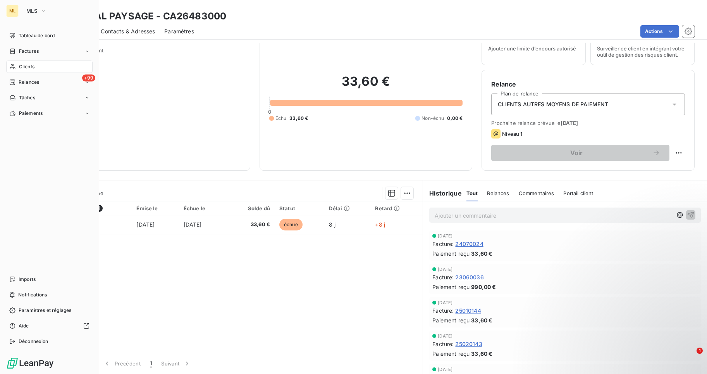
click at [29, 65] on span "Clients" at bounding box center [27, 66] width 16 height 7
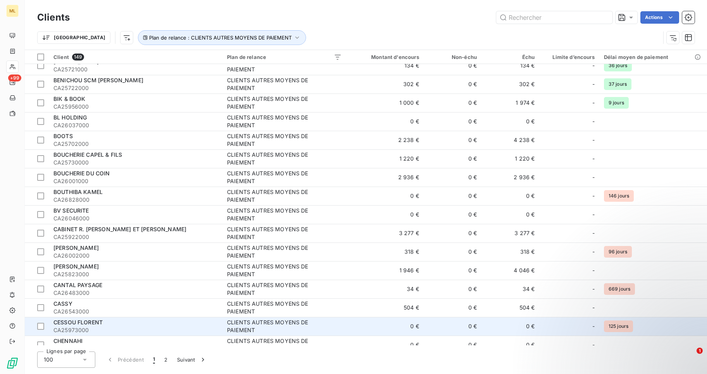
scroll to position [271, 0]
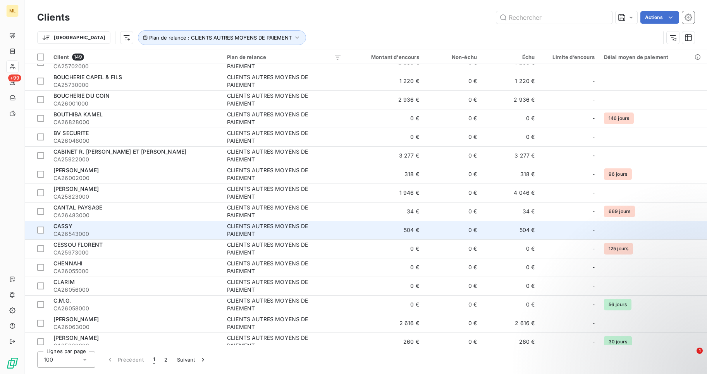
click at [69, 229] on div "CASSY" at bounding box center [135, 226] width 164 height 8
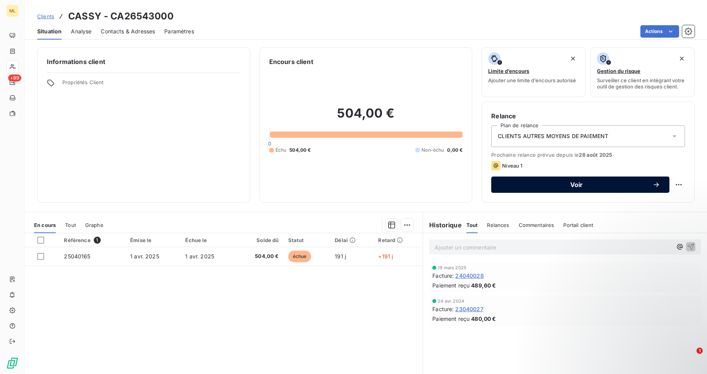
click at [573, 183] on span "Voir" at bounding box center [577, 184] width 152 height 6
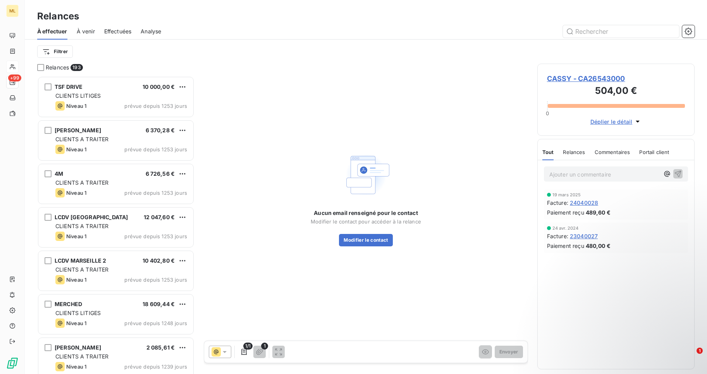
scroll to position [292, 152]
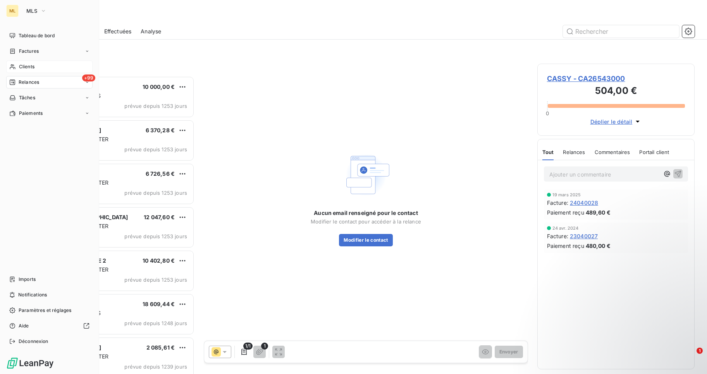
click at [35, 67] on div "Clients" at bounding box center [49, 66] width 86 height 12
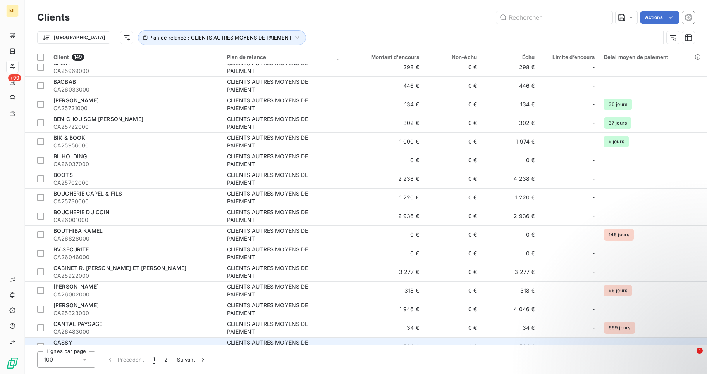
scroll to position [233, 0]
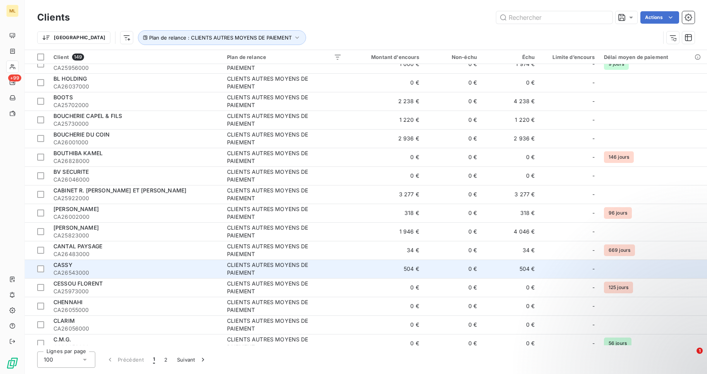
click at [93, 267] on div "CASSY" at bounding box center [135, 265] width 164 height 8
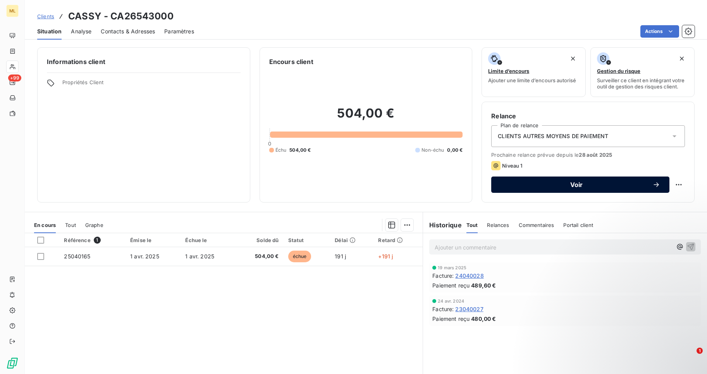
click at [569, 185] on span "Voir" at bounding box center [577, 184] width 152 height 6
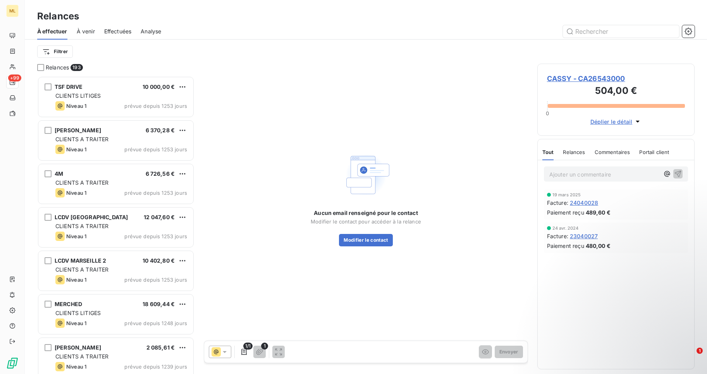
scroll to position [292, 152]
click at [369, 237] on button "Modifier le contact" at bounding box center [365, 240] width 53 height 12
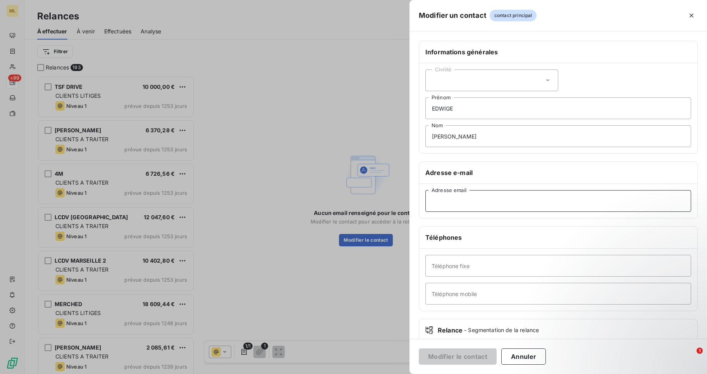
paste input "[EMAIL_ADDRESS][DOMAIN_NAME]"
type input "[EMAIL_ADDRESS][DOMAIN_NAME]"
click at [545, 77] on icon at bounding box center [548, 80] width 8 height 8
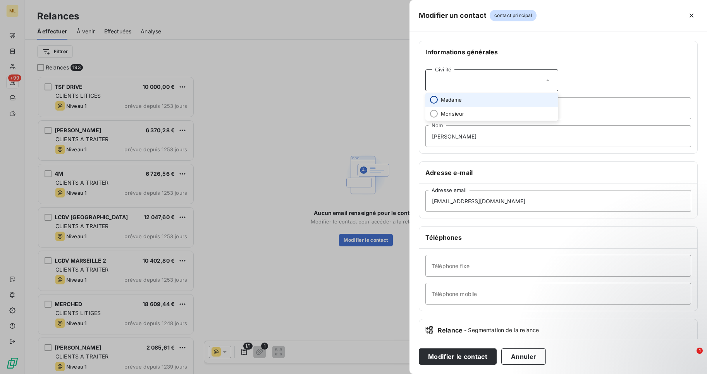
click at [435, 99] on input "radio" at bounding box center [434, 100] width 8 height 8
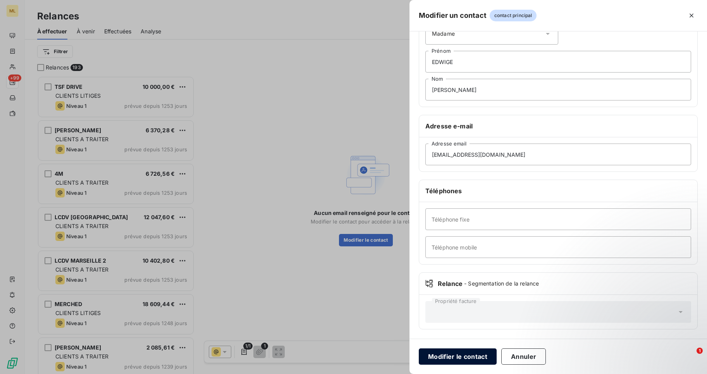
click at [460, 355] on button "Modifier le contact" at bounding box center [458, 356] width 78 height 16
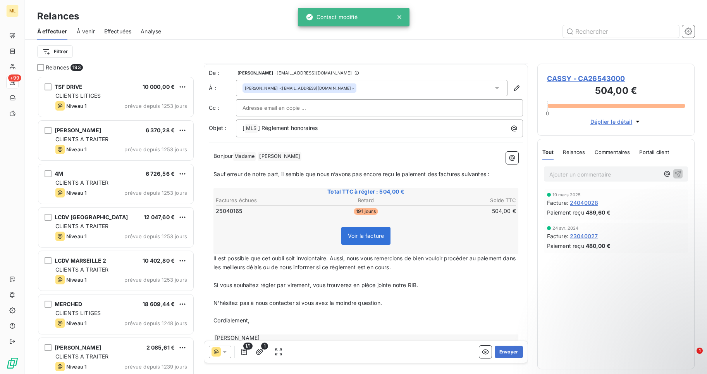
scroll to position [16, 0]
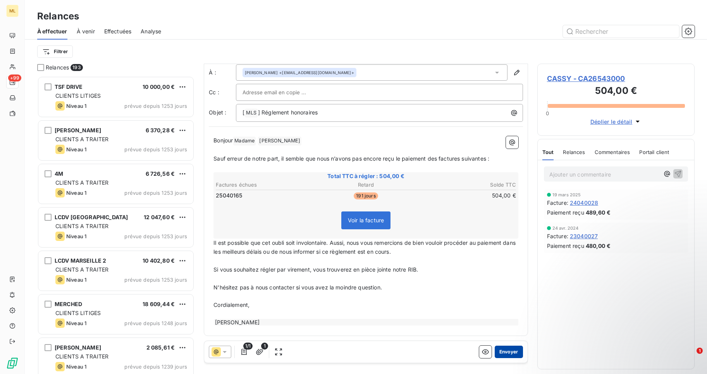
click at [503, 351] on button "Envoyer" at bounding box center [509, 351] width 28 height 12
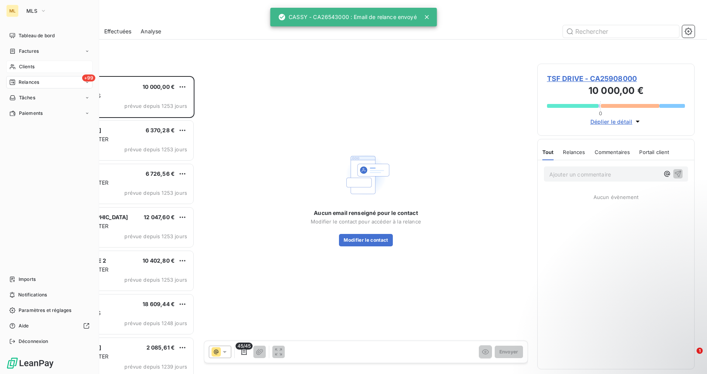
click at [27, 68] on span "Clients" at bounding box center [27, 66] width 16 height 7
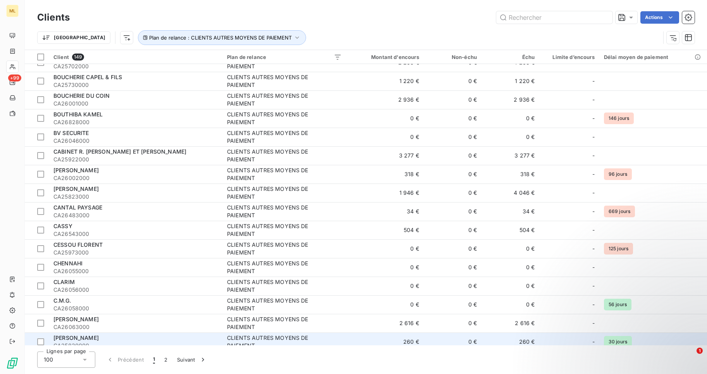
scroll to position [349, 0]
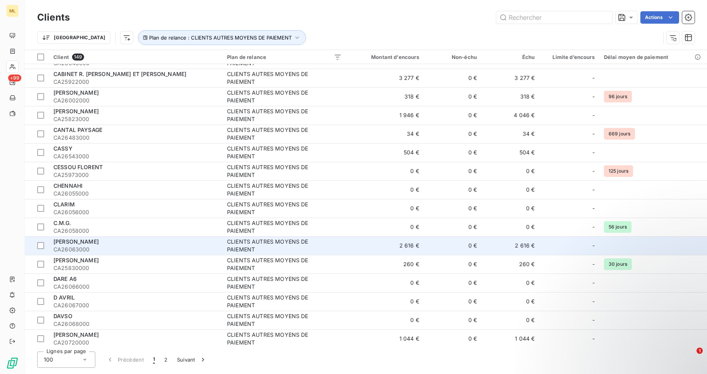
click at [75, 246] on span "CA26063000" at bounding box center [135, 249] width 164 height 8
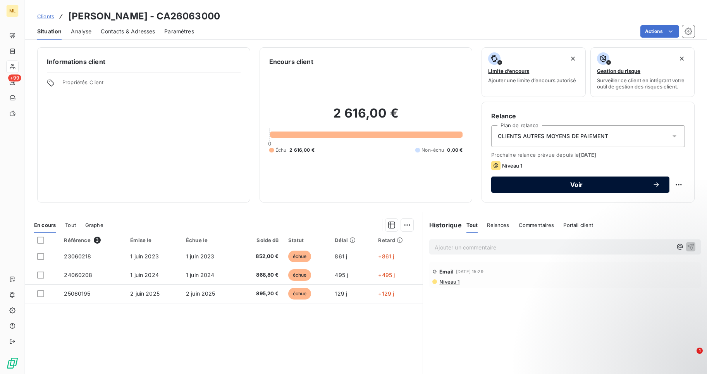
click at [570, 183] on span "Voir" at bounding box center [577, 184] width 152 height 6
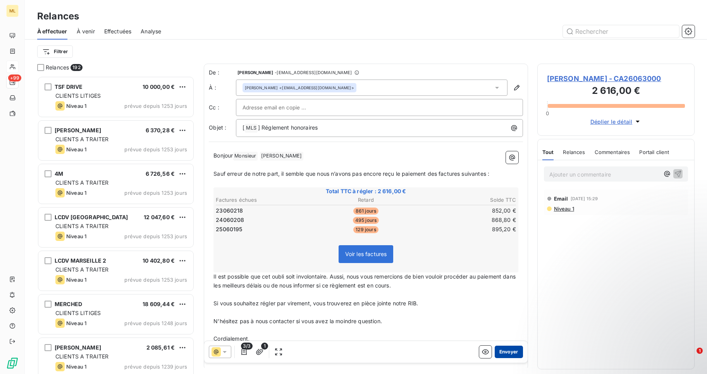
click at [504, 352] on button "Envoyer" at bounding box center [509, 351] width 28 height 12
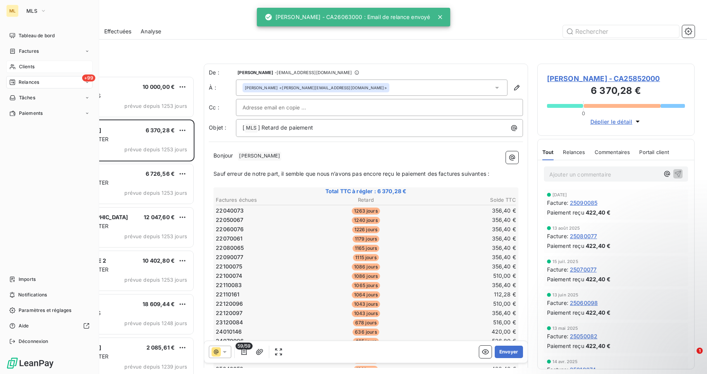
click at [21, 65] on span "Clients" at bounding box center [27, 66] width 16 height 7
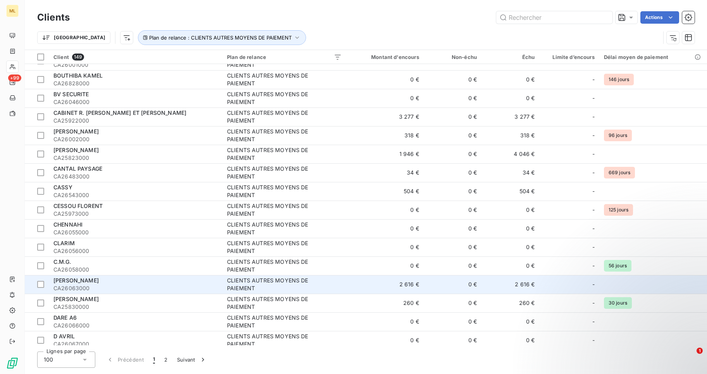
scroll to position [349, 0]
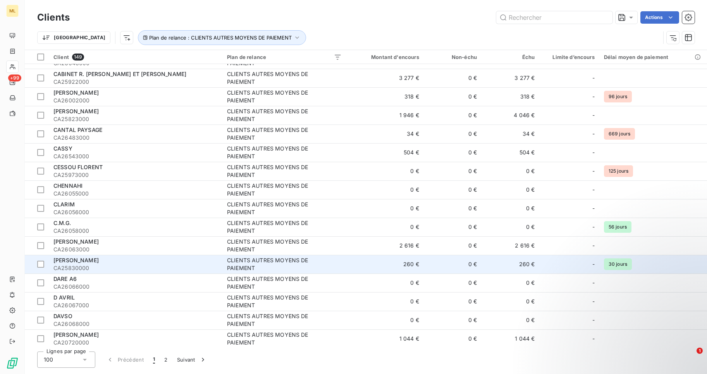
click at [93, 259] on span "[PERSON_NAME]" at bounding box center [75, 260] width 45 height 7
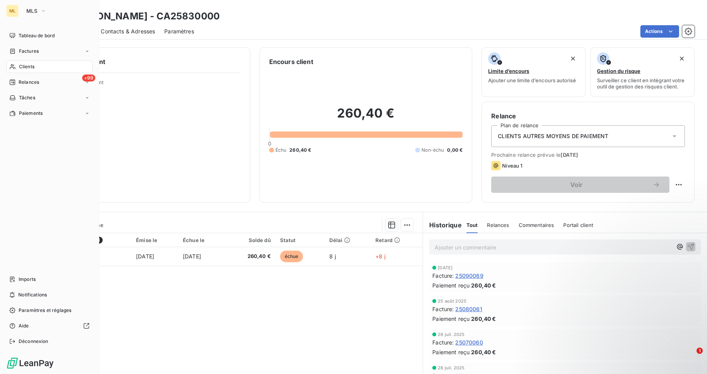
click at [26, 66] on span "Clients" at bounding box center [27, 66] width 16 height 7
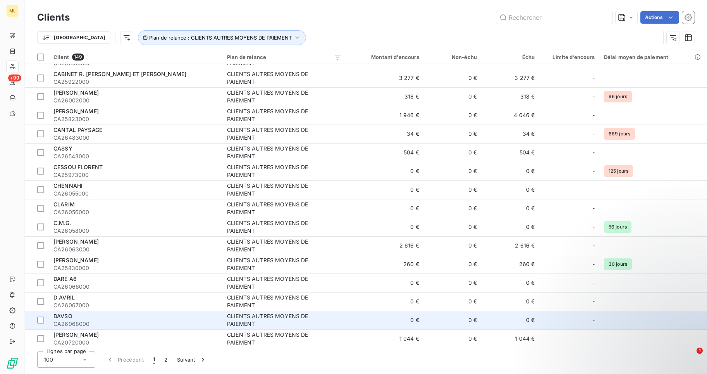
scroll to position [388, 0]
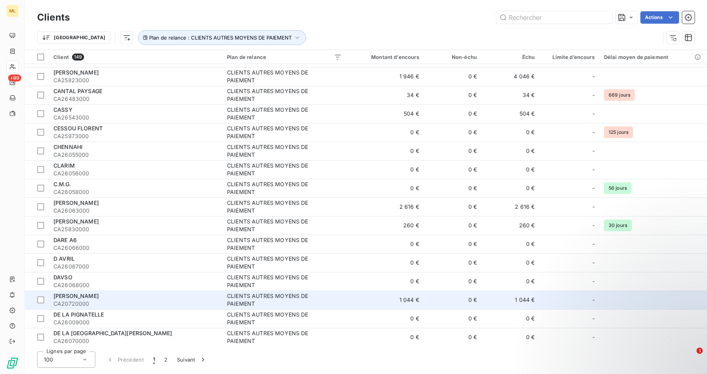
click at [71, 299] on div "[PERSON_NAME]" at bounding box center [135, 296] width 164 height 8
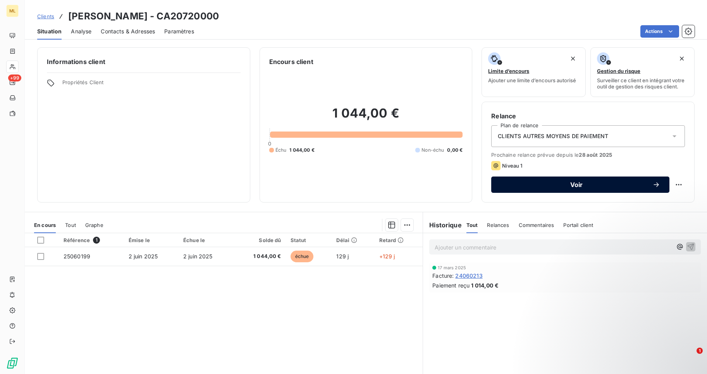
click at [573, 185] on span "Voir" at bounding box center [577, 184] width 152 height 6
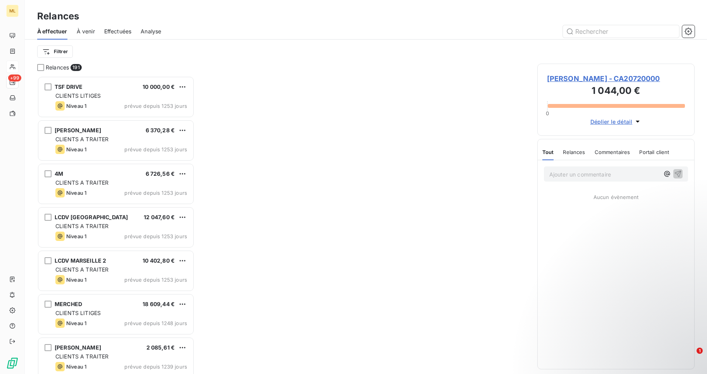
scroll to position [292, 152]
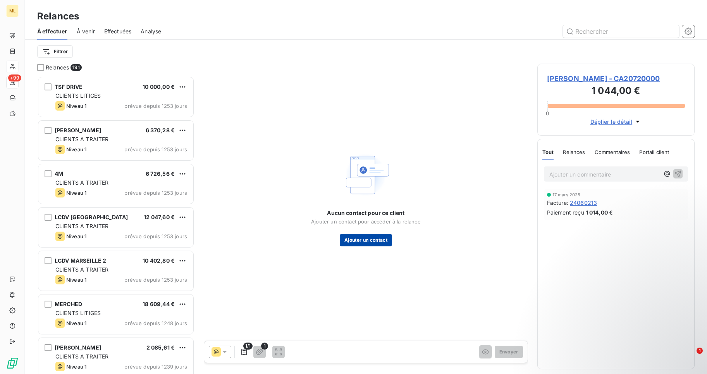
click at [375, 240] on button "Ajouter un contact" at bounding box center [366, 240] width 52 height 12
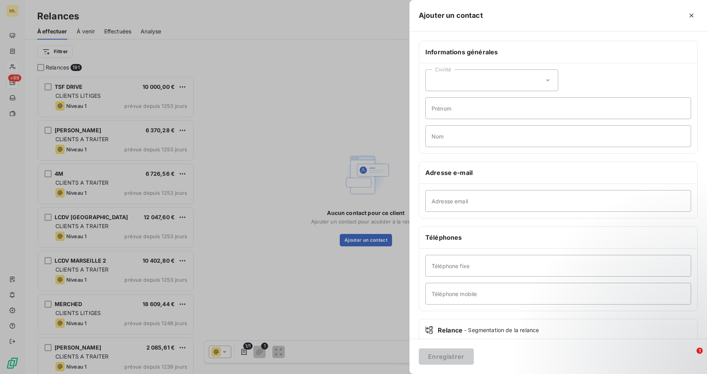
click at [547, 79] on icon at bounding box center [548, 80] width 8 height 8
click at [435, 100] on input "radio" at bounding box center [434, 100] width 8 height 8
click at [440, 108] on input "Prénom" at bounding box center [559, 108] width 266 height 22
type input "[PERSON_NAME]"
click at [449, 136] on input "Nom" at bounding box center [559, 136] width 266 height 22
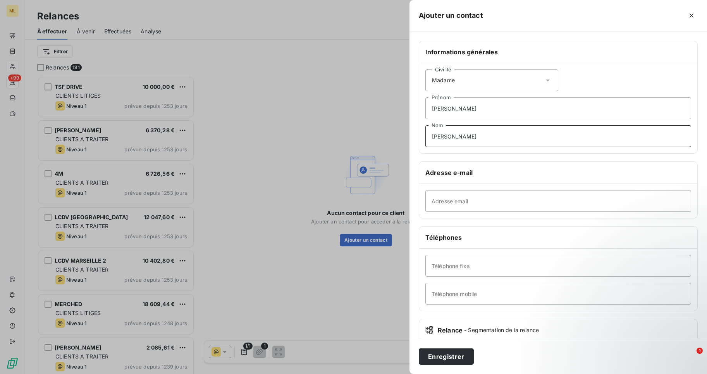
type input "[PERSON_NAME]"
paste input "[EMAIL_ADDRESS][DOMAIN_NAME]"
type input "[EMAIL_ADDRESS][DOMAIN_NAME]"
paste input "0 609 763 867"
click at [438, 295] on input "0 609 763 867" at bounding box center [559, 294] width 266 height 22
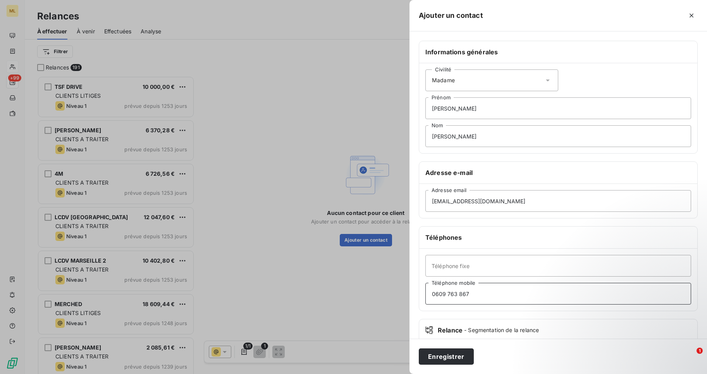
click at [447, 294] on input "0609 763 867" at bounding box center [559, 294] width 266 height 22
click at [457, 293] on input "0609763 867" at bounding box center [559, 294] width 266 height 22
type input "0609763867"
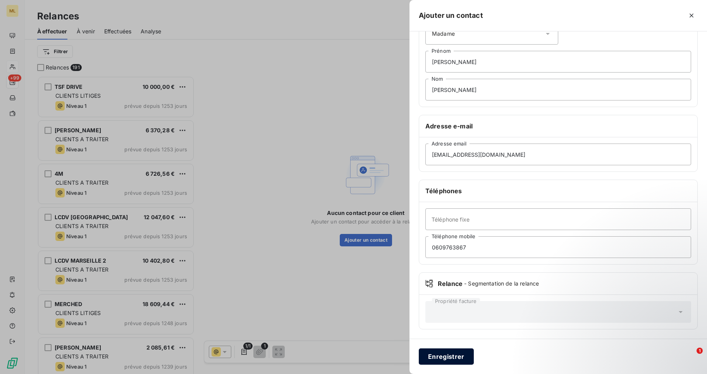
click at [452, 355] on button "Enregistrer" at bounding box center [446, 356] width 55 height 16
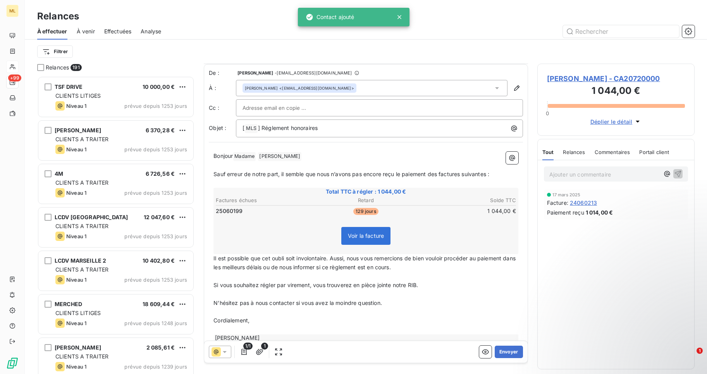
scroll to position [16, 0]
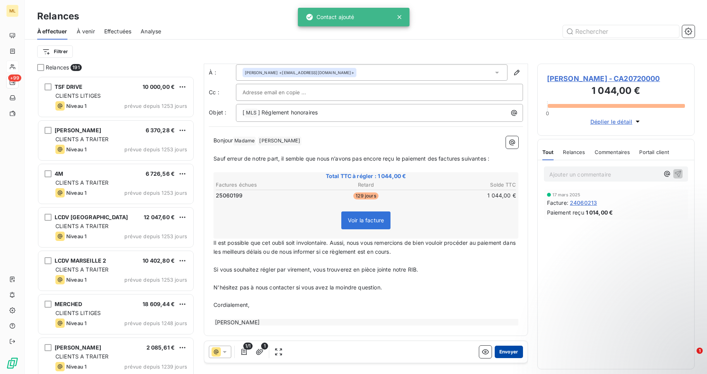
click at [503, 352] on button "Envoyer" at bounding box center [509, 351] width 28 height 12
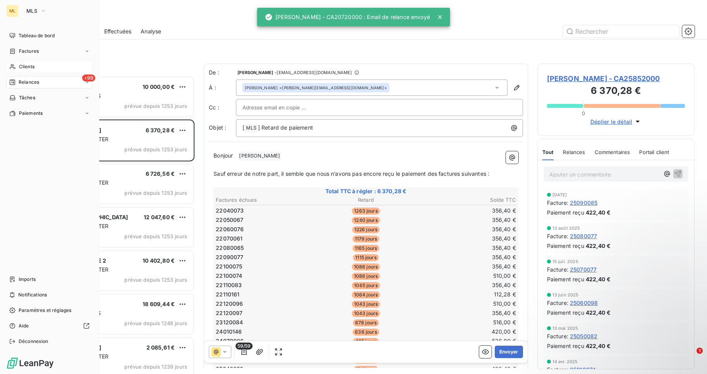
click at [26, 66] on span "Clients" at bounding box center [27, 66] width 16 height 7
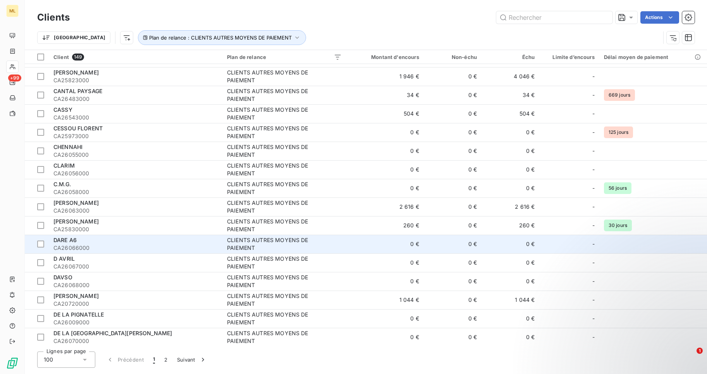
scroll to position [543, 0]
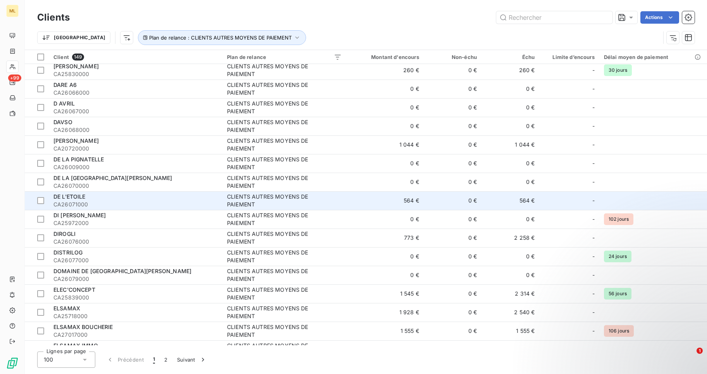
click at [101, 202] on span "CA26071000" at bounding box center [135, 204] width 164 height 8
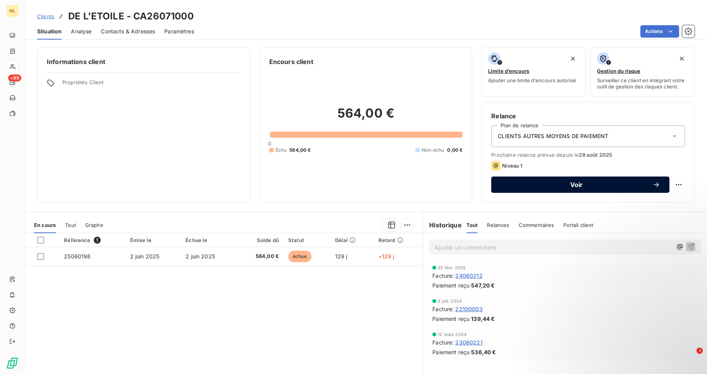
click at [572, 183] on span "Voir" at bounding box center [577, 184] width 152 height 6
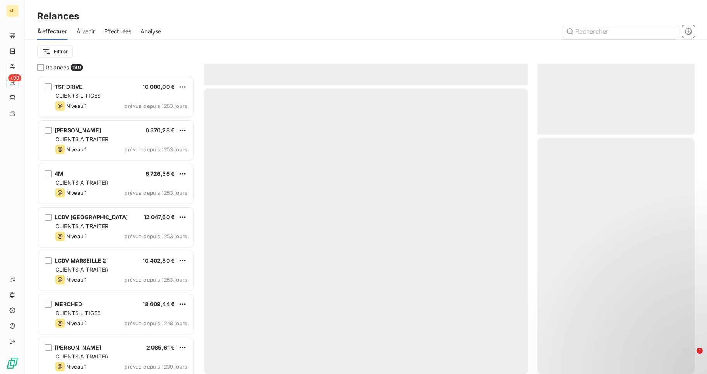
scroll to position [292, 152]
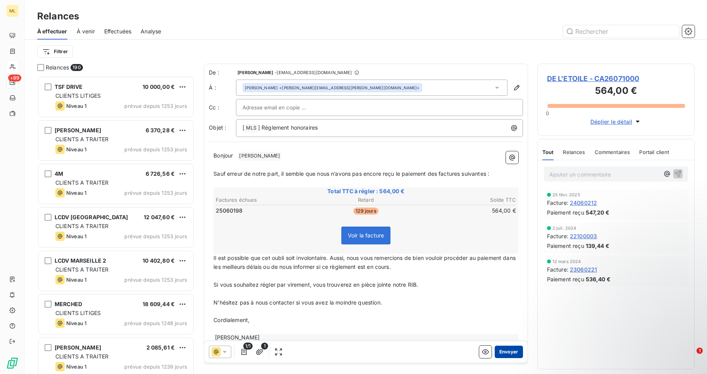
click at [509, 350] on button "Envoyer" at bounding box center [509, 351] width 28 height 12
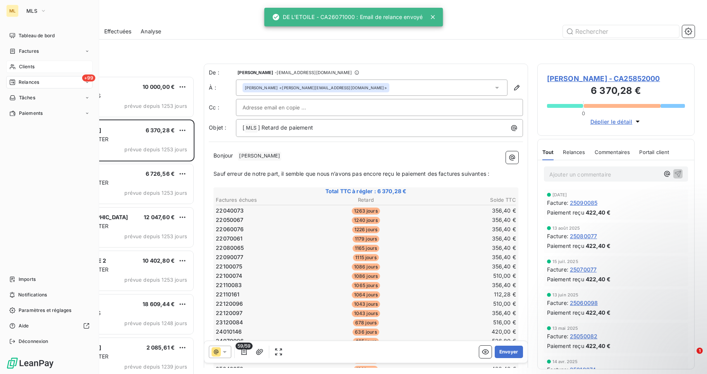
click at [38, 63] on div "Clients" at bounding box center [49, 66] width 86 height 12
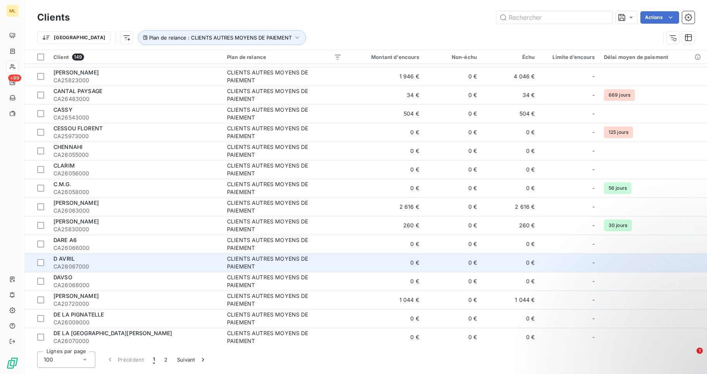
scroll to position [504, 0]
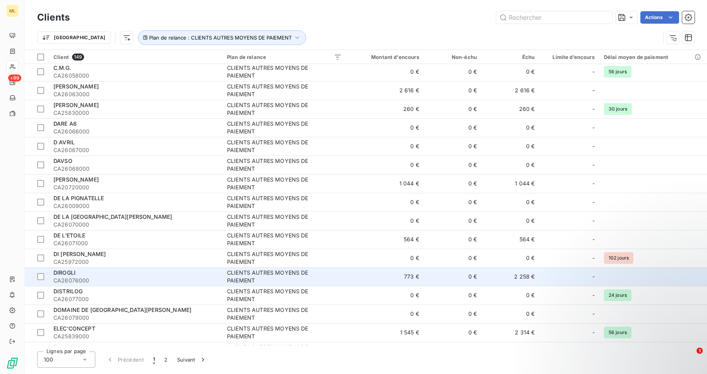
click at [80, 273] on div "DIROGLI" at bounding box center [135, 273] width 164 height 8
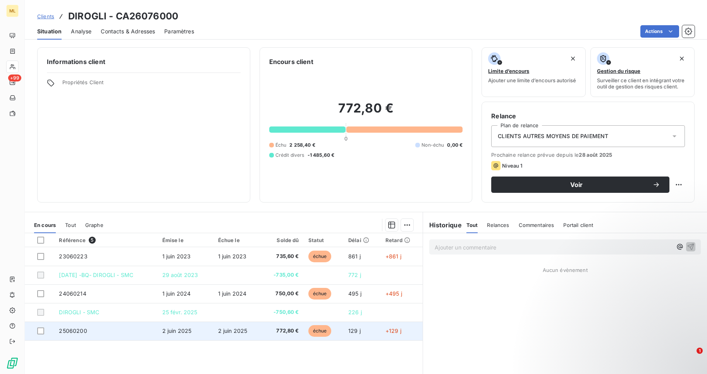
scroll to position [32, 0]
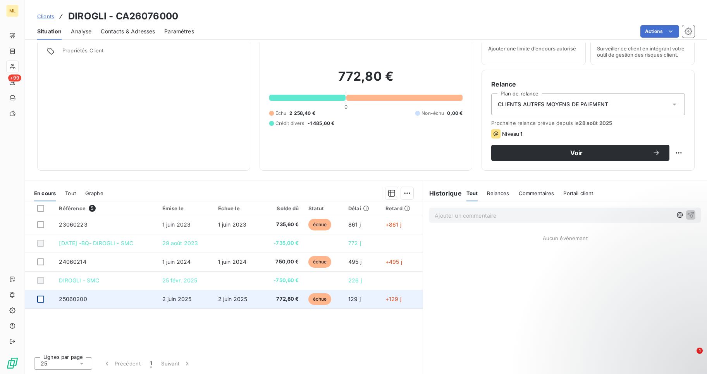
click at [40, 299] on div at bounding box center [40, 298] width 7 height 7
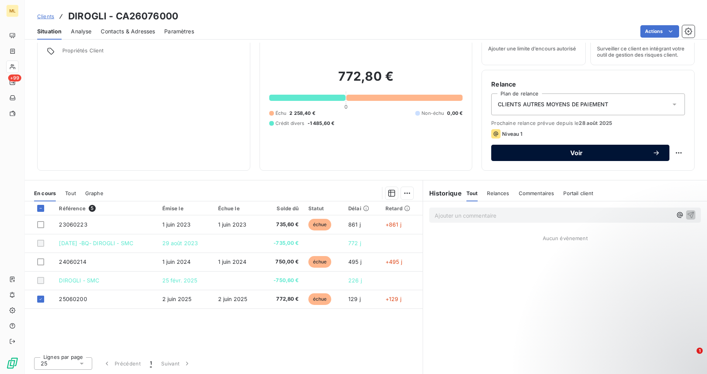
click at [576, 151] on span "Voir" at bounding box center [577, 153] width 152 height 6
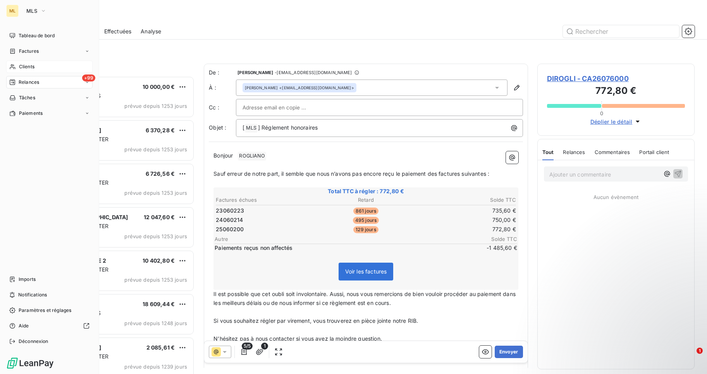
click at [30, 66] on span "Clients" at bounding box center [27, 66] width 16 height 7
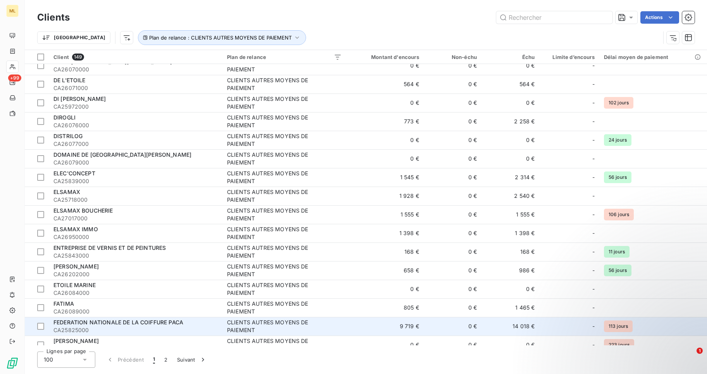
scroll to position [736, 0]
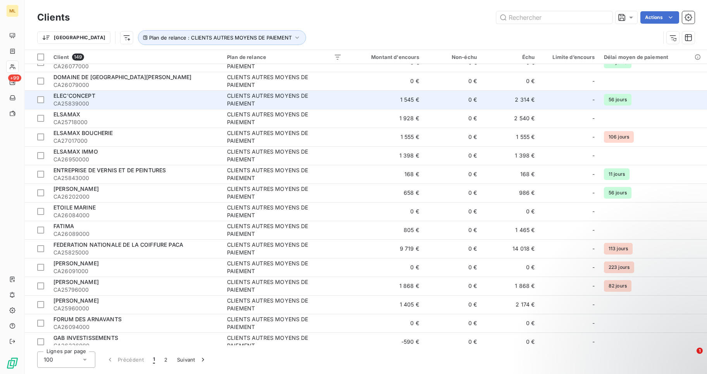
click at [73, 98] on span "ELEC'CONCEPT" at bounding box center [74, 95] width 42 height 7
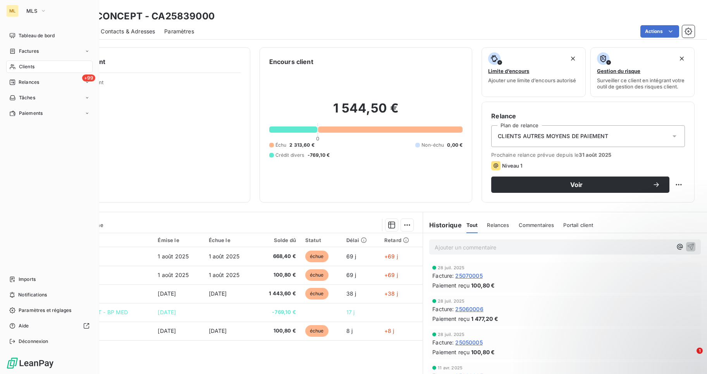
click at [27, 66] on span "Clients" at bounding box center [27, 66] width 16 height 7
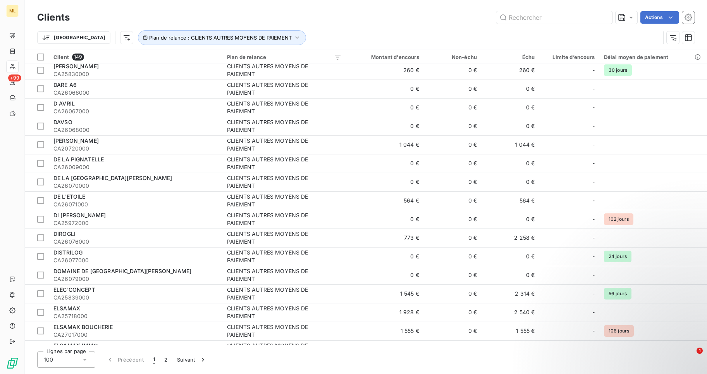
scroll to position [659, 0]
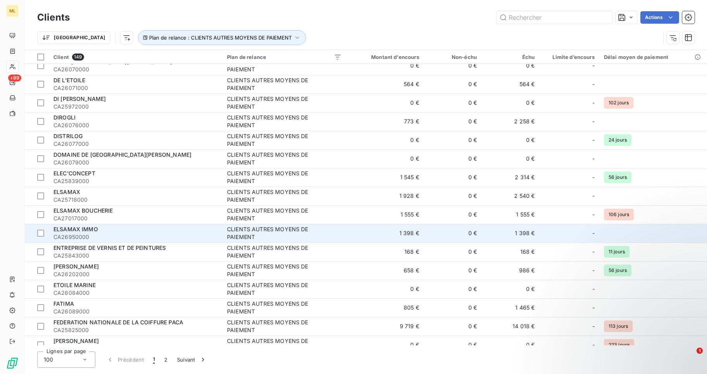
click at [80, 228] on span "ELSAMAX IMMO" at bounding box center [75, 229] width 45 height 7
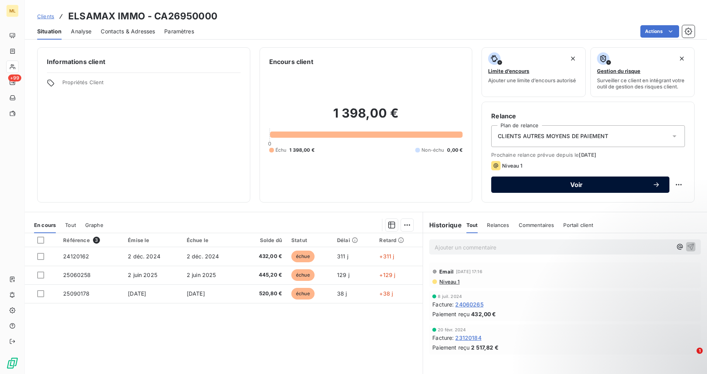
click at [571, 183] on span "Voir" at bounding box center [577, 184] width 152 height 6
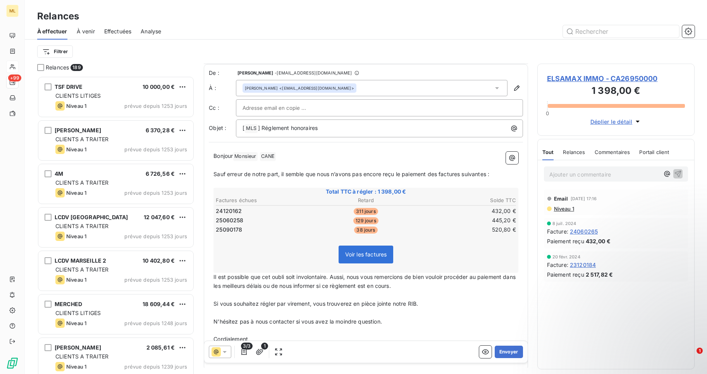
scroll to position [34, 0]
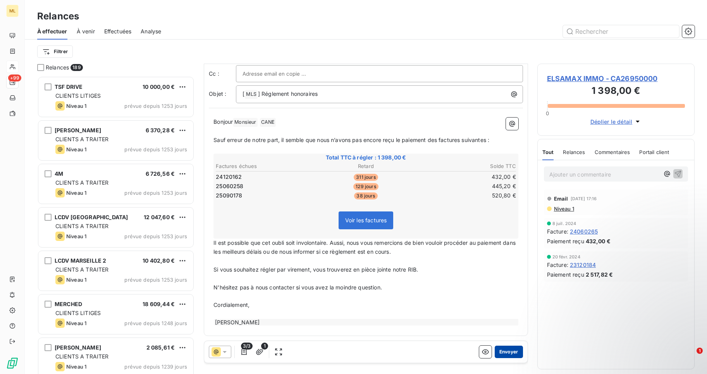
click at [499, 350] on button "Envoyer" at bounding box center [509, 351] width 28 height 12
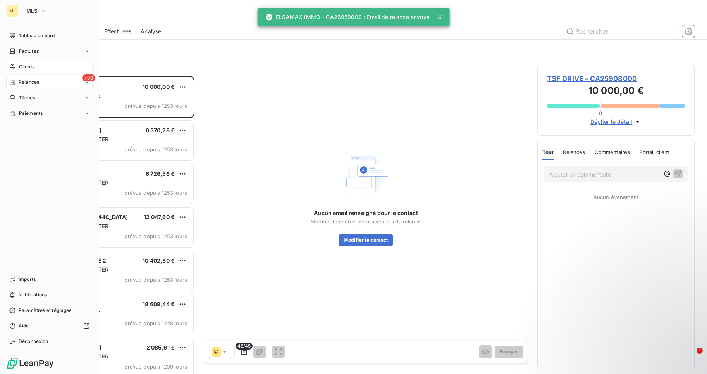
click at [25, 65] on span "Clients" at bounding box center [27, 66] width 16 height 7
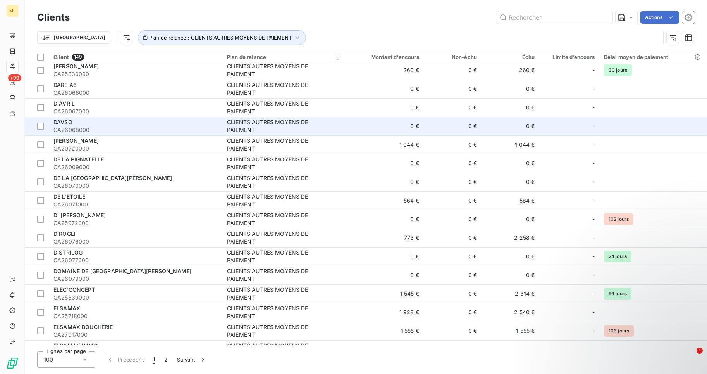
scroll to position [659, 0]
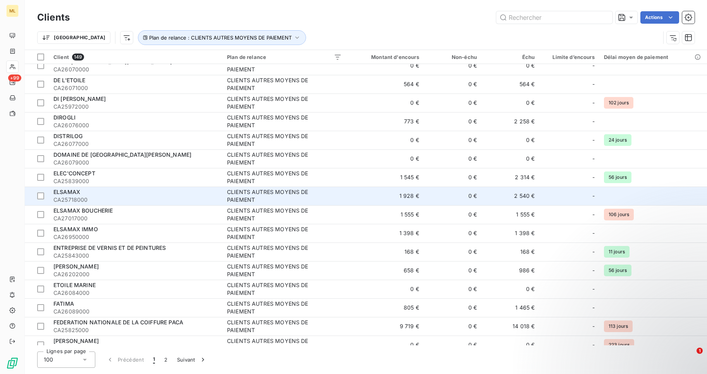
click at [88, 196] on span "CA25718000" at bounding box center [135, 200] width 164 height 8
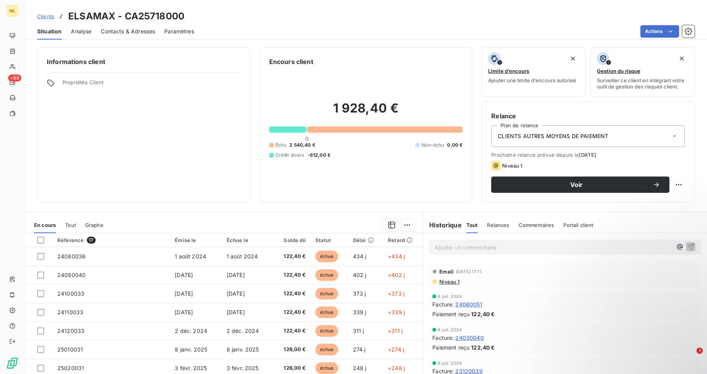
scroll to position [32, 0]
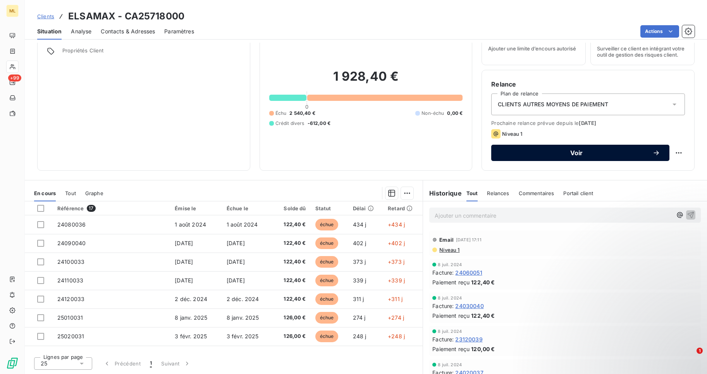
click at [573, 152] on span "Voir" at bounding box center [577, 153] width 152 height 6
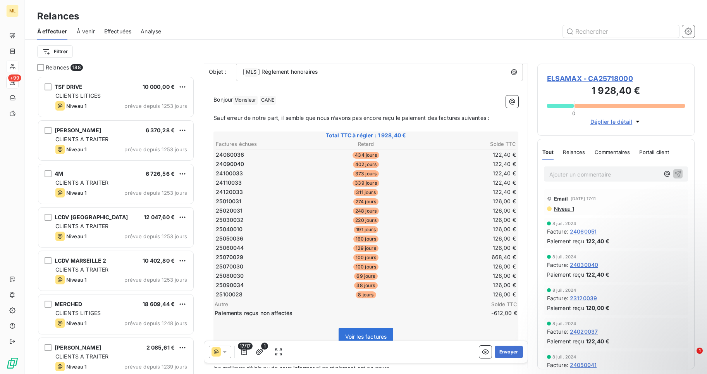
scroll to position [172, 0]
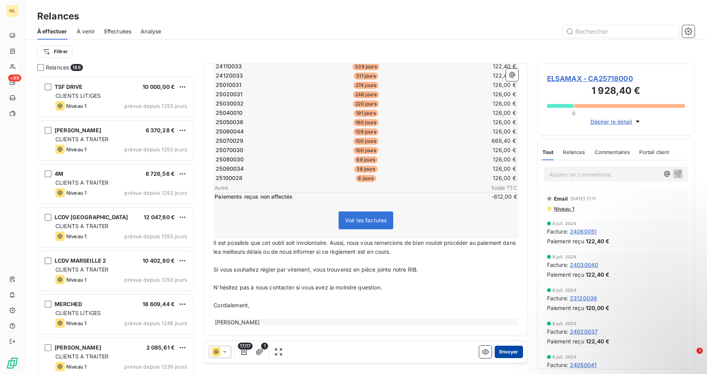
click at [504, 351] on button "Envoyer" at bounding box center [509, 351] width 28 height 12
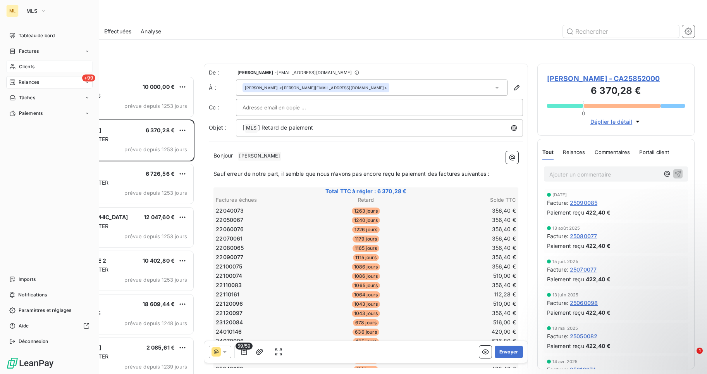
click at [27, 67] on span "Clients" at bounding box center [27, 66] width 16 height 7
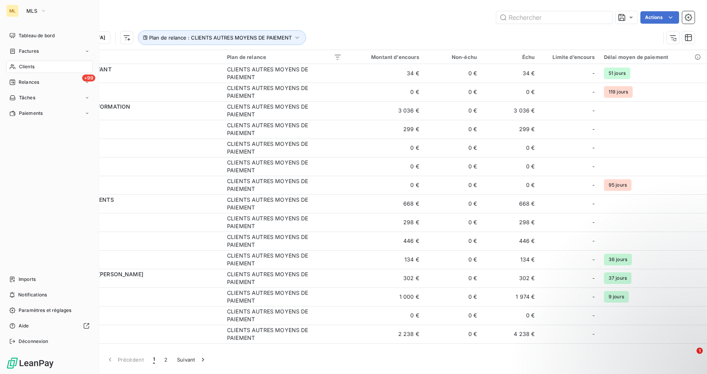
click at [37, 66] on div "Clients" at bounding box center [49, 66] width 86 height 12
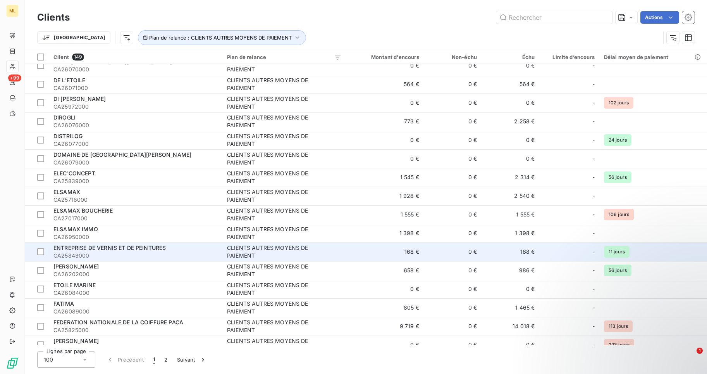
scroll to position [698, 0]
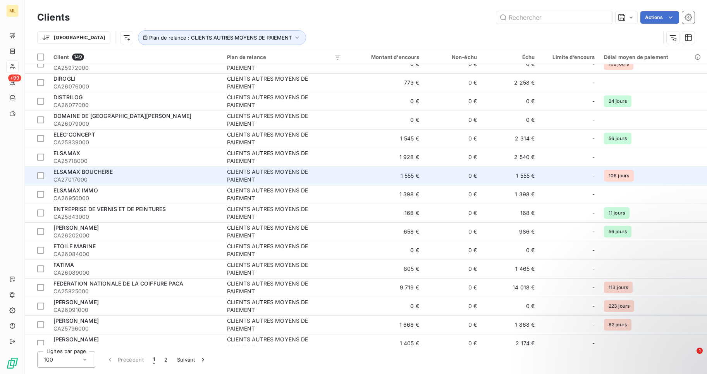
click at [97, 174] on span "ELSAMAX BOUCHERIE" at bounding box center [83, 171] width 60 height 7
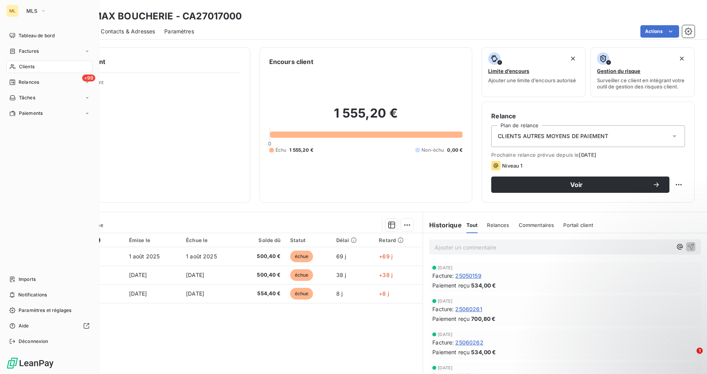
click at [25, 66] on span "Clients" at bounding box center [27, 66] width 16 height 7
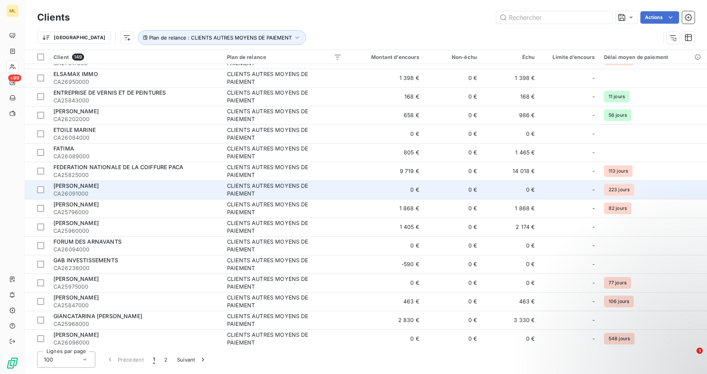
scroll to position [775, 0]
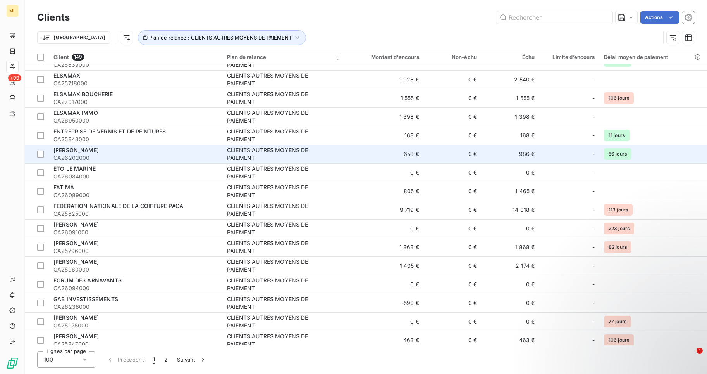
click at [112, 152] on div "[PERSON_NAME]" at bounding box center [135, 150] width 164 height 8
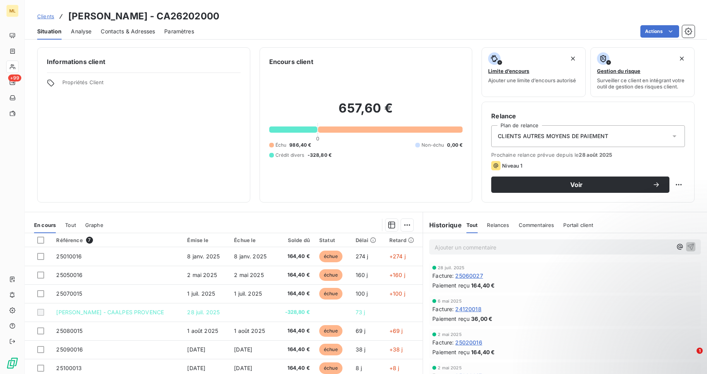
scroll to position [32, 0]
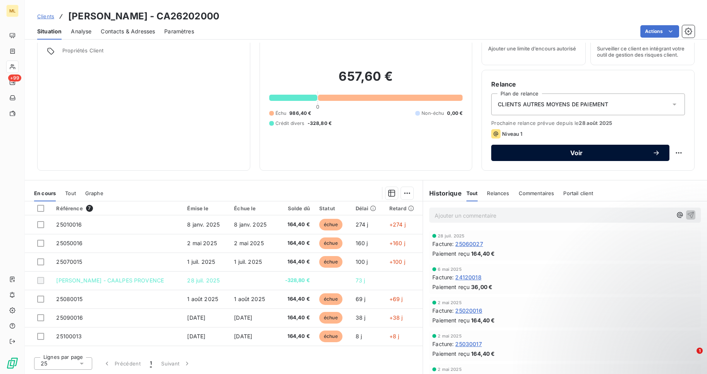
click at [580, 152] on span "Voir" at bounding box center [577, 153] width 152 height 6
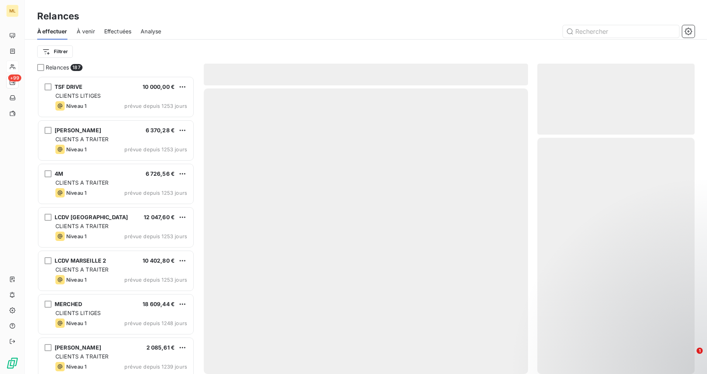
scroll to position [292, 152]
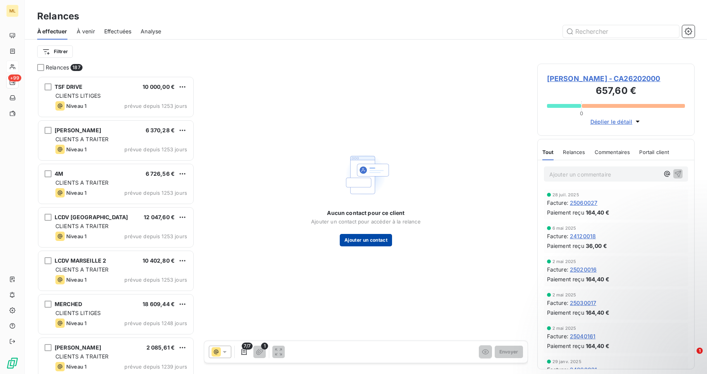
click at [378, 241] on button "Ajouter un contact" at bounding box center [366, 240] width 52 height 12
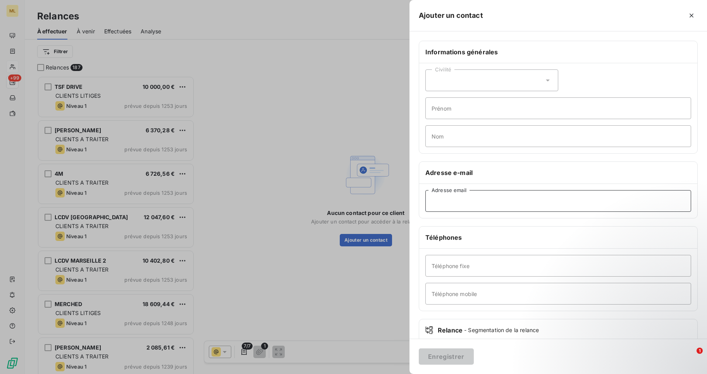
paste input "0 609 763 867"
type input "0 609 763 867"
drag, startPoint x: 454, startPoint y: 199, endPoint x: 381, endPoint y: 196, distance: 72.9
click at [381, 373] on div "Ajouter un contact Informations générales Civilité Prénom Nom Adresse e-mail [P…" at bounding box center [353, 374] width 707 height 0
paste input "[EMAIL_ADDRESS][DOMAIN_NAME]"
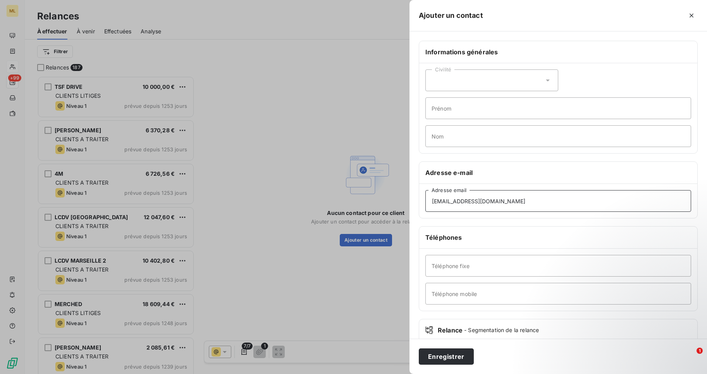
type input "[EMAIL_ADDRESS][DOMAIN_NAME]"
click at [480, 77] on div "Civilité" at bounding box center [492, 80] width 133 height 22
click at [434, 101] on input "radio" at bounding box center [434, 100] width 8 height 8
click at [442, 109] on input "Prénom" at bounding box center [559, 108] width 266 height 22
type input "[PERSON_NAME]"
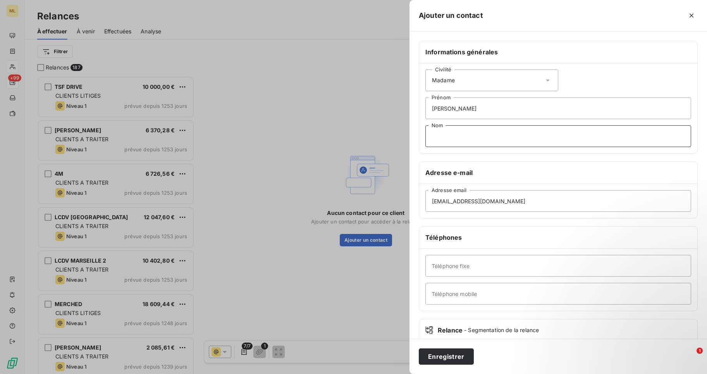
click at [438, 142] on input "Nom" at bounding box center [559, 136] width 266 height 22
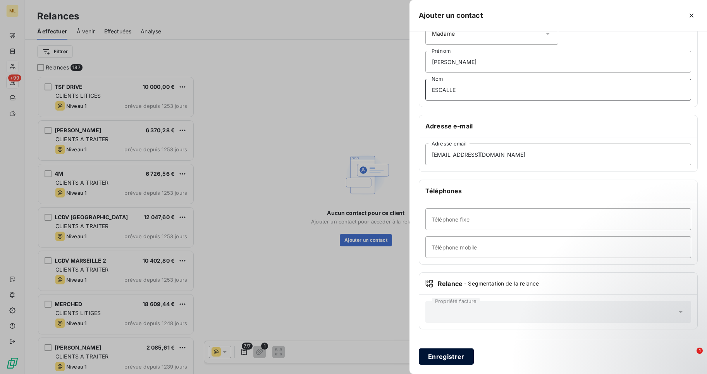
type input "ESCALLE"
click at [453, 353] on button "Enregistrer" at bounding box center [446, 356] width 55 height 16
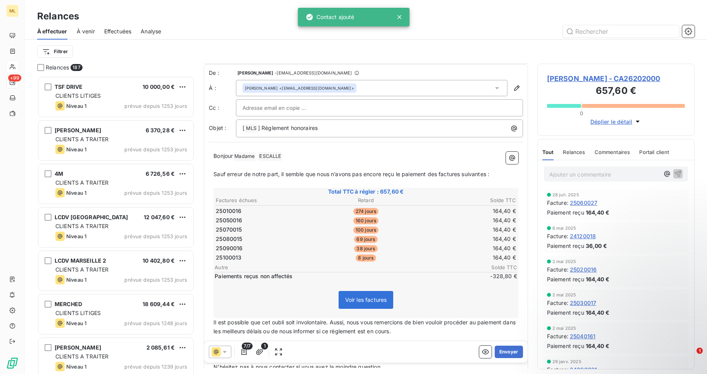
scroll to position [78, 0]
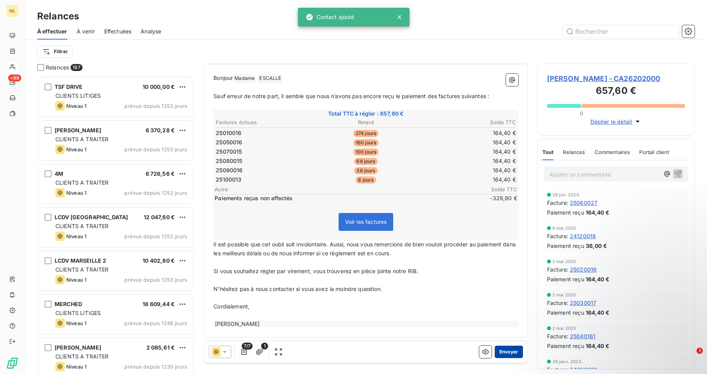
click at [498, 348] on button "Envoyer" at bounding box center [509, 351] width 28 height 12
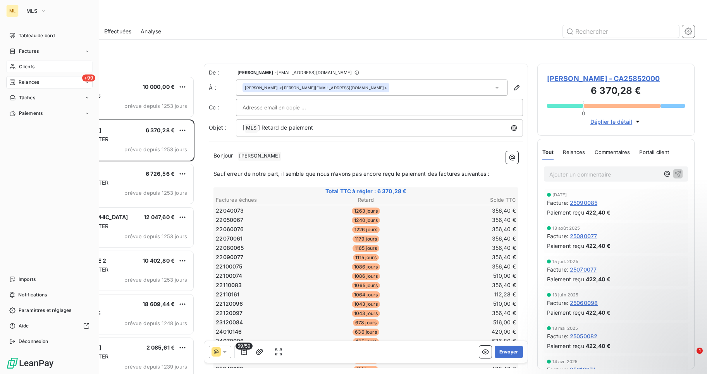
click at [28, 66] on span "Clients" at bounding box center [27, 66] width 16 height 7
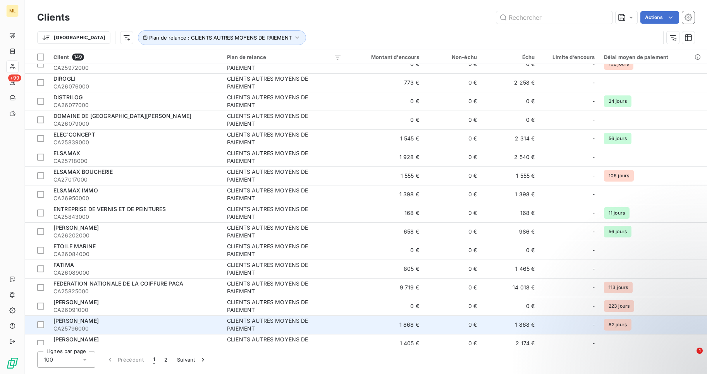
scroll to position [775, 0]
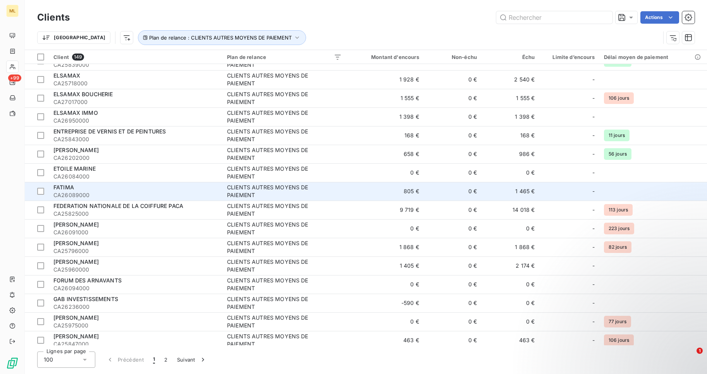
click at [122, 188] on div "FATIMA" at bounding box center [135, 187] width 164 height 8
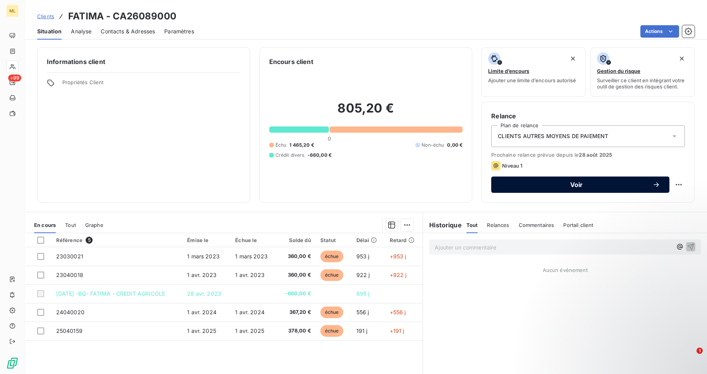
click at [577, 179] on button "Voir" at bounding box center [581, 184] width 178 height 16
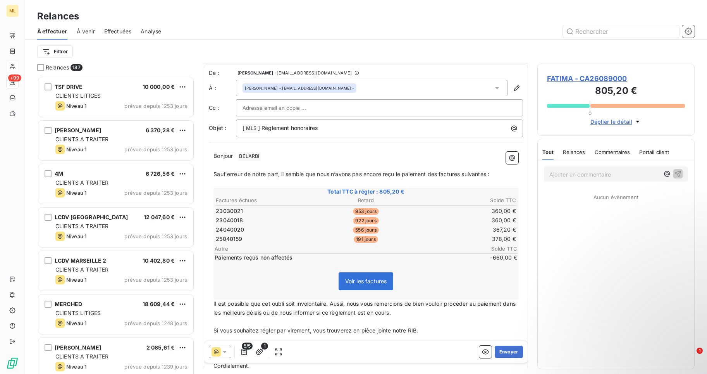
scroll to position [61, 0]
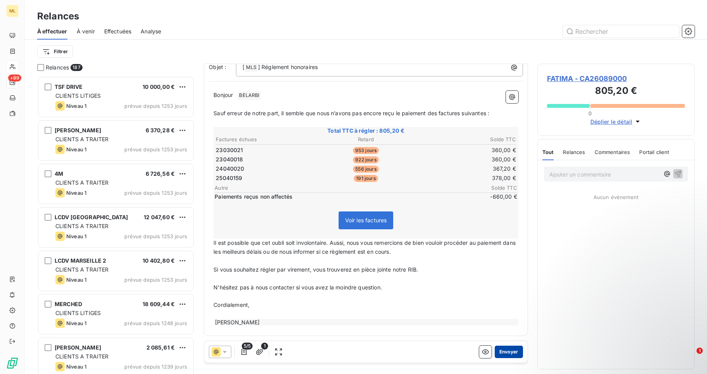
click at [506, 350] on button "Envoyer" at bounding box center [509, 351] width 28 height 12
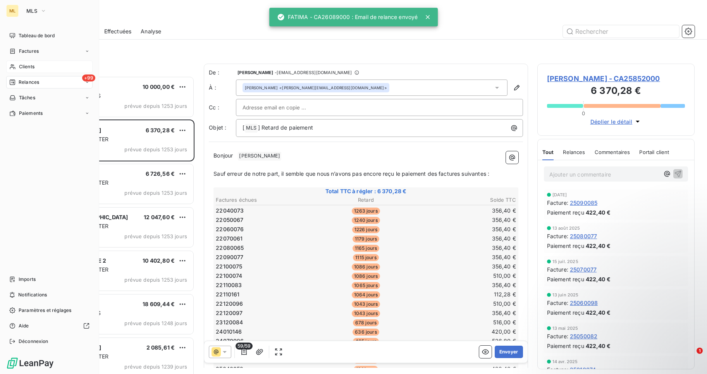
click at [33, 63] on span "Clients" at bounding box center [27, 66] width 16 height 7
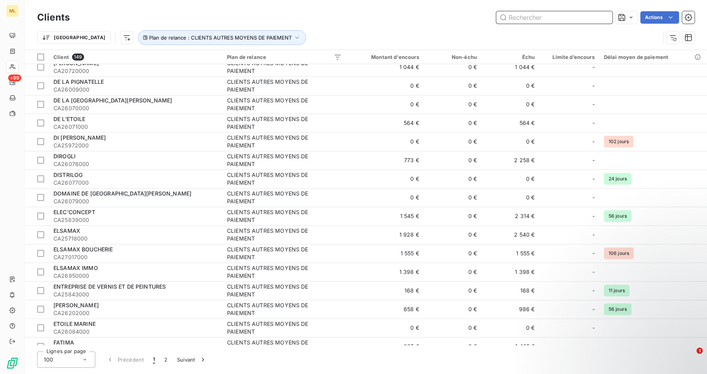
scroll to position [659, 0]
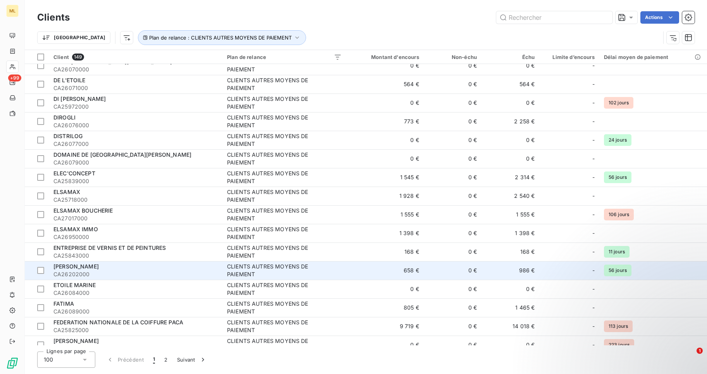
click at [92, 268] on span "[PERSON_NAME]" at bounding box center [75, 266] width 45 height 7
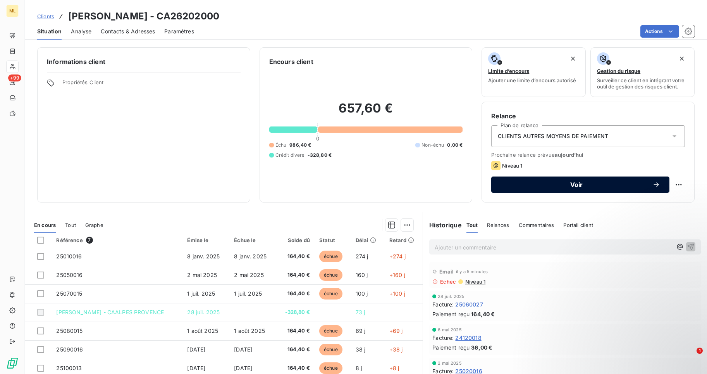
click at [590, 183] on span "Voir" at bounding box center [577, 184] width 152 height 6
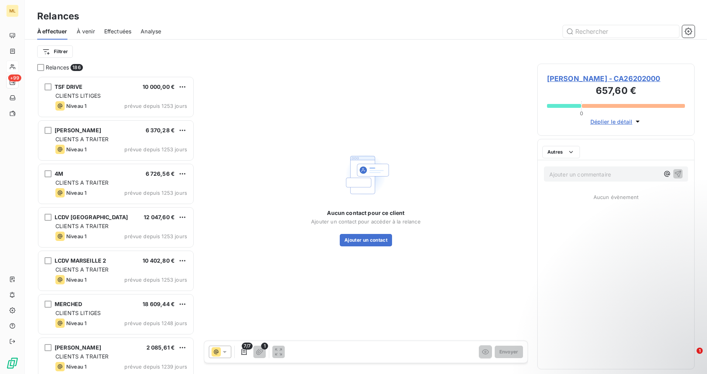
scroll to position [292, 152]
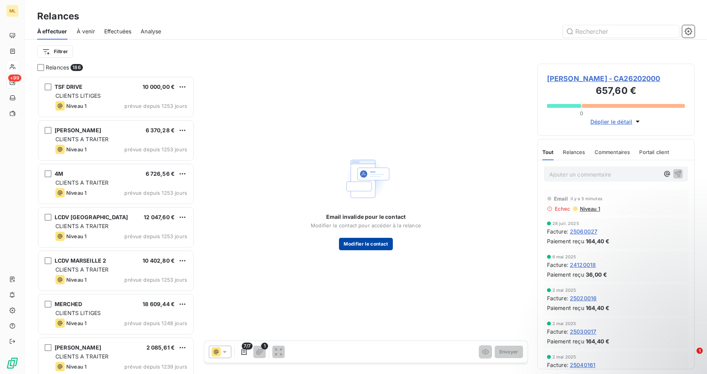
click at [369, 241] on button "Modifier le contact" at bounding box center [365, 244] width 53 height 12
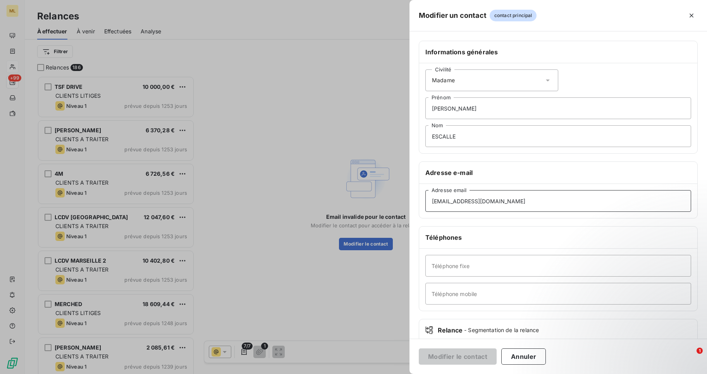
click at [450, 202] on input "[EMAIL_ADDRESS][DOMAIN_NAME]" at bounding box center [559, 201] width 266 height 22
type input "[EMAIL_ADDRESS][DOMAIN_NAME]"
click at [450, 356] on button "Modifier le contact" at bounding box center [458, 356] width 78 height 16
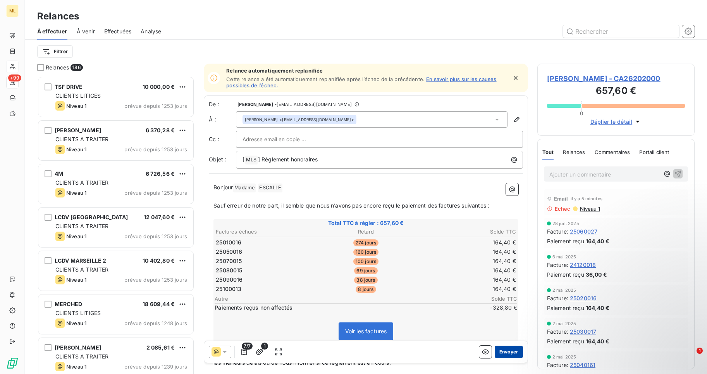
click at [505, 351] on button "Envoyer" at bounding box center [509, 351] width 28 height 12
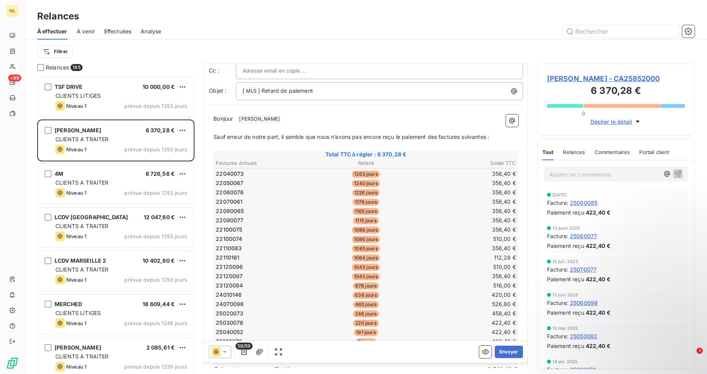
scroll to position [192, 0]
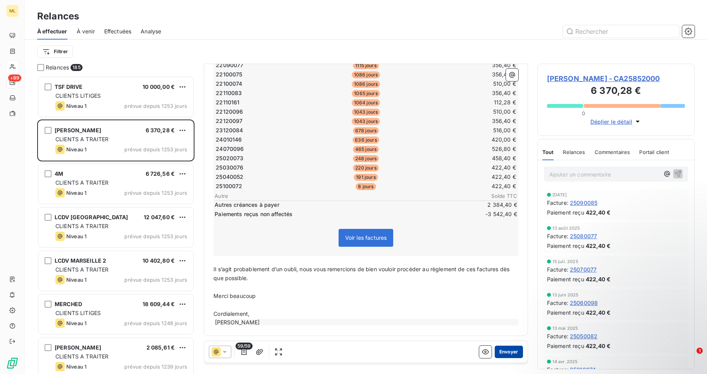
click at [504, 350] on button "Envoyer" at bounding box center [509, 351] width 28 height 12
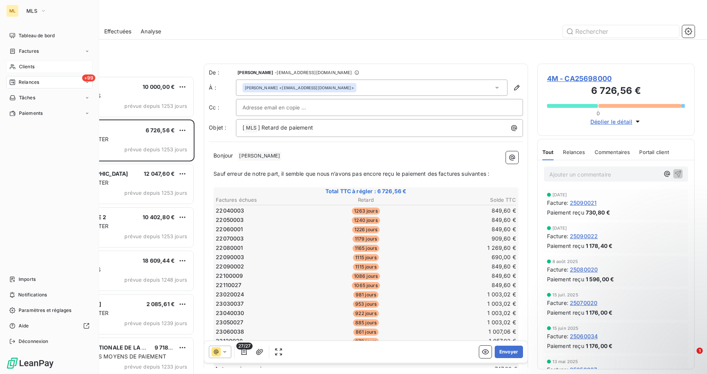
click at [25, 66] on span "Clients" at bounding box center [27, 66] width 16 height 7
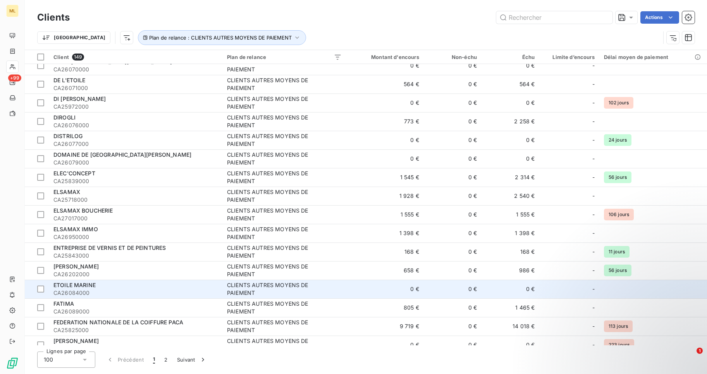
scroll to position [698, 0]
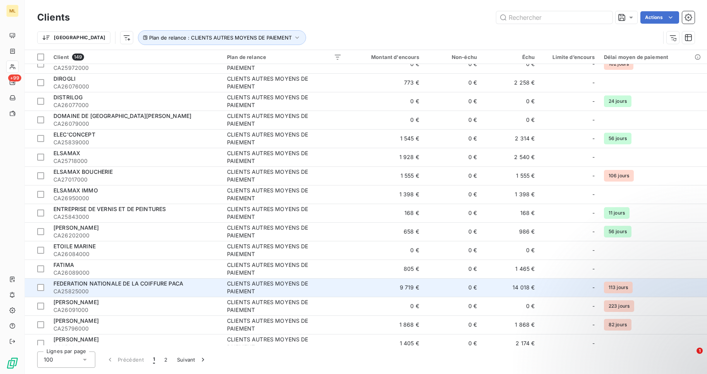
click at [100, 281] on span "FEDERATION NATIONALE DE LA COIFFURE PACA" at bounding box center [118, 283] width 130 height 7
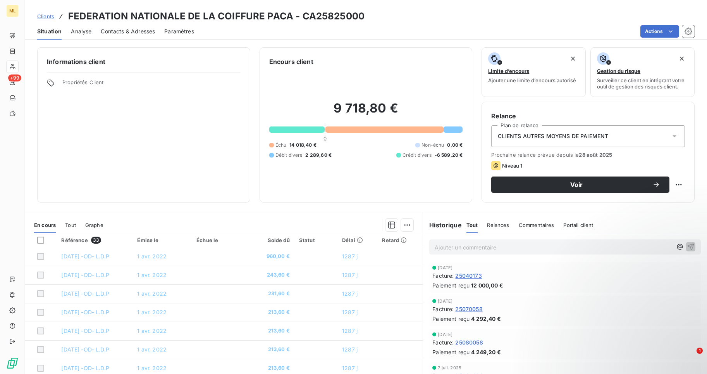
scroll to position [32, 0]
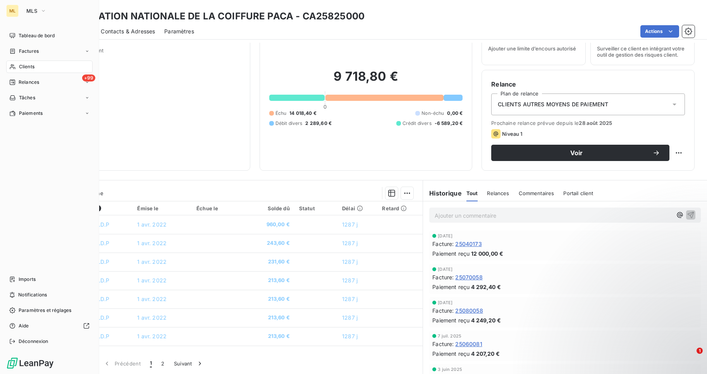
click at [27, 66] on span "Clients" at bounding box center [27, 66] width 16 height 7
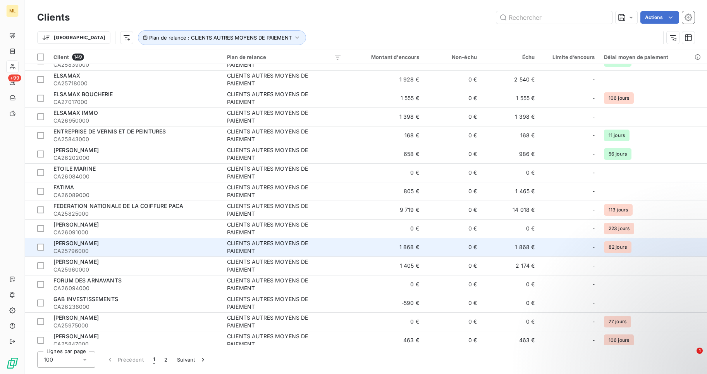
scroll to position [853, 0]
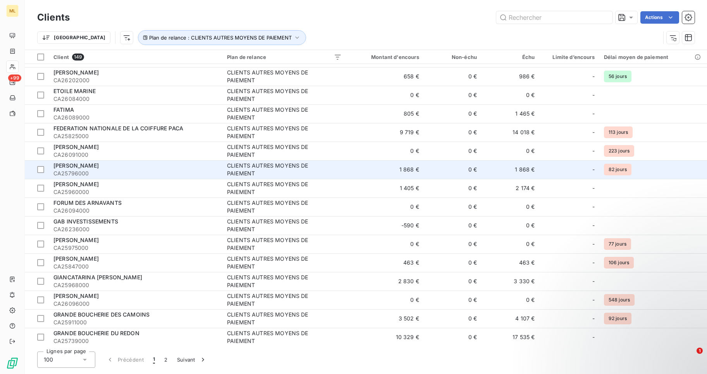
click at [81, 168] on span "[PERSON_NAME]" at bounding box center [75, 165] width 45 height 7
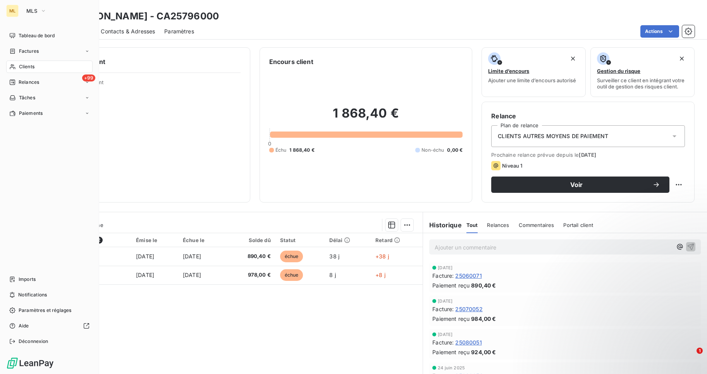
click at [30, 64] on span "Clients" at bounding box center [27, 66] width 16 height 7
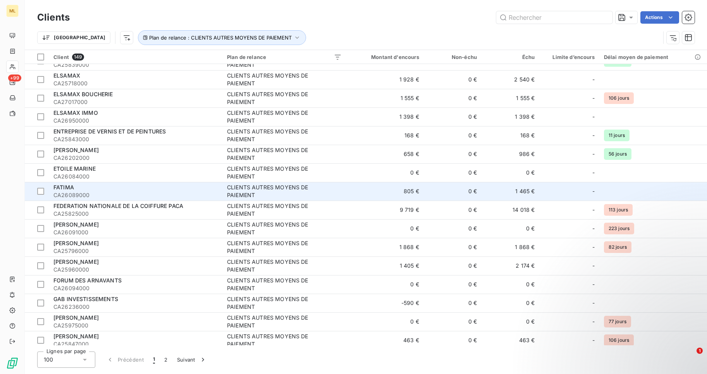
scroll to position [930, 0]
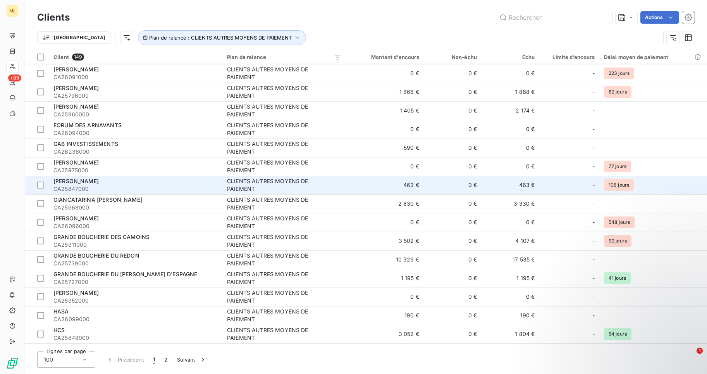
click at [80, 181] on span "[PERSON_NAME]" at bounding box center [75, 181] width 45 height 7
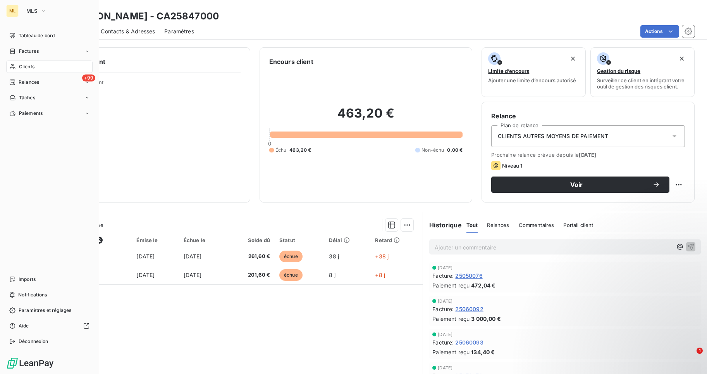
click at [21, 67] on span "Clients" at bounding box center [27, 66] width 16 height 7
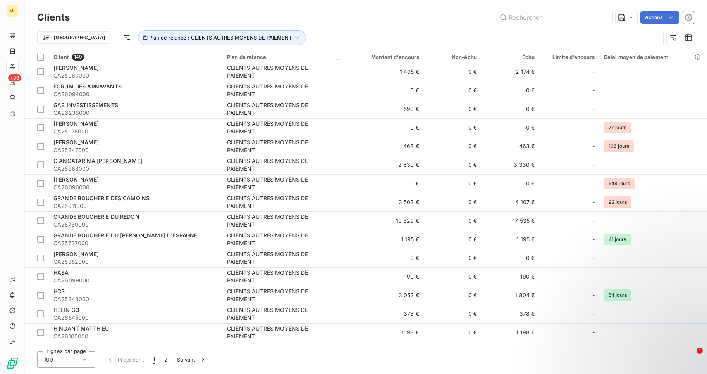
scroll to position [930, 0]
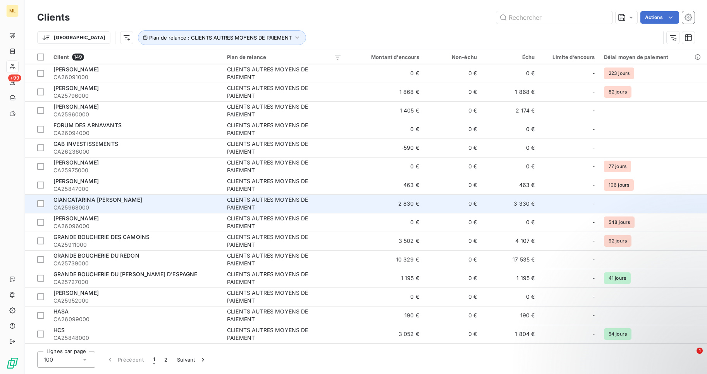
click at [83, 202] on span "GIANCATARINA [PERSON_NAME]" at bounding box center [97, 199] width 89 height 7
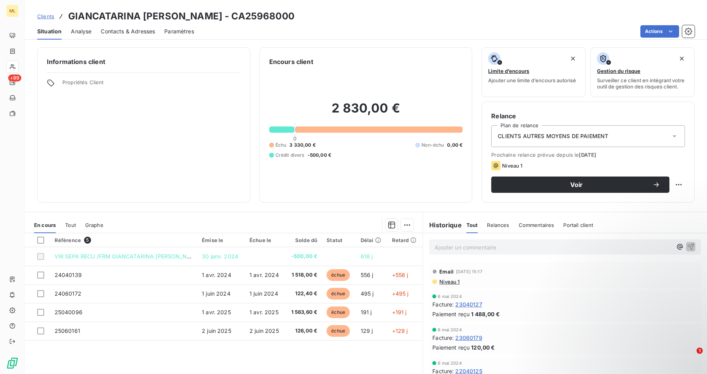
scroll to position [32, 0]
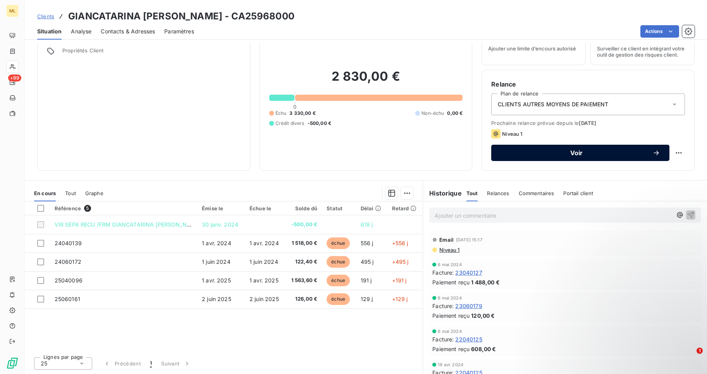
click at [571, 155] on span "Voir" at bounding box center [577, 153] width 152 height 6
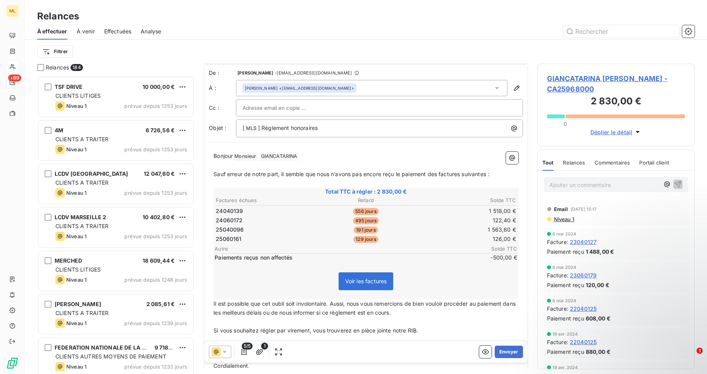
scroll to position [61, 0]
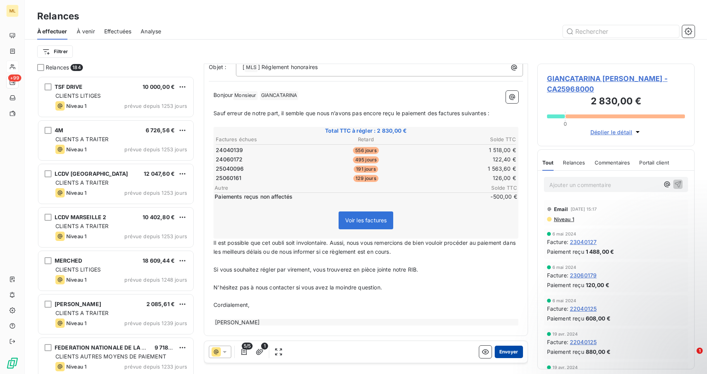
click at [509, 352] on button "Envoyer" at bounding box center [509, 351] width 28 height 12
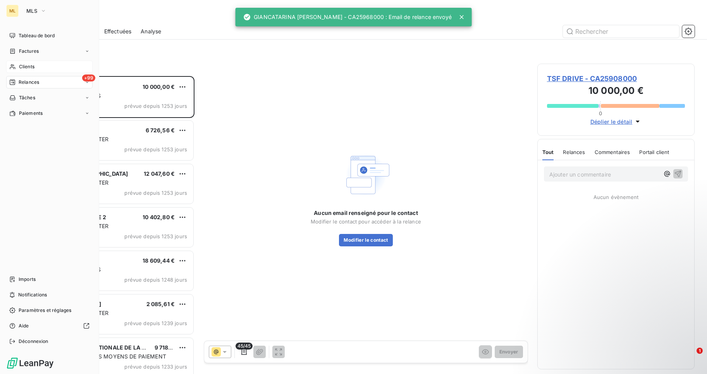
click at [26, 66] on span "Clients" at bounding box center [27, 66] width 16 height 7
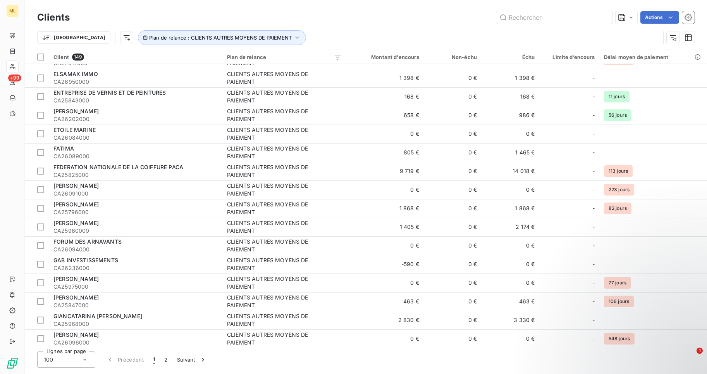
scroll to position [930, 0]
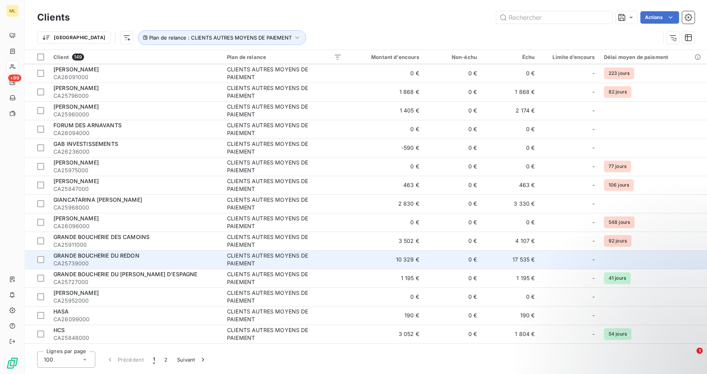
click at [78, 257] on span "GRANDE BOUCHERIE DU REDON" at bounding box center [96, 255] width 86 height 7
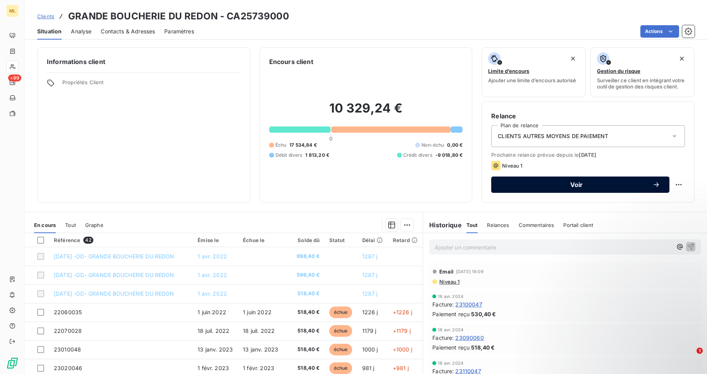
click at [569, 186] on span "Voir" at bounding box center [577, 184] width 152 height 6
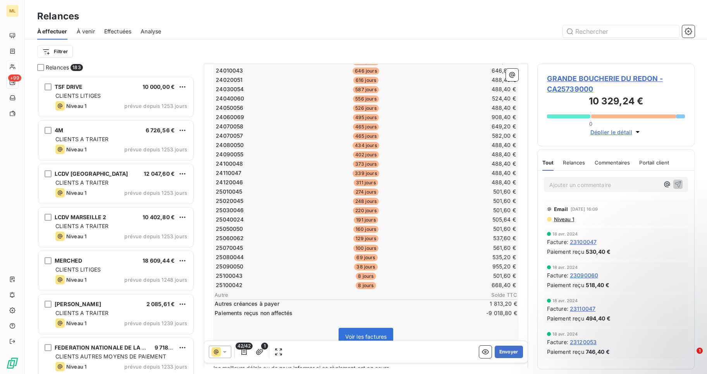
scroll to position [322, 0]
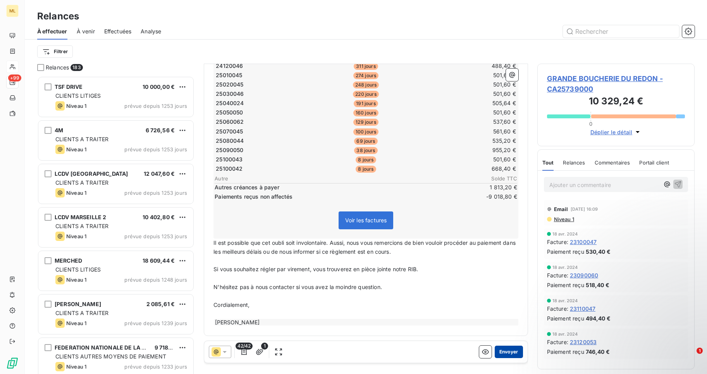
click at [506, 351] on button "Envoyer" at bounding box center [509, 351] width 28 height 12
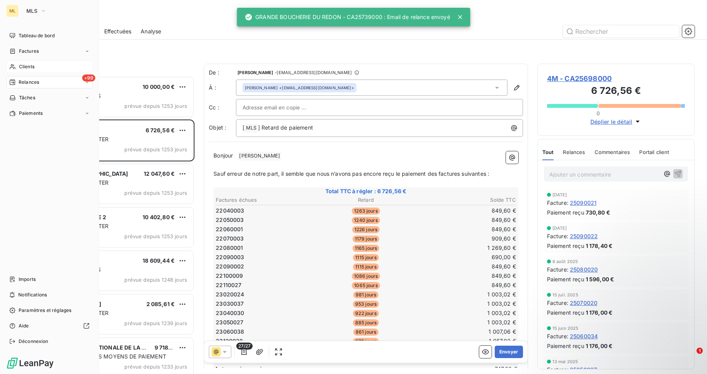
click at [31, 66] on span "Clients" at bounding box center [27, 66] width 16 height 7
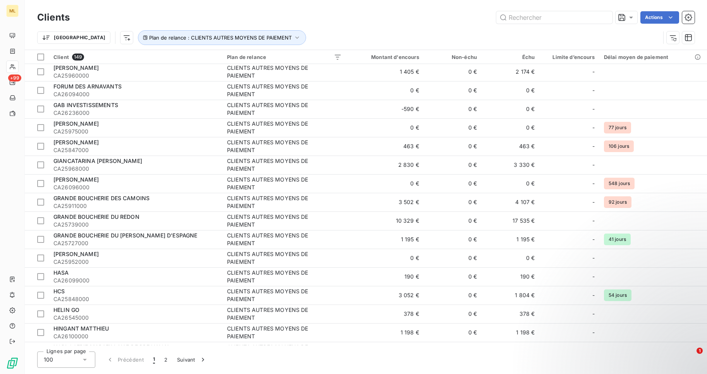
scroll to position [1008, 0]
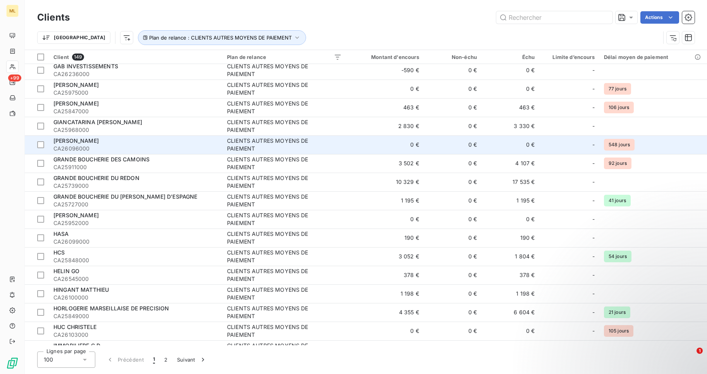
click at [114, 143] on div "[PERSON_NAME]" at bounding box center [135, 141] width 164 height 8
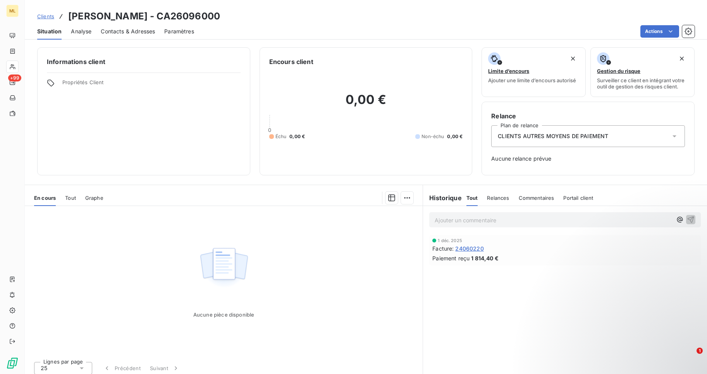
click at [530, 136] on span "CLIENTS AUTRES MOYENS DE PAIEMENT" at bounding box center [553, 136] width 110 height 8
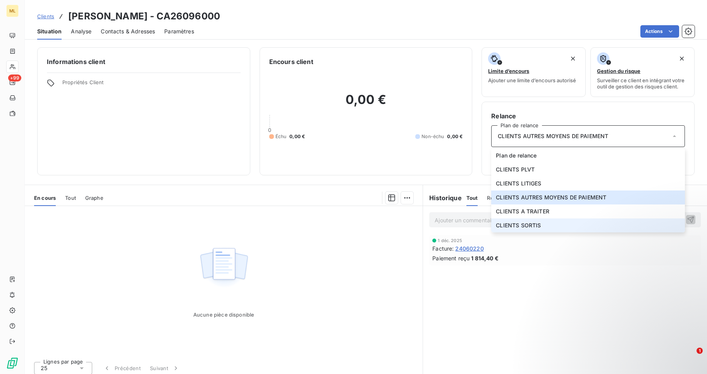
click at [535, 225] on span "CLIENTS SORTIS" at bounding box center [518, 225] width 45 height 8
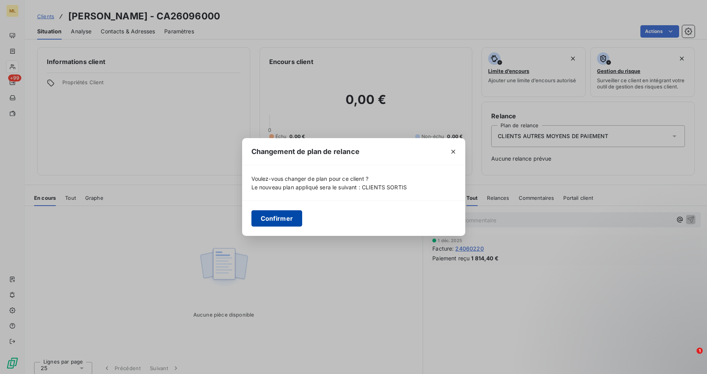
click at [267, 220] on button "Confirmer" at bounding box center [277, 218] width 51 height 16
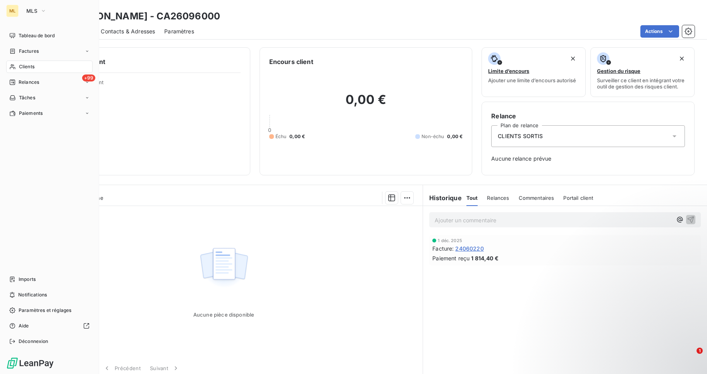
click at [31, 65] on span "Clients" at bounding box center [27, 66] width 16 height 7
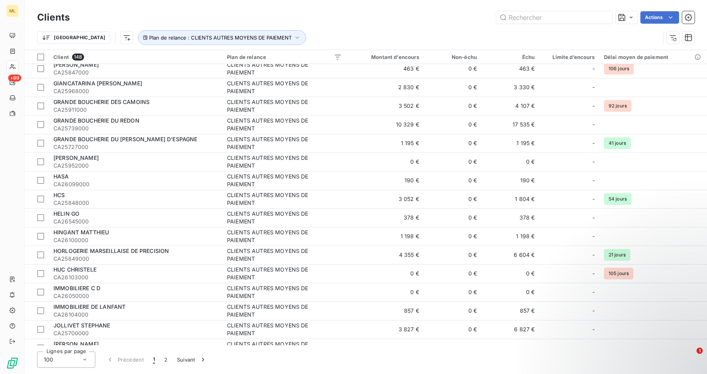
scroll to position [969, 0]
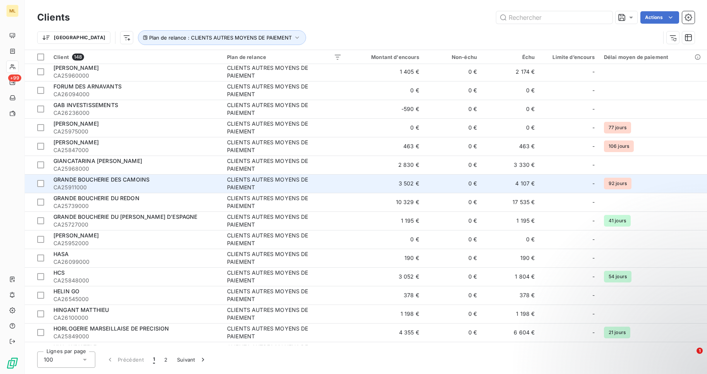
click at [116, 184] on span "CA25911000" at bounding box center [135, 187] width 164 height 8
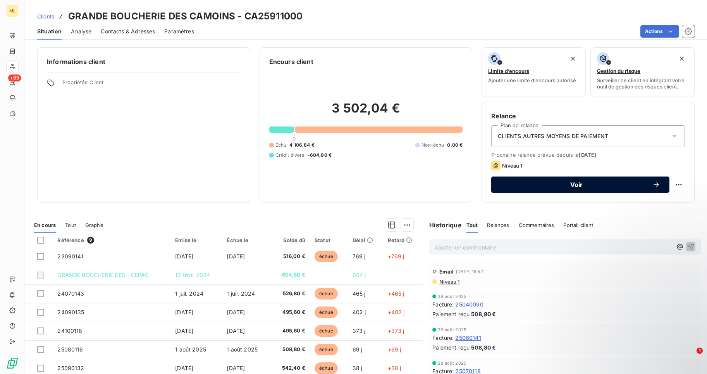
click at [571, 182] on span "Voir" at bounding box center [577, 184] width 152 height 6
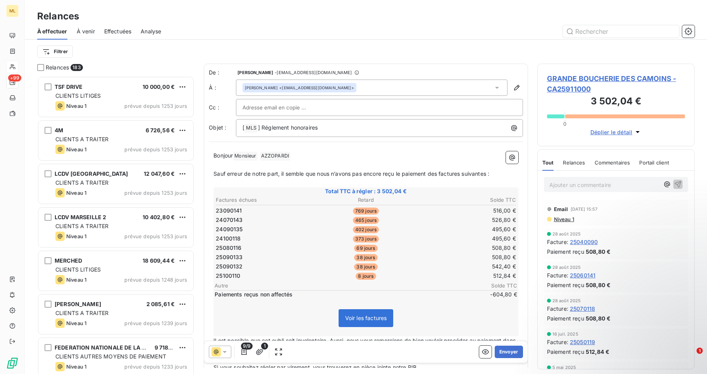
scroll to position [292, 152]
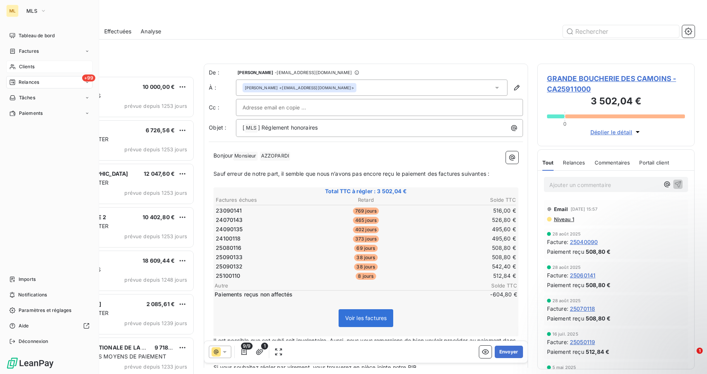
click at [28, 81] on span "Relances" at bounding box center [29, 82] width 21 height 7
click at [30, 129] on span "Effectuées" at bounding box center [31, 128] width 24 height 7
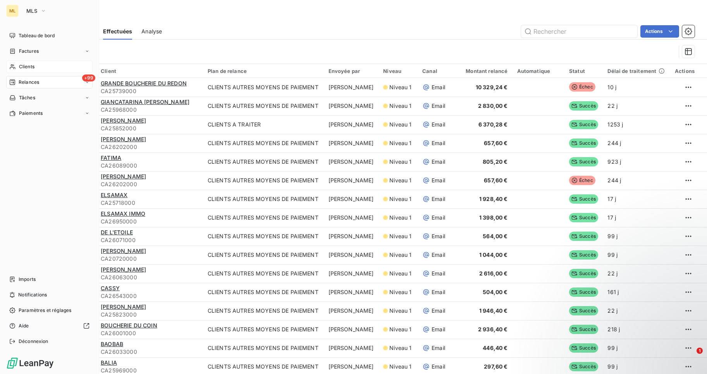
click at [25, 65] on span "Clients" at bounding box center [27, 66] width 16 height 7
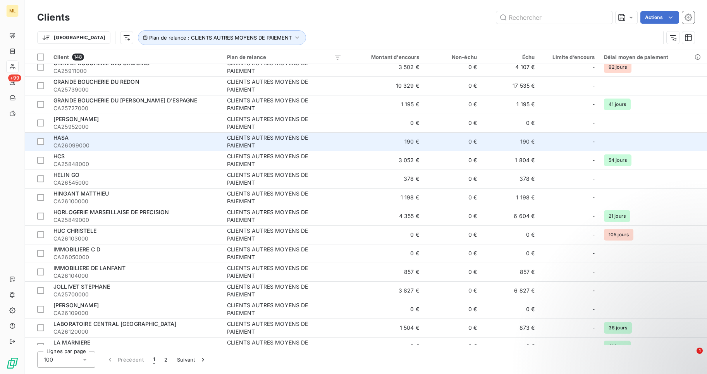
scroll to position [1008, 0]
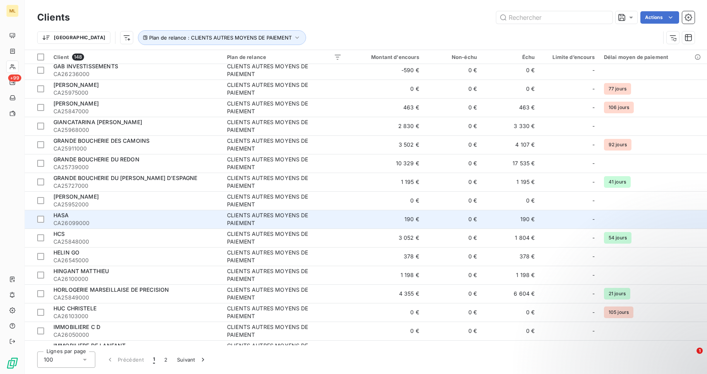
click at [76, 218] on div "HASA" at bounding box center [135, 215] width 164 height 8
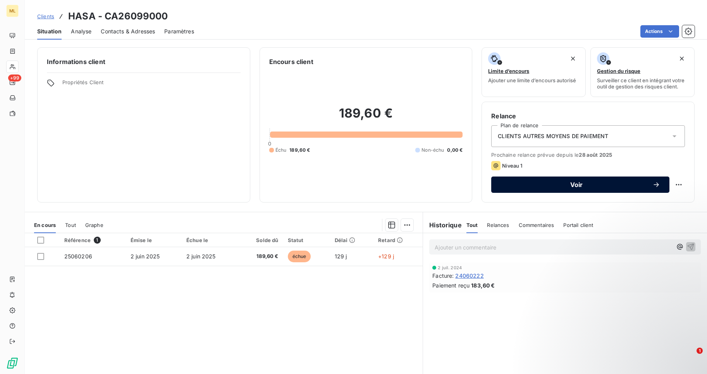
click at [572, 184] on span "Voir" at bounding box center [577, 184] width 152 height 6
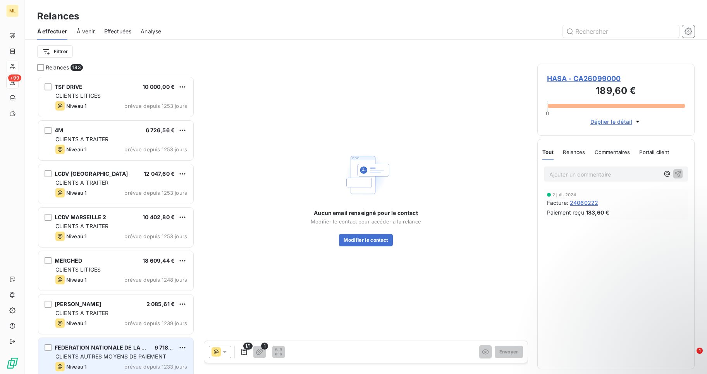
scroll to position [292, 152]
